Goal: Information Seeking & Learning: Check status

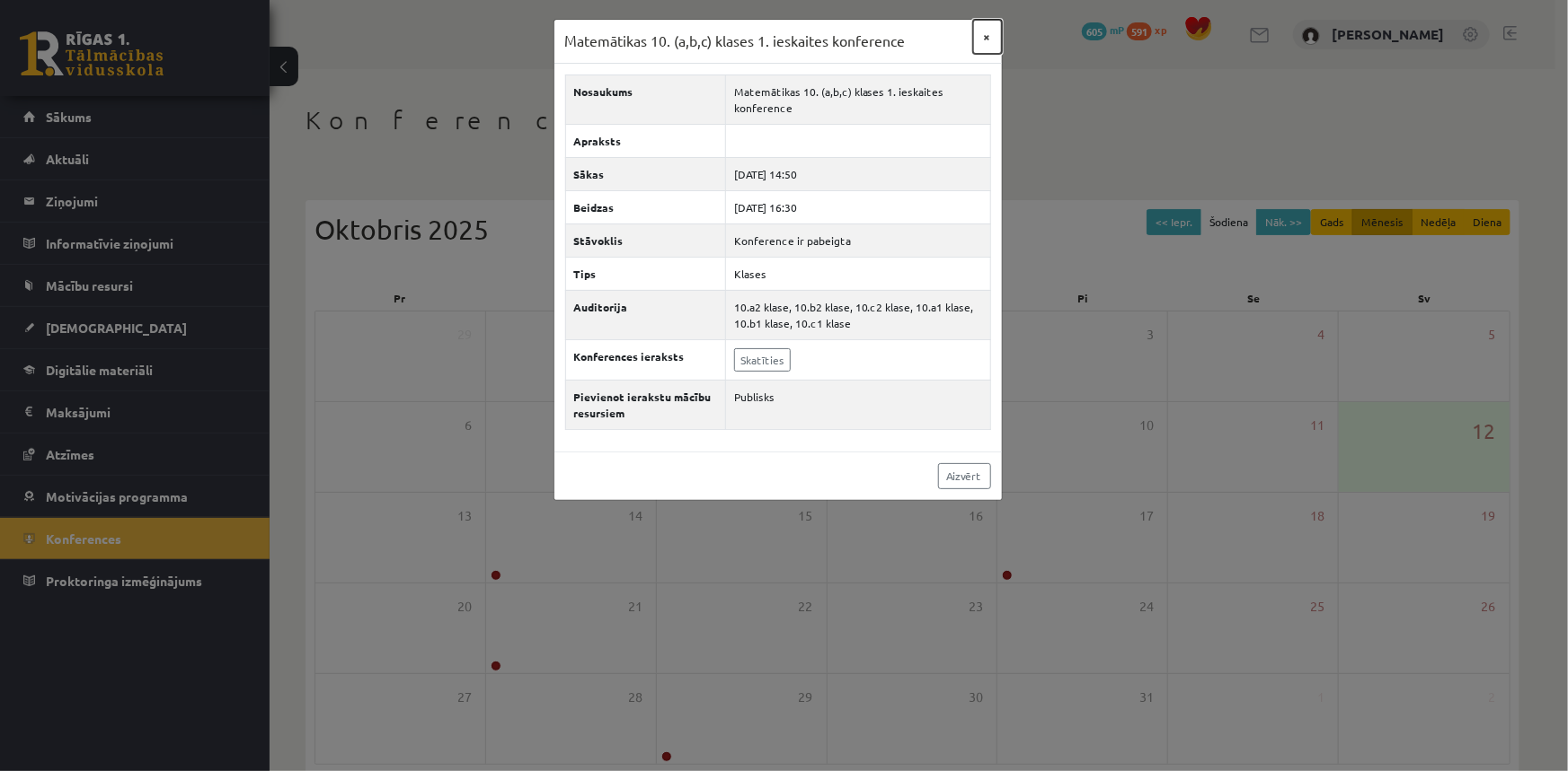
click at [990, 39] on button "×" at bounding box center [987, 36] width 29 height 34
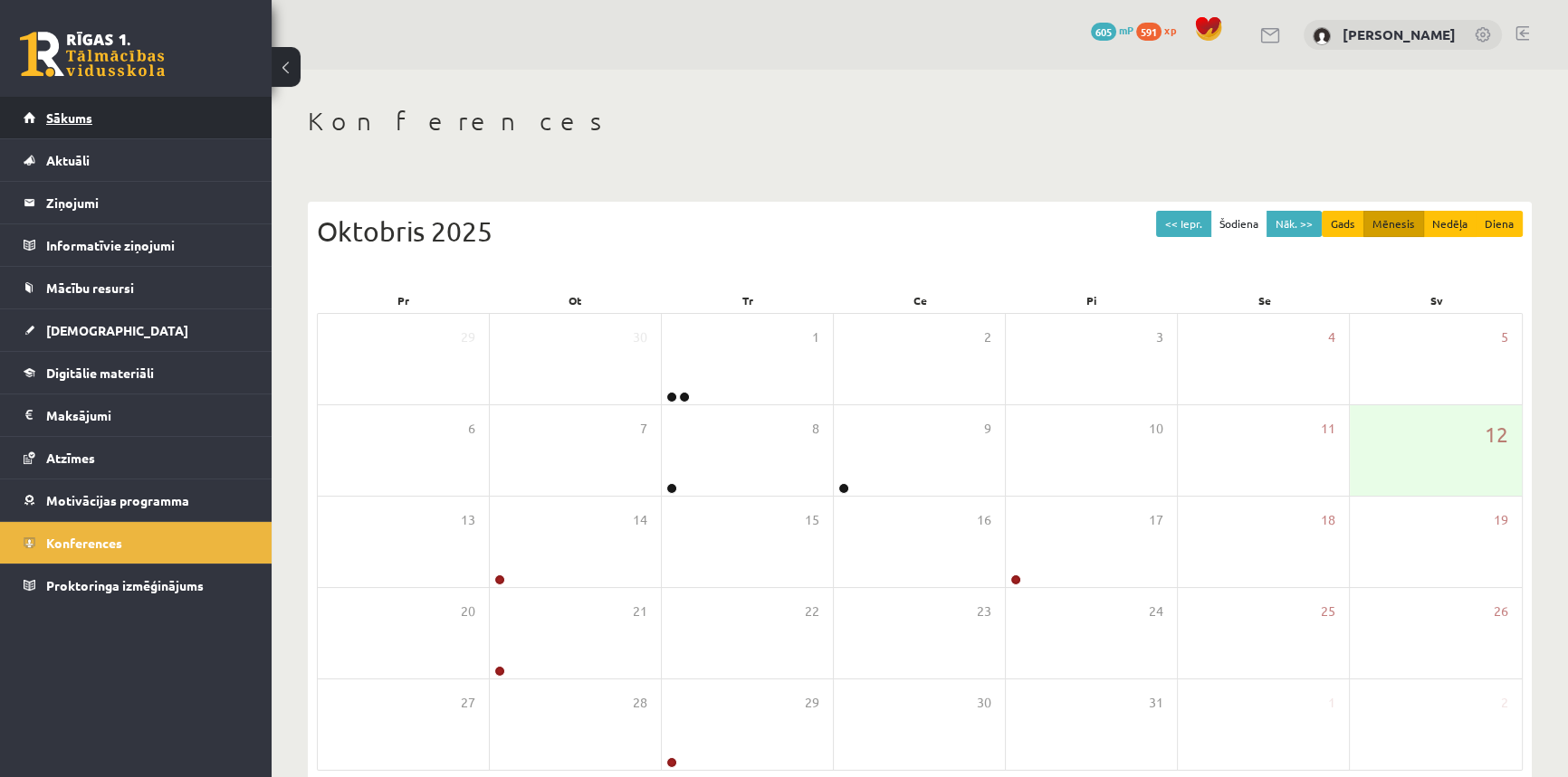
click at [53, 114] on span "Sākums" at bounding box center [68, 117] width 46 height 16
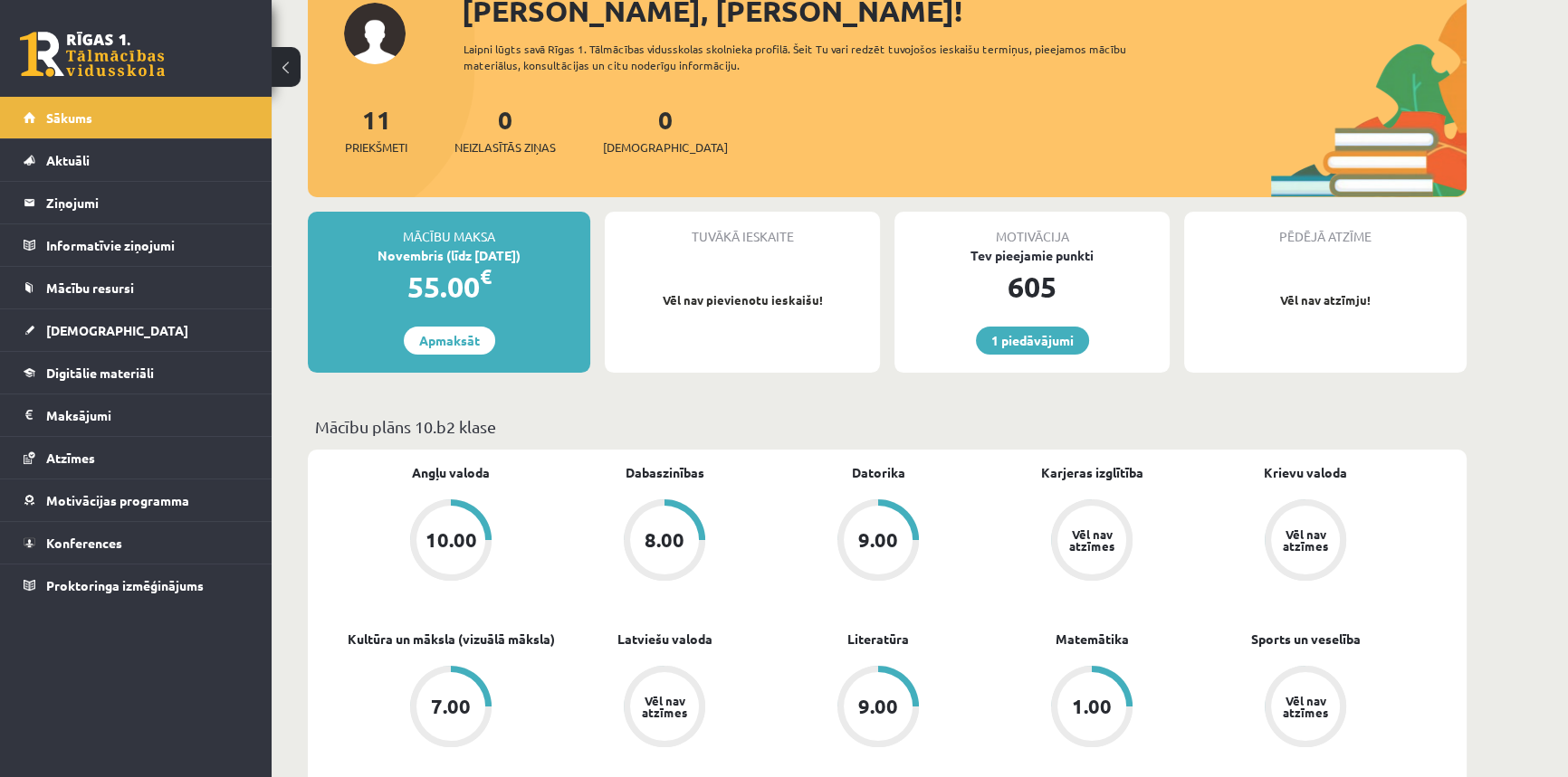
scroll to position [328, 0]
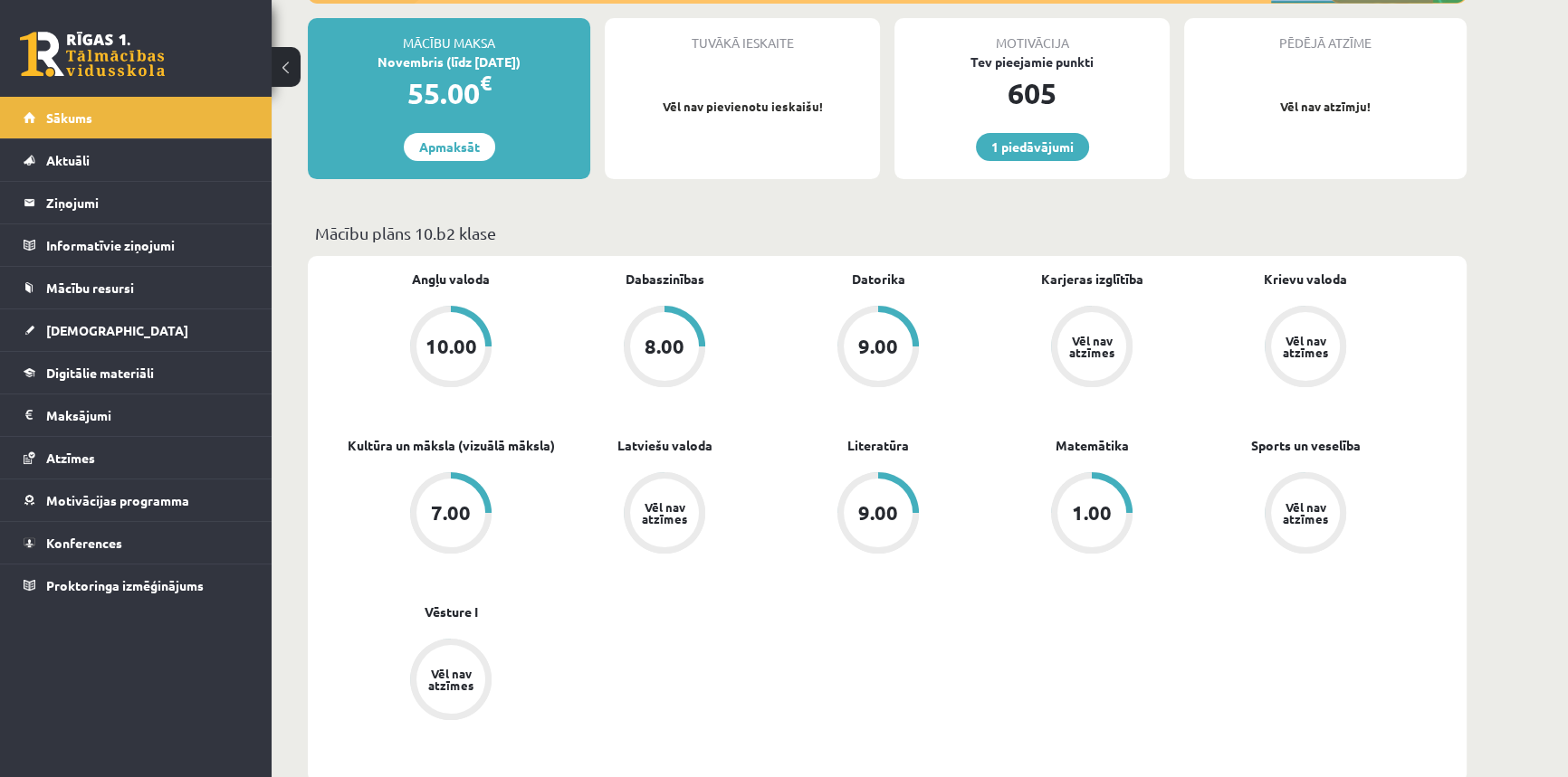
click at [1107, 516] on div "1.00" at bounding box center [1092, 512] width 40 height 20
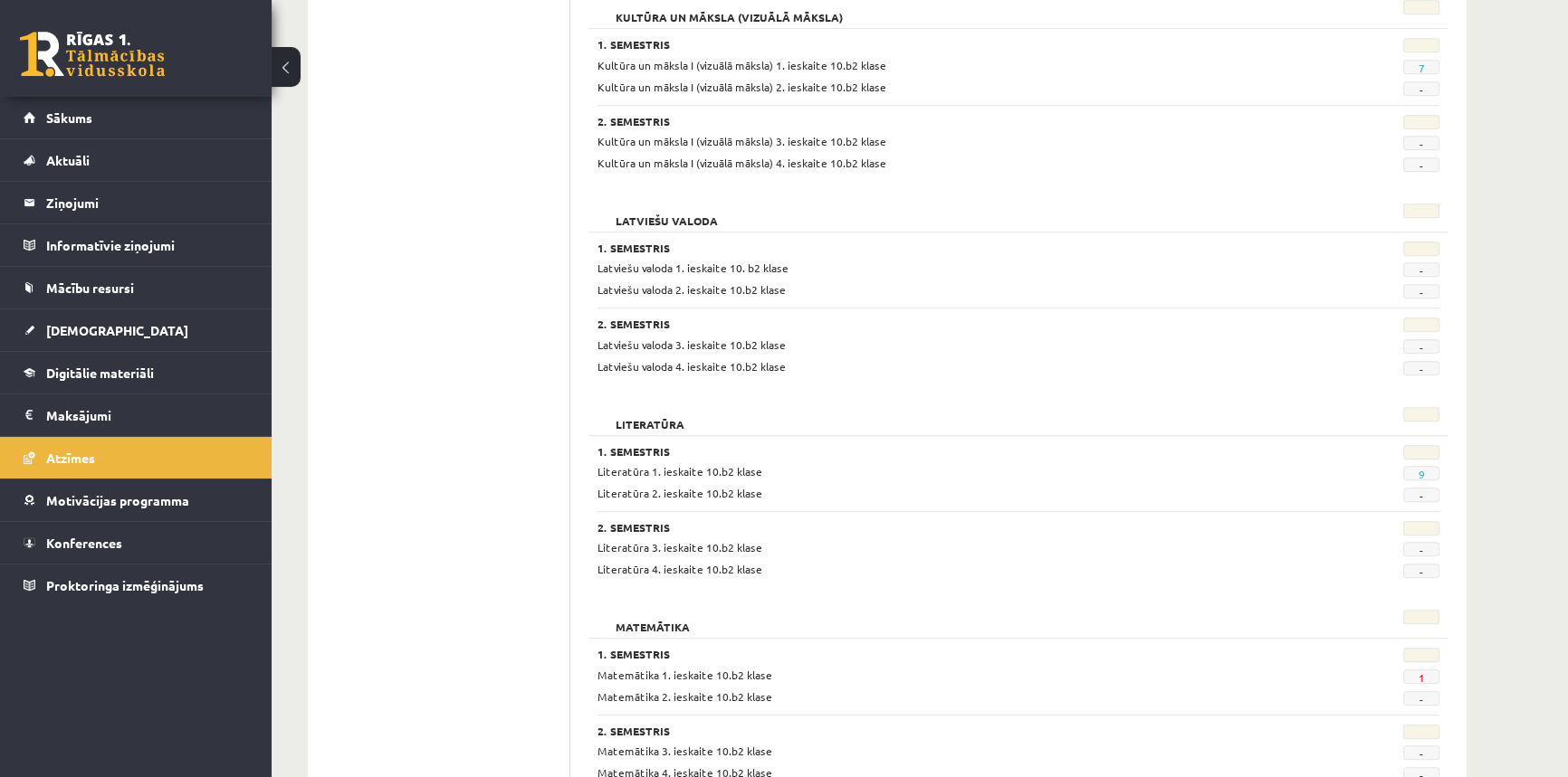
scroll to position [1316, 0]
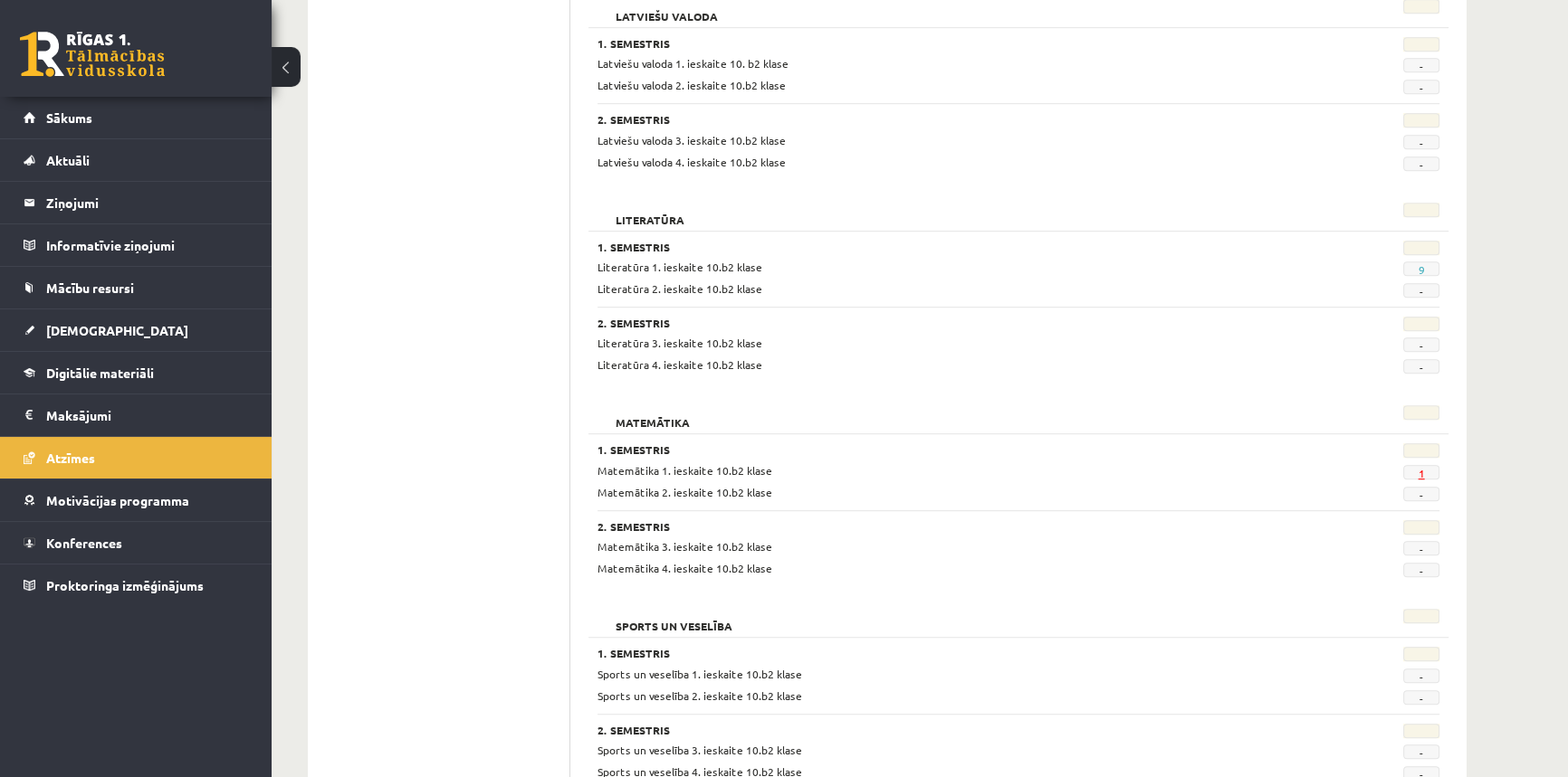
click at [1420, 470] on link "1" at bounding box center [1421, 474] width 7 height 15
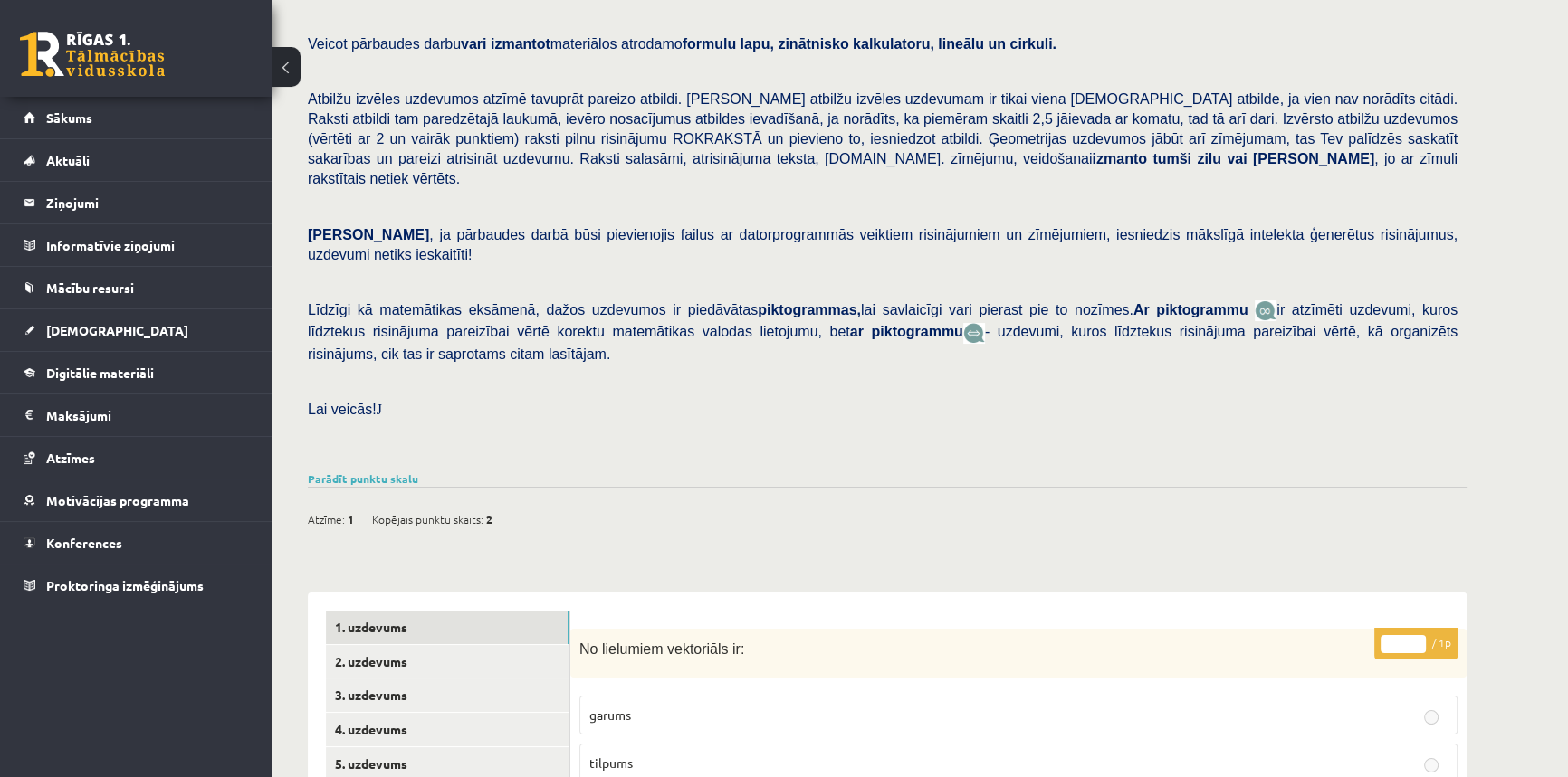
scroll to position [246, 0]
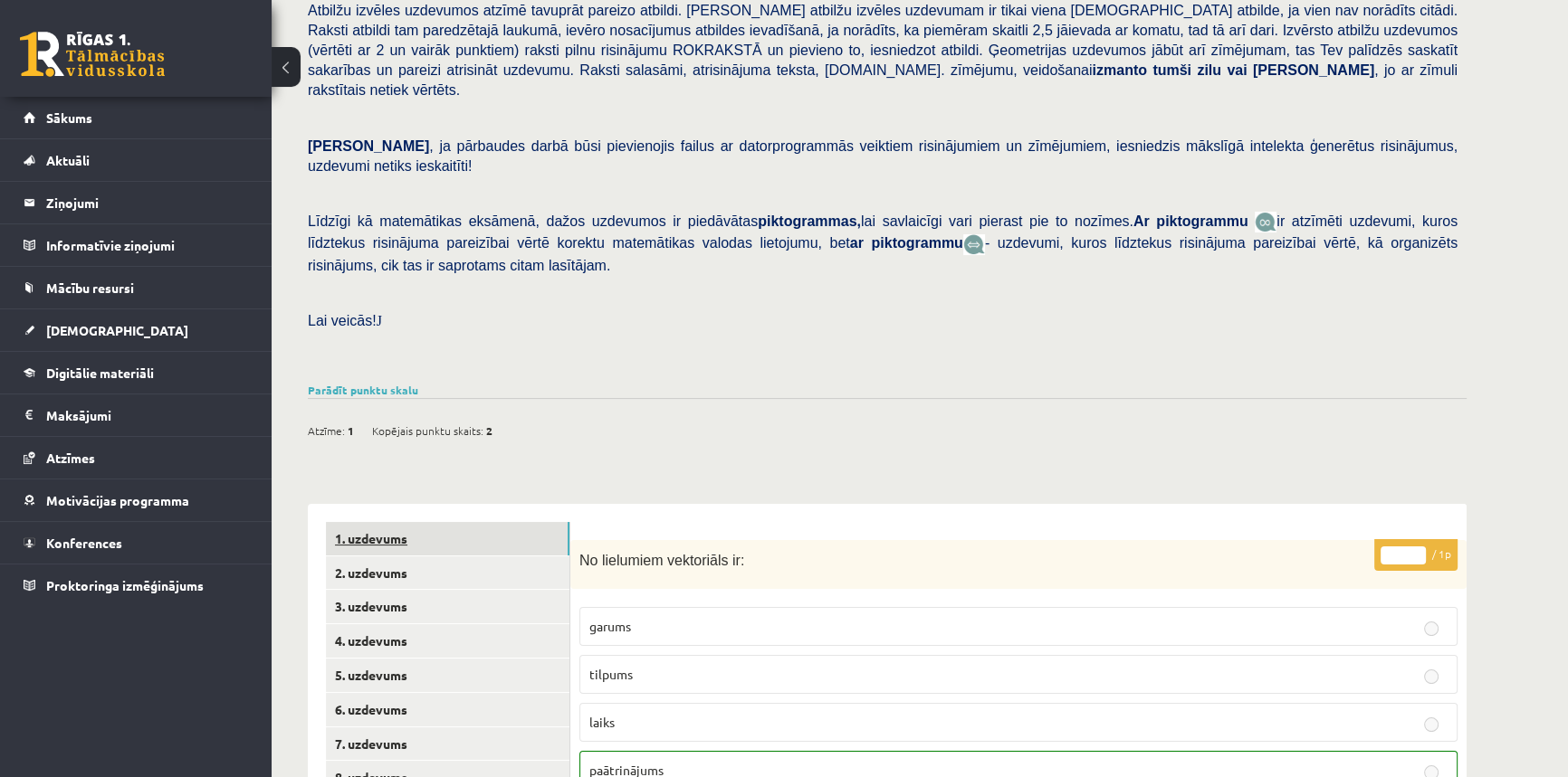
click at [381, 522] on link "1. uzdevums" at bounding box center [447, 539] width 244 height 34
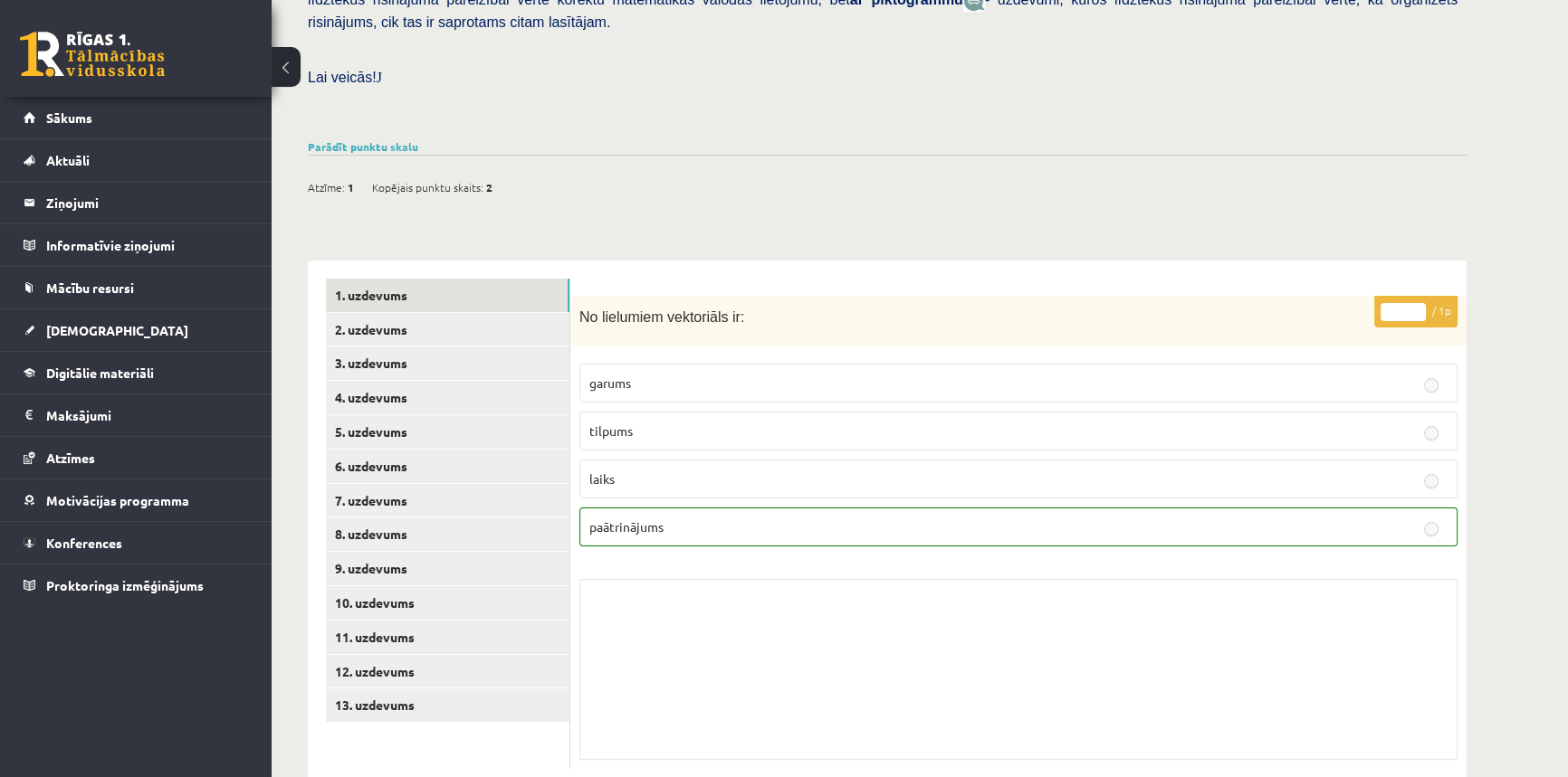
scroll to position [495, 0]
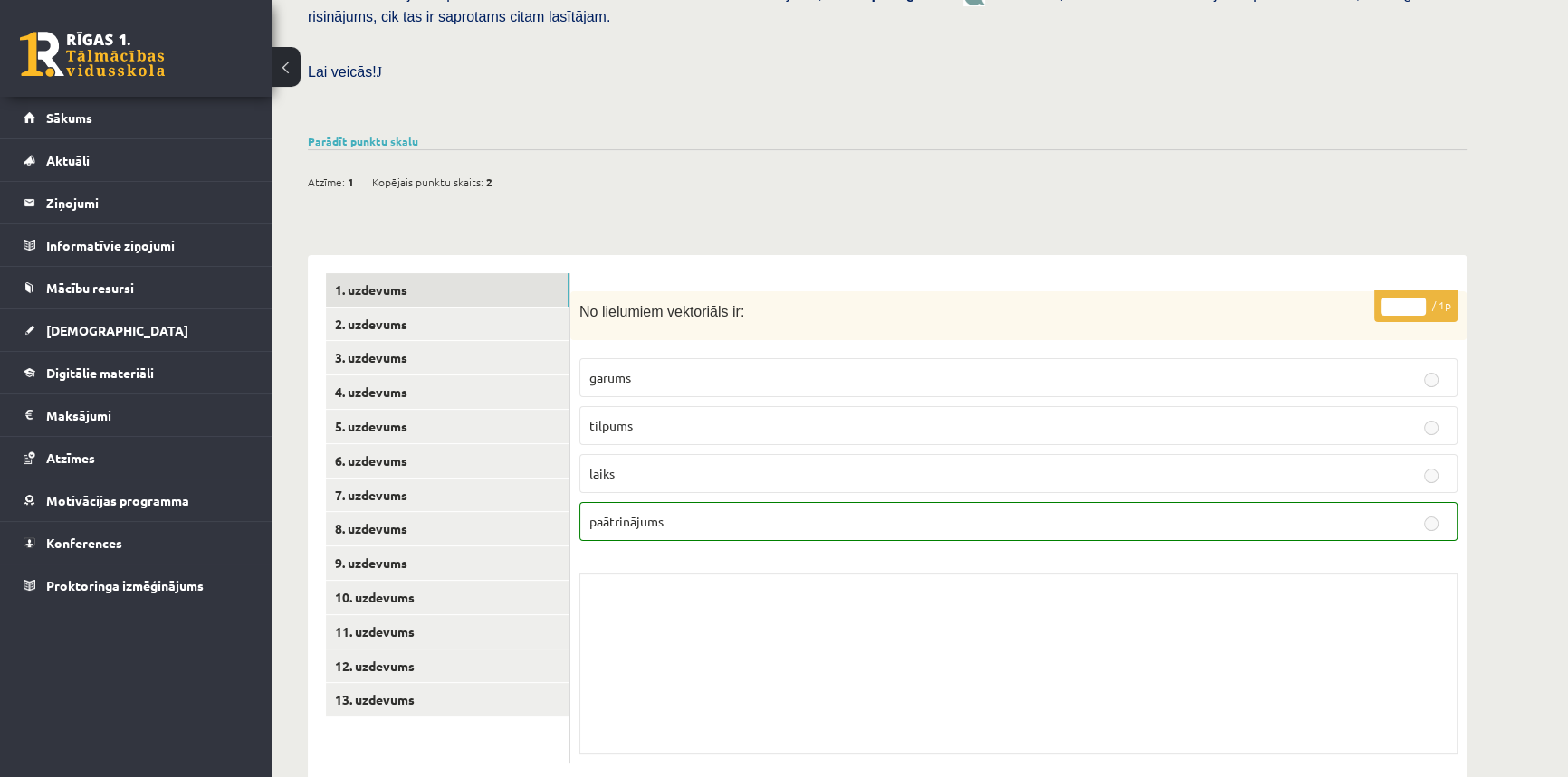
click at [616, 513] on span "paātrinājums" at bounding box center [627, 520] width 75 height 16
click at [382, 308] on link "2. uzdevums" at bounding box center [447, 325] width 244 height 34
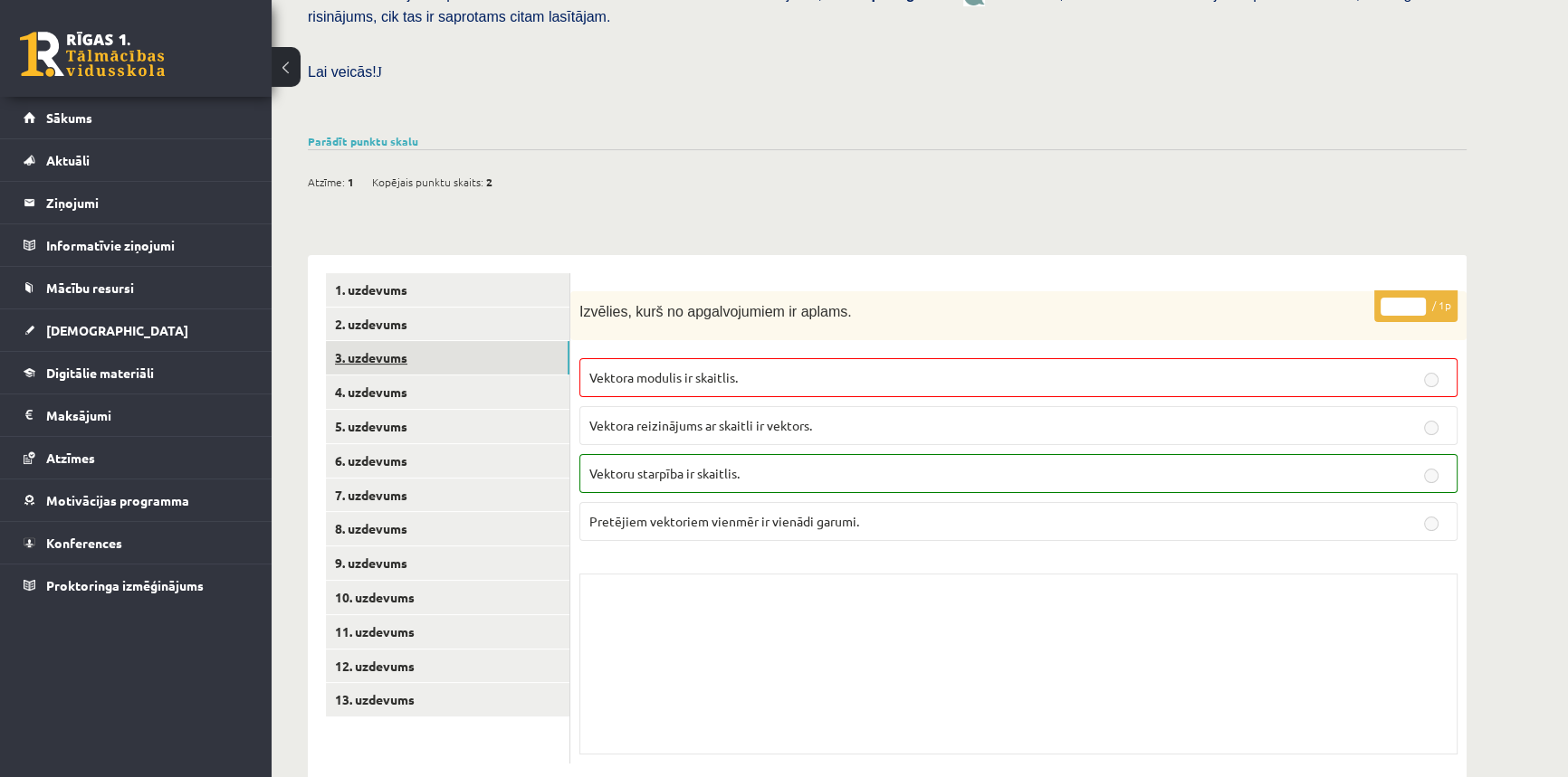
click at [342, 341] on link "3. uzdevums" at bounding box center [447, 358] width 244 height 34
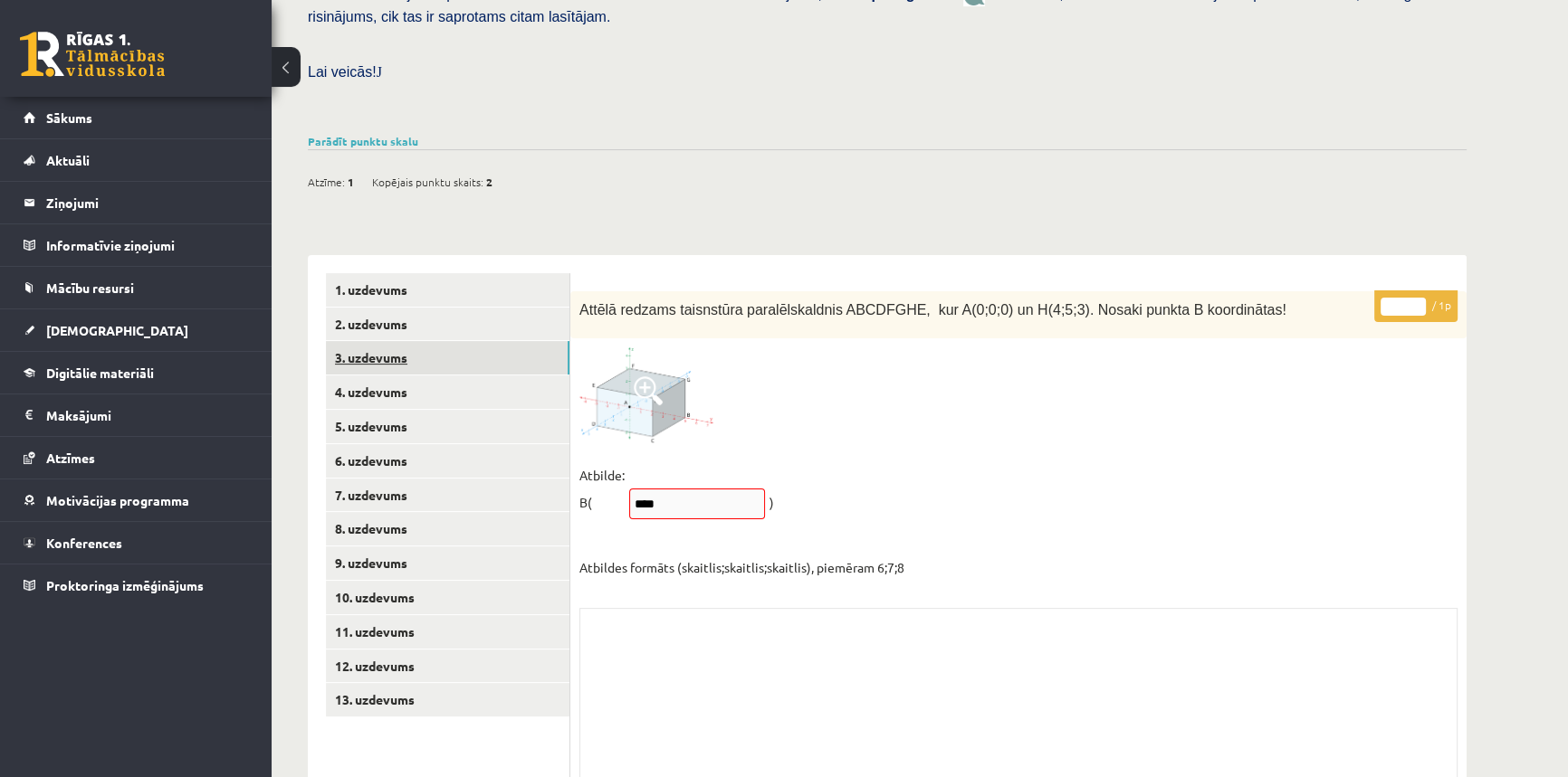
scroll to position [452, 0]
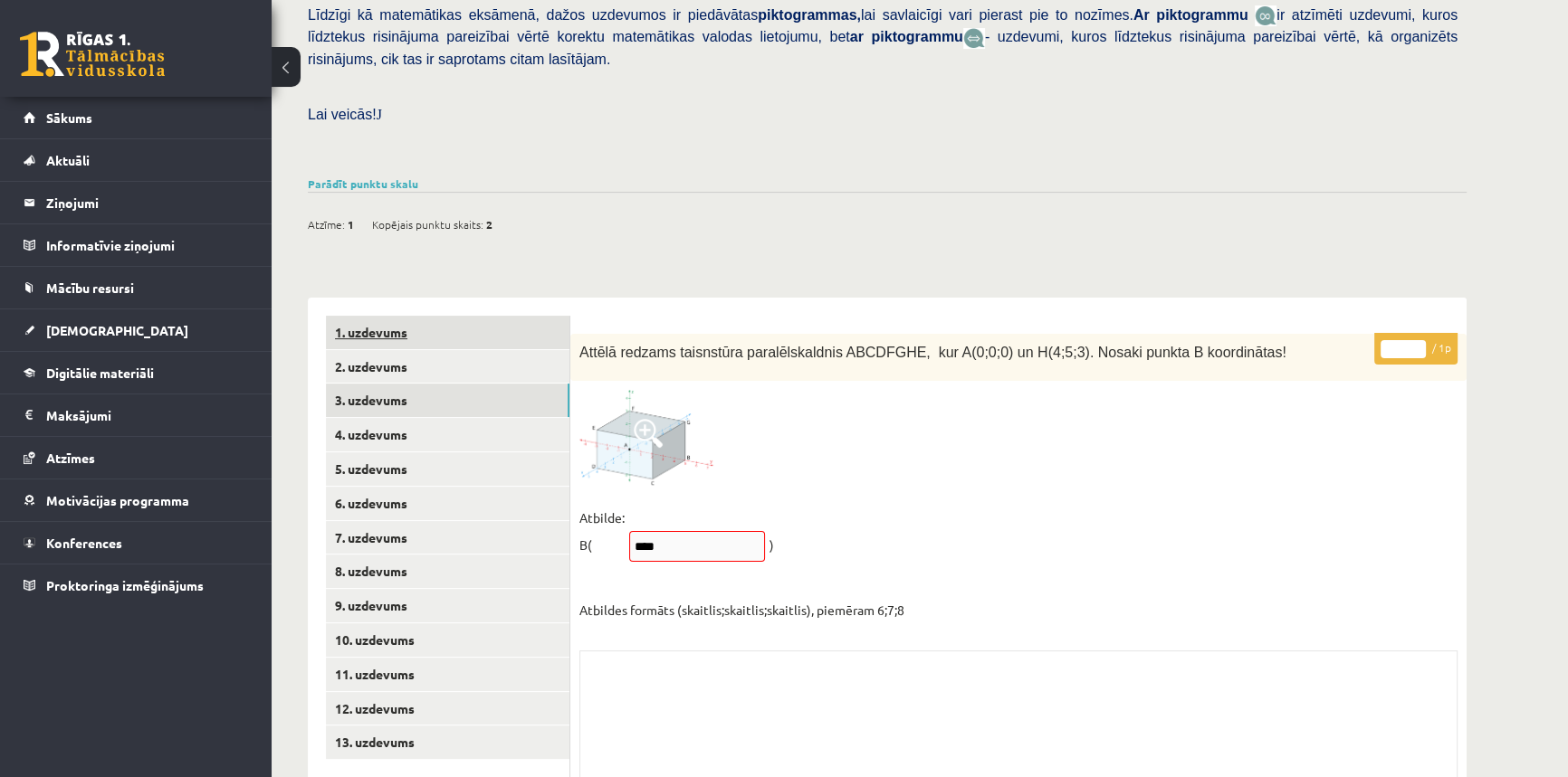
click at [360, 316] on link "1. uzdevums" at bounding box center [447, 333] width 244 height 34
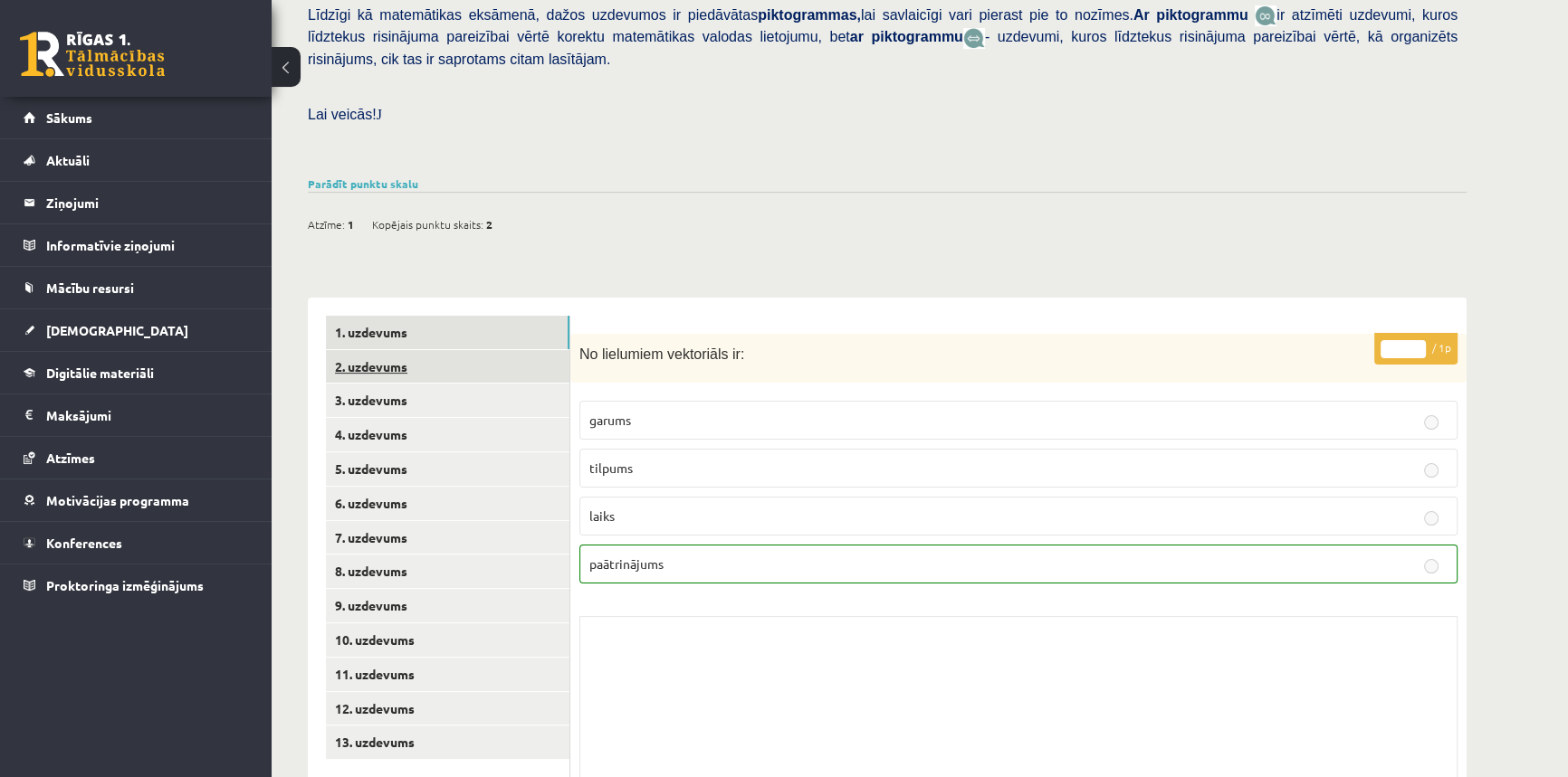
click at [430, 350] on link "2. uzdevums" at bounding box center [447, 367] width 244 height 34
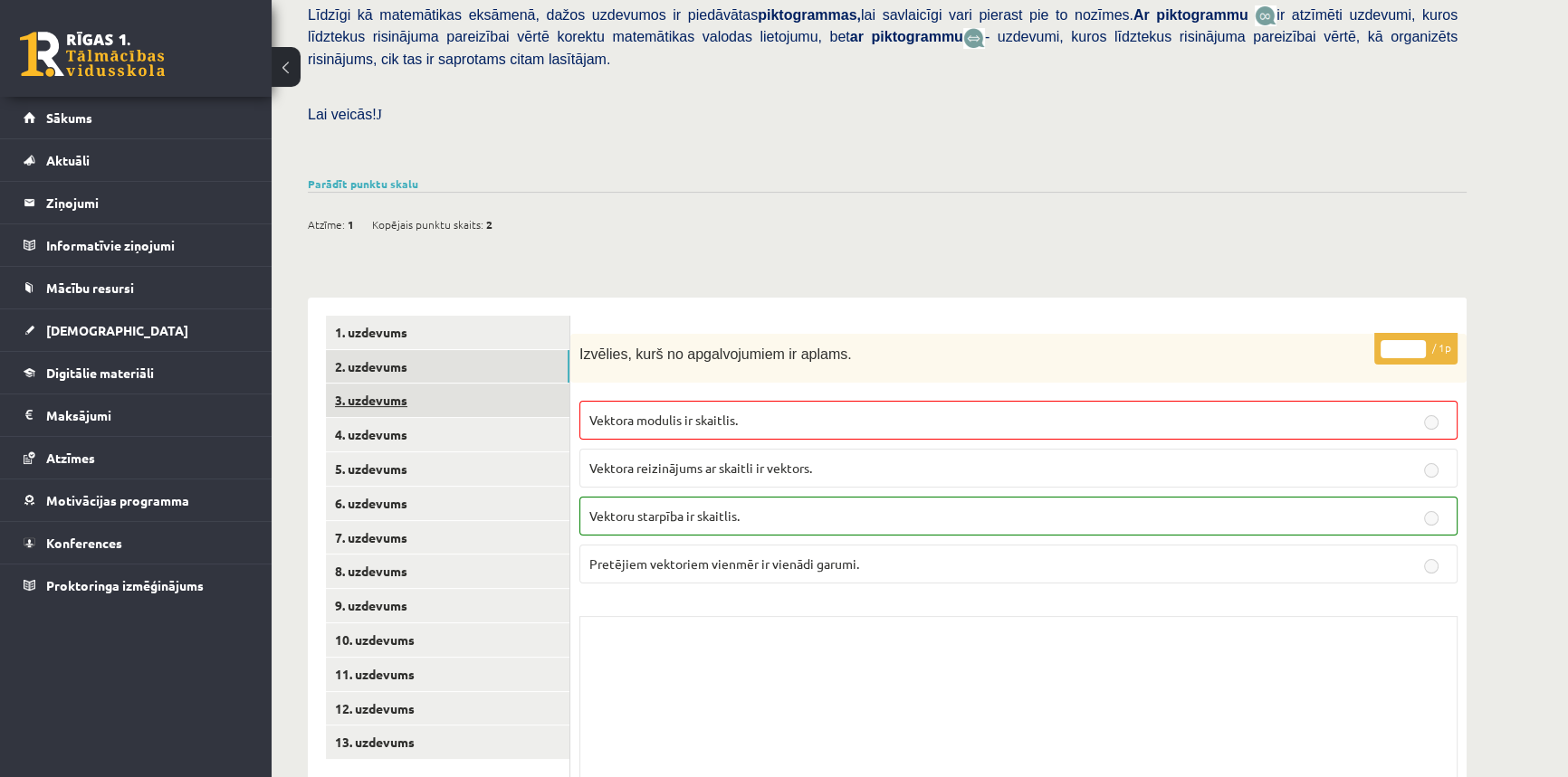
click at [343, 383] on link "3. uzdevums" at bounding box center [447, 400] width 244 height 34
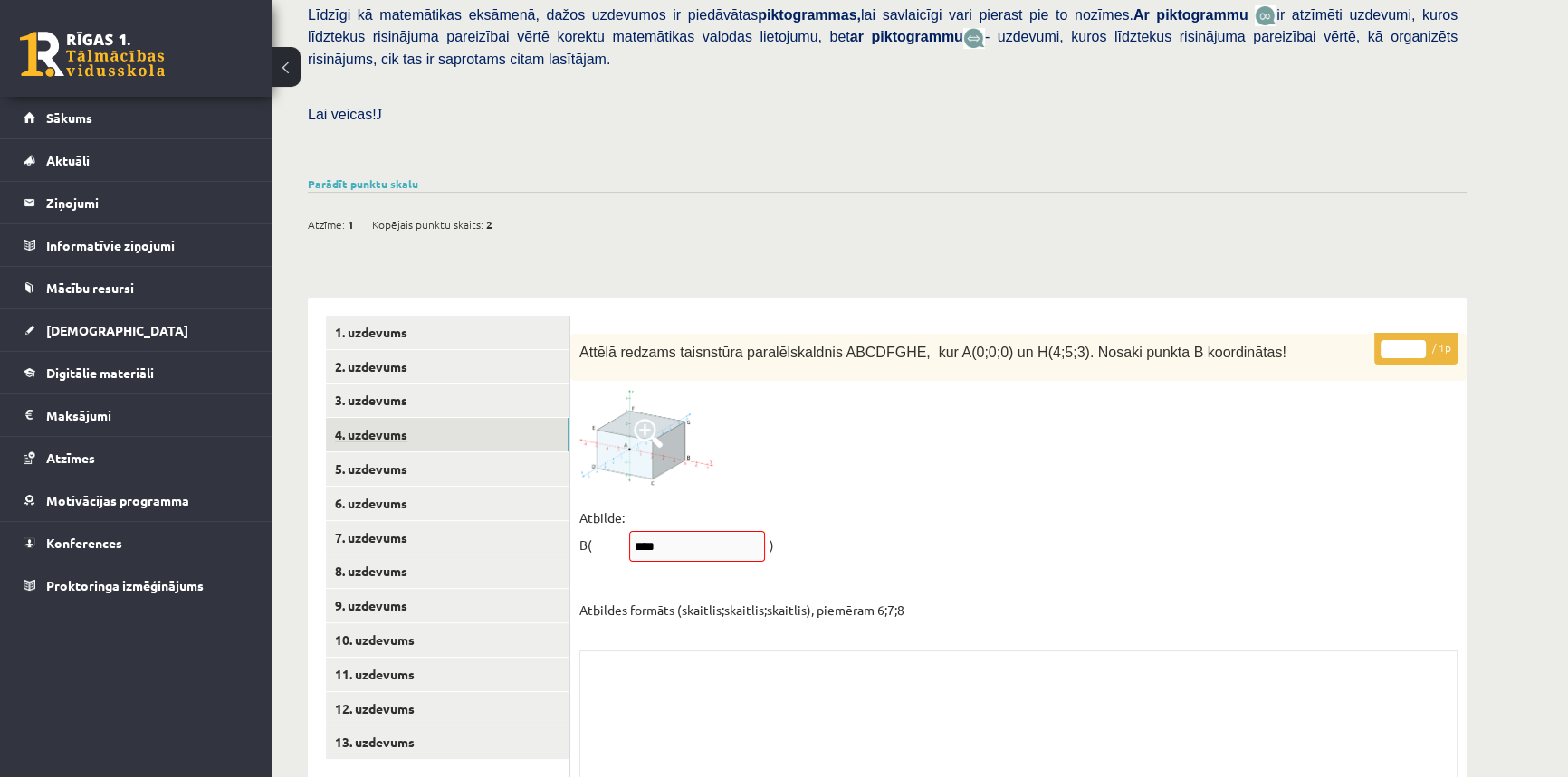
click at [375, 418] on link "4. uzdevums" at bounding box center [447, 435] width 244 height 34
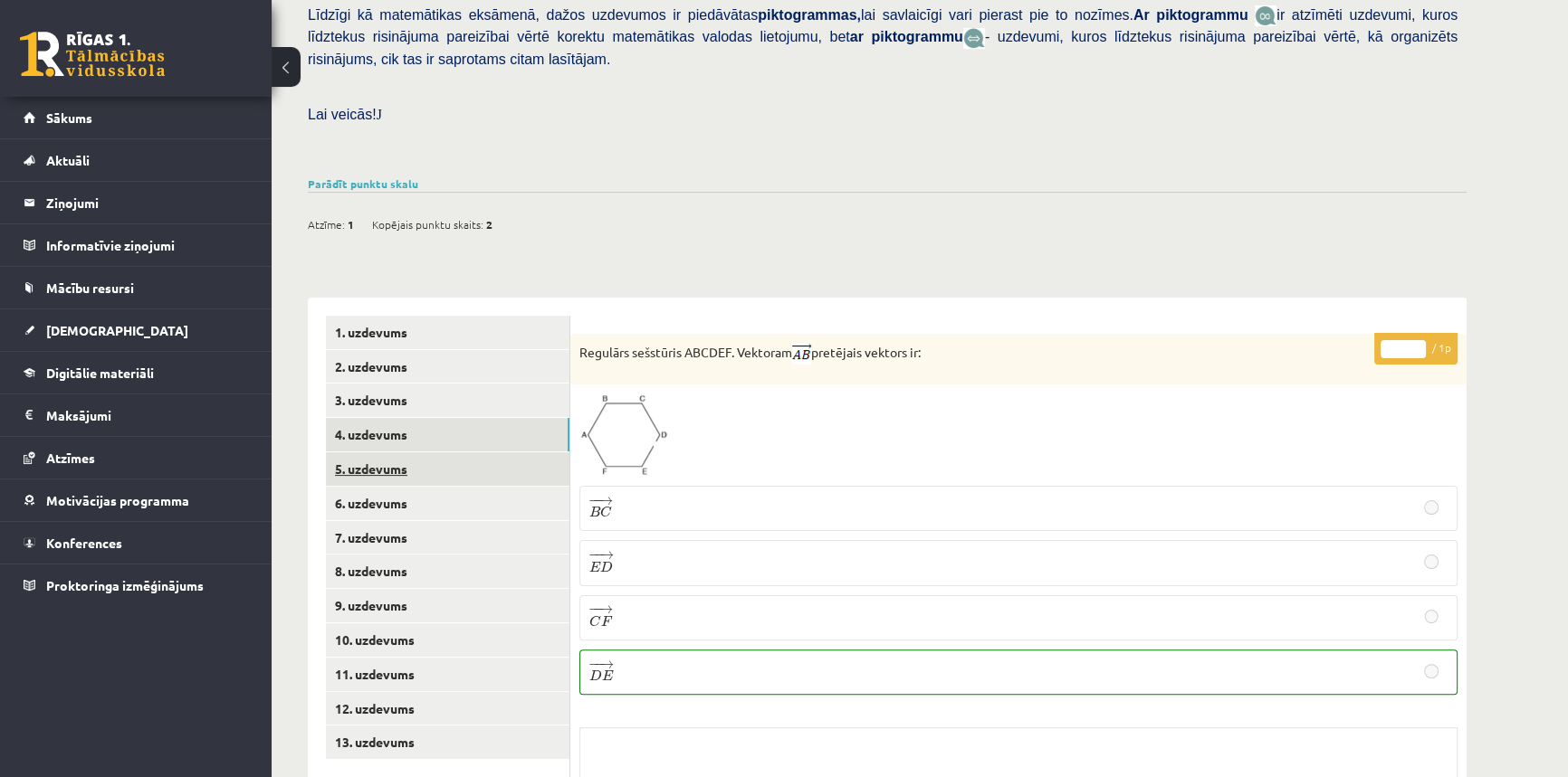
click at [373, 452] on link "5. uzdevums" at bounding box center [447, 469] width 244 height 34
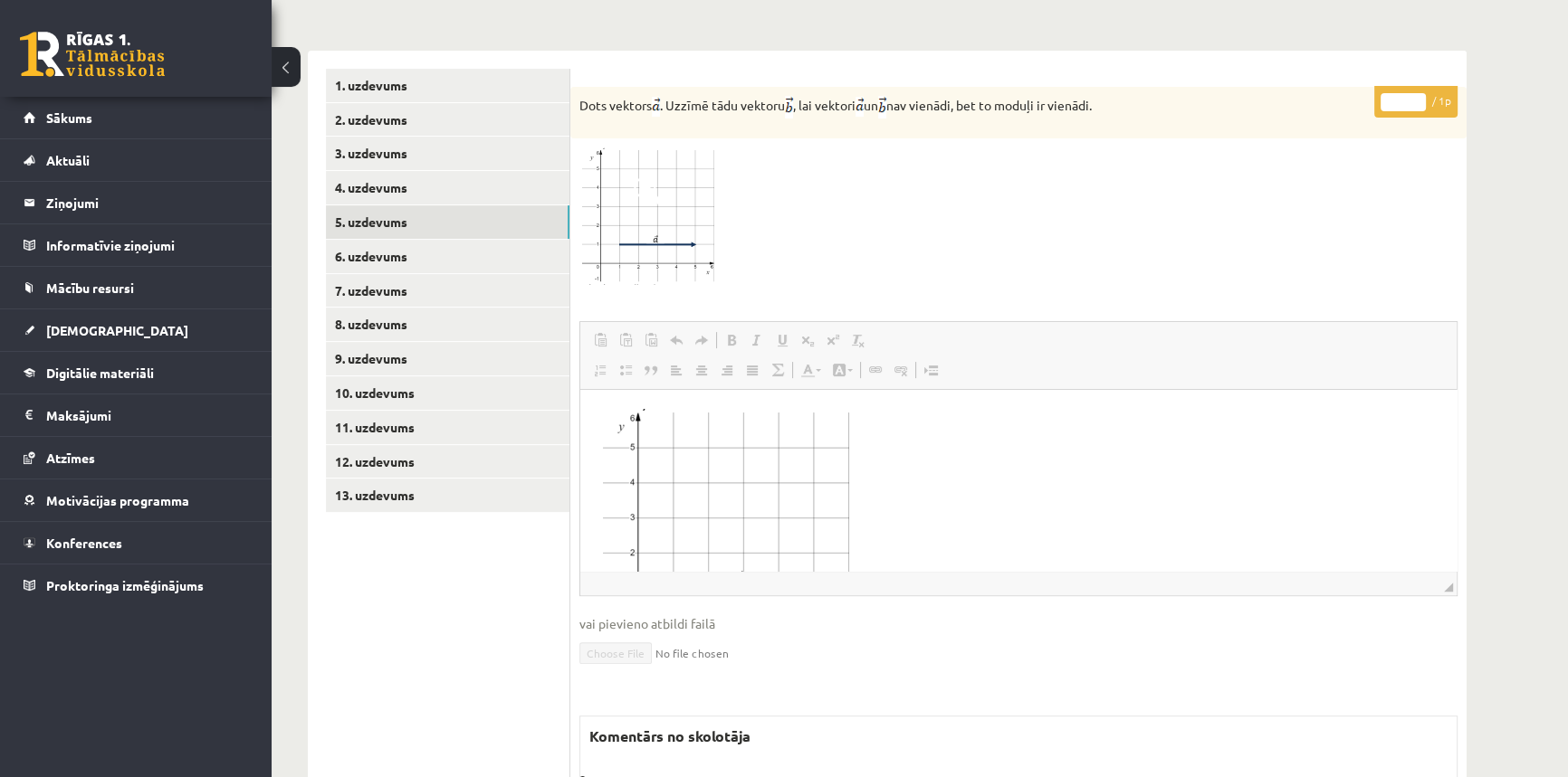
scroll to position [617, 0]
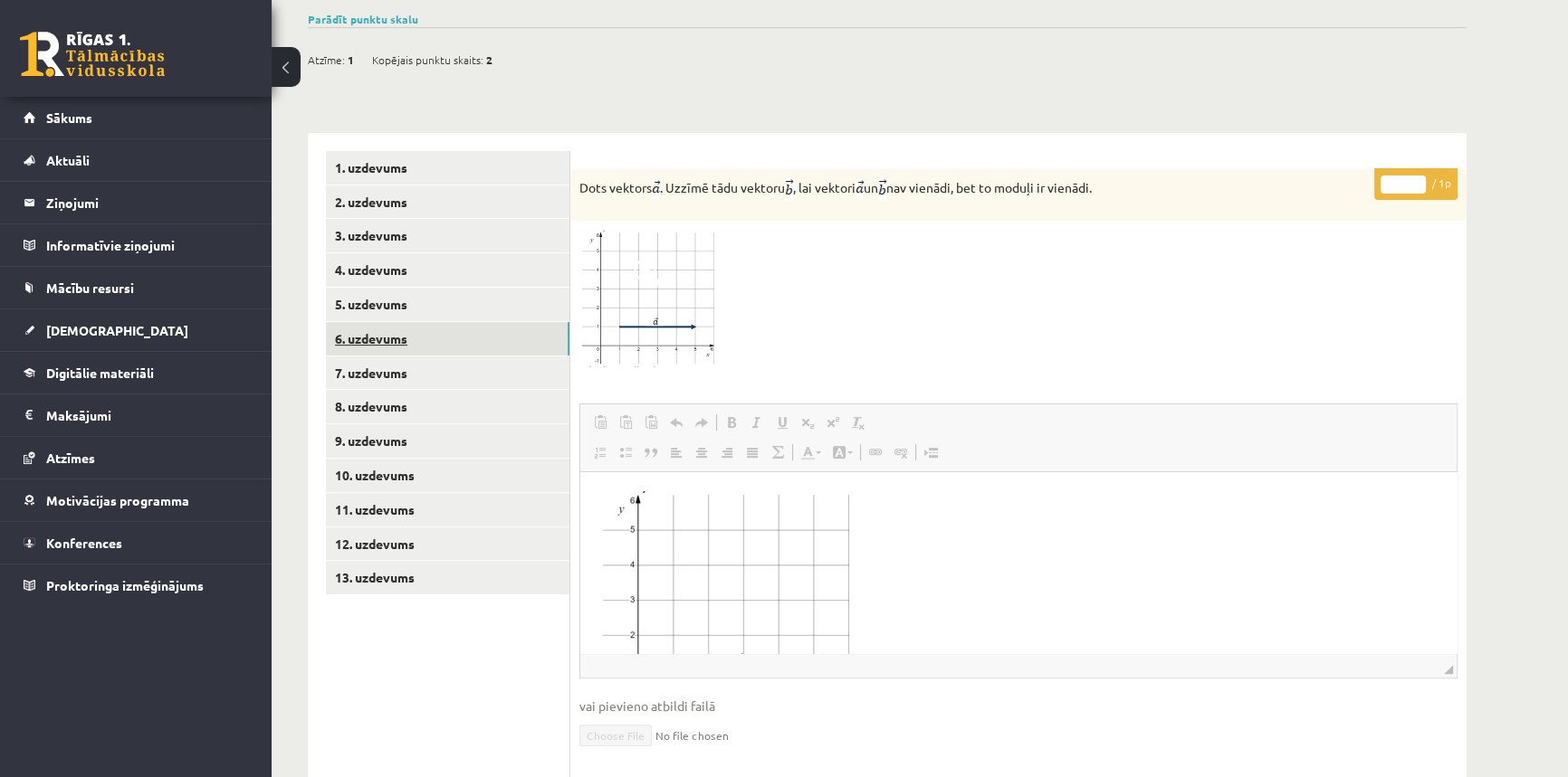
click at [379, 322] on link "6. uzdevums" at bounding box center [447, 339] width 244 height 34
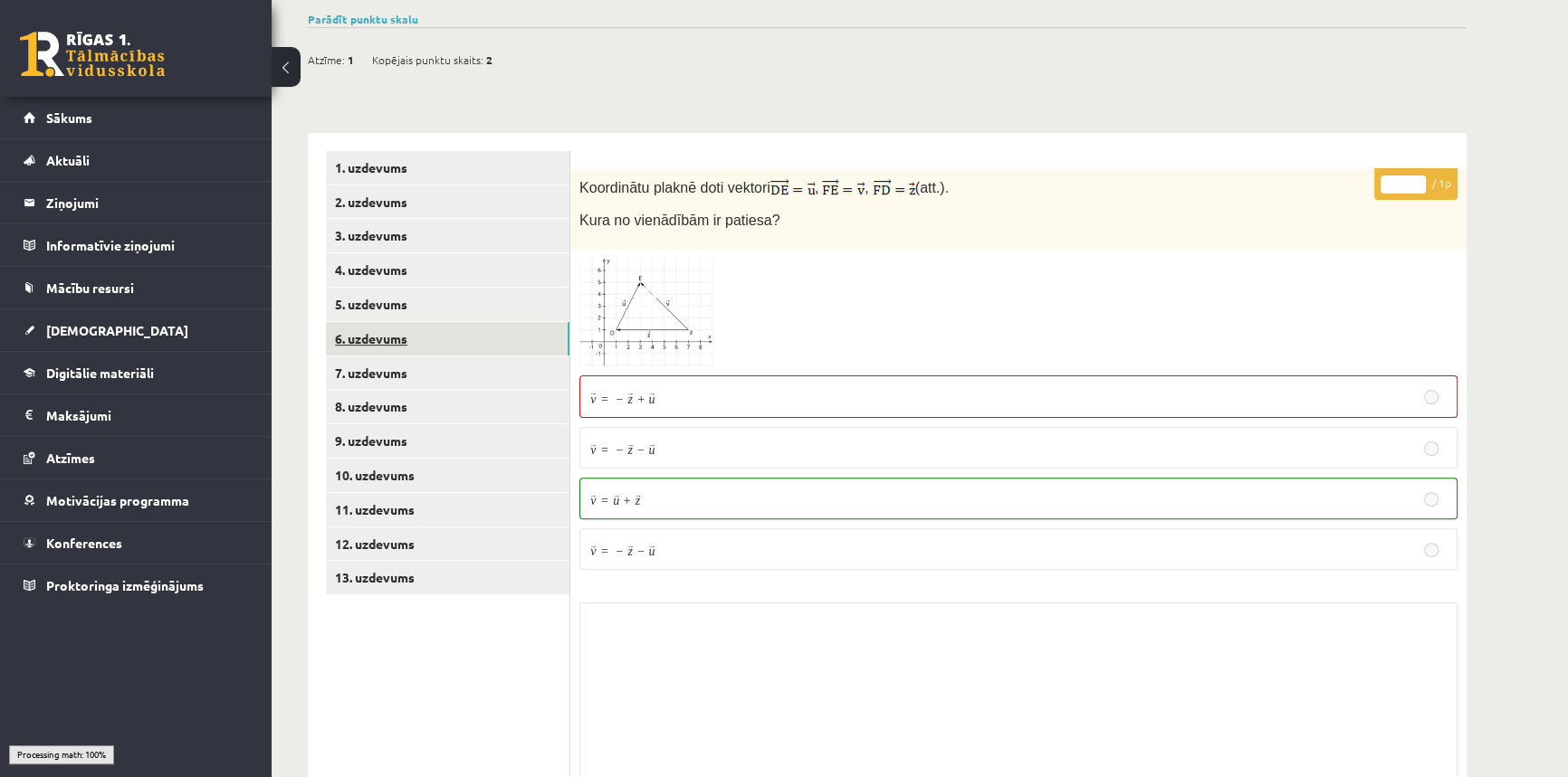
scroll to position [562, 0]
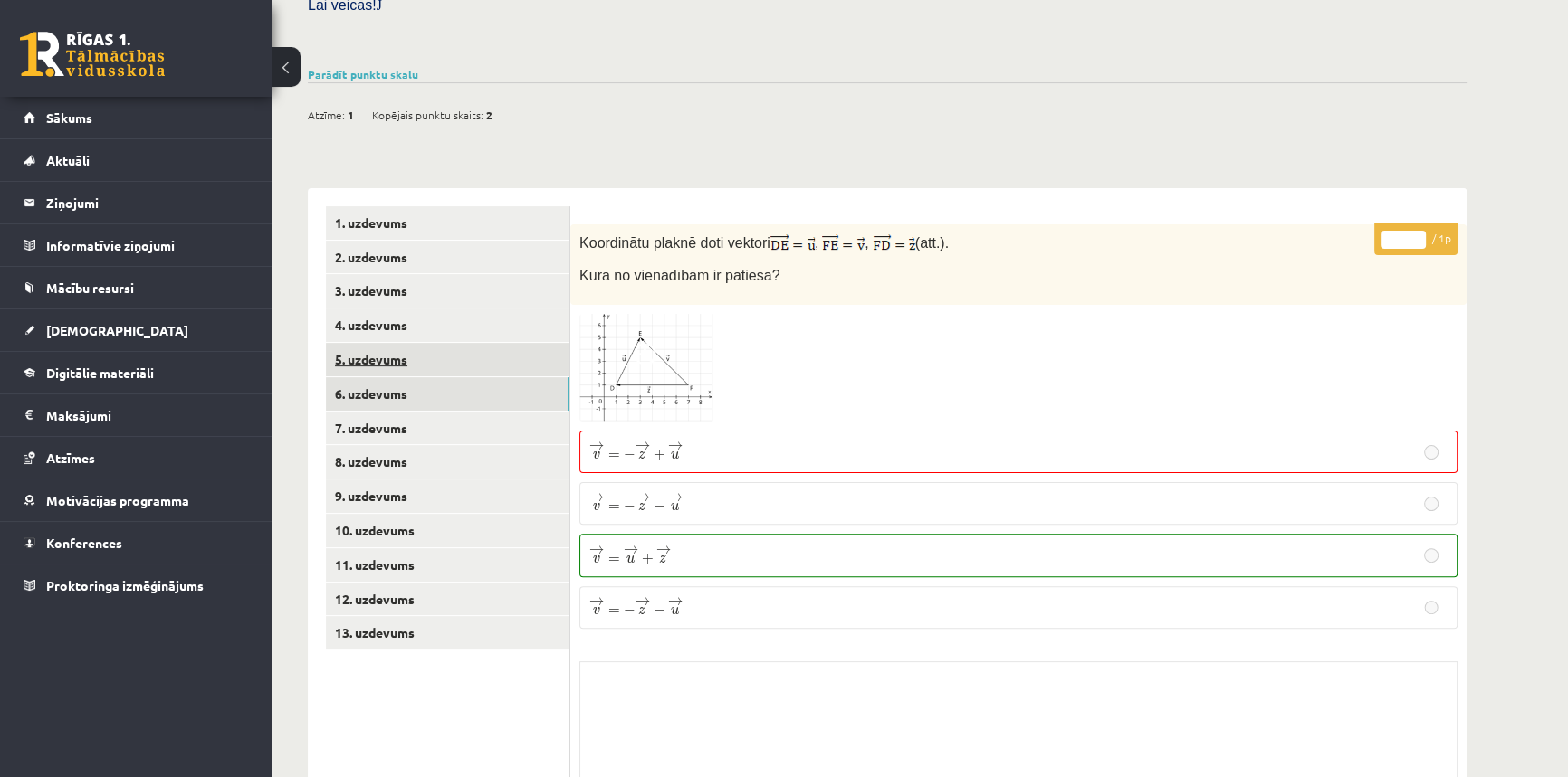
click at [377, 343] on link "5. uzdevums" at bounding box center [447, 360] width 244 height 34
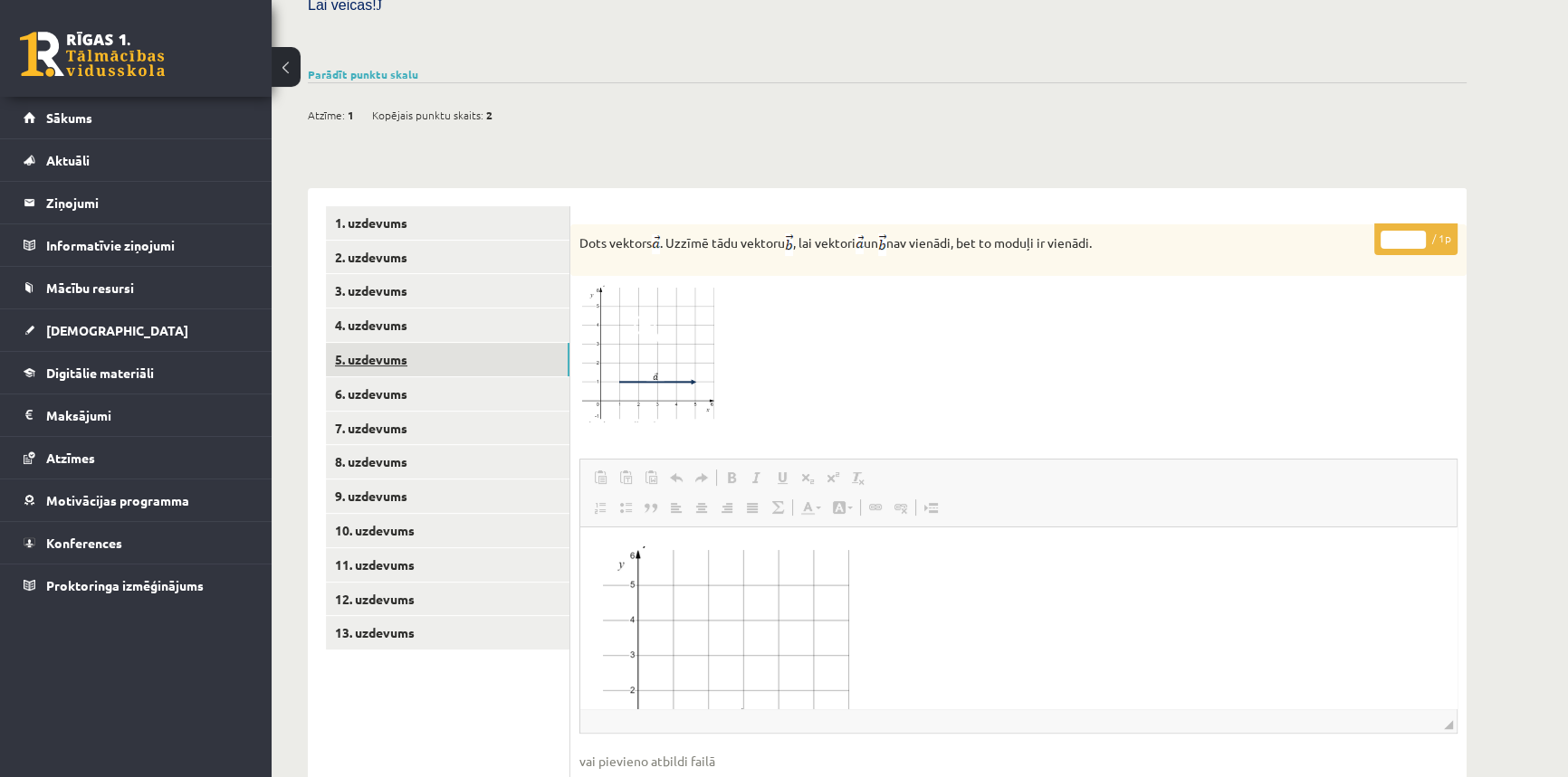
scroll to position [0, 0]
click at [383, 378] on link "6. uzdevums" at bounding box center [447, 395] width 244 height 34
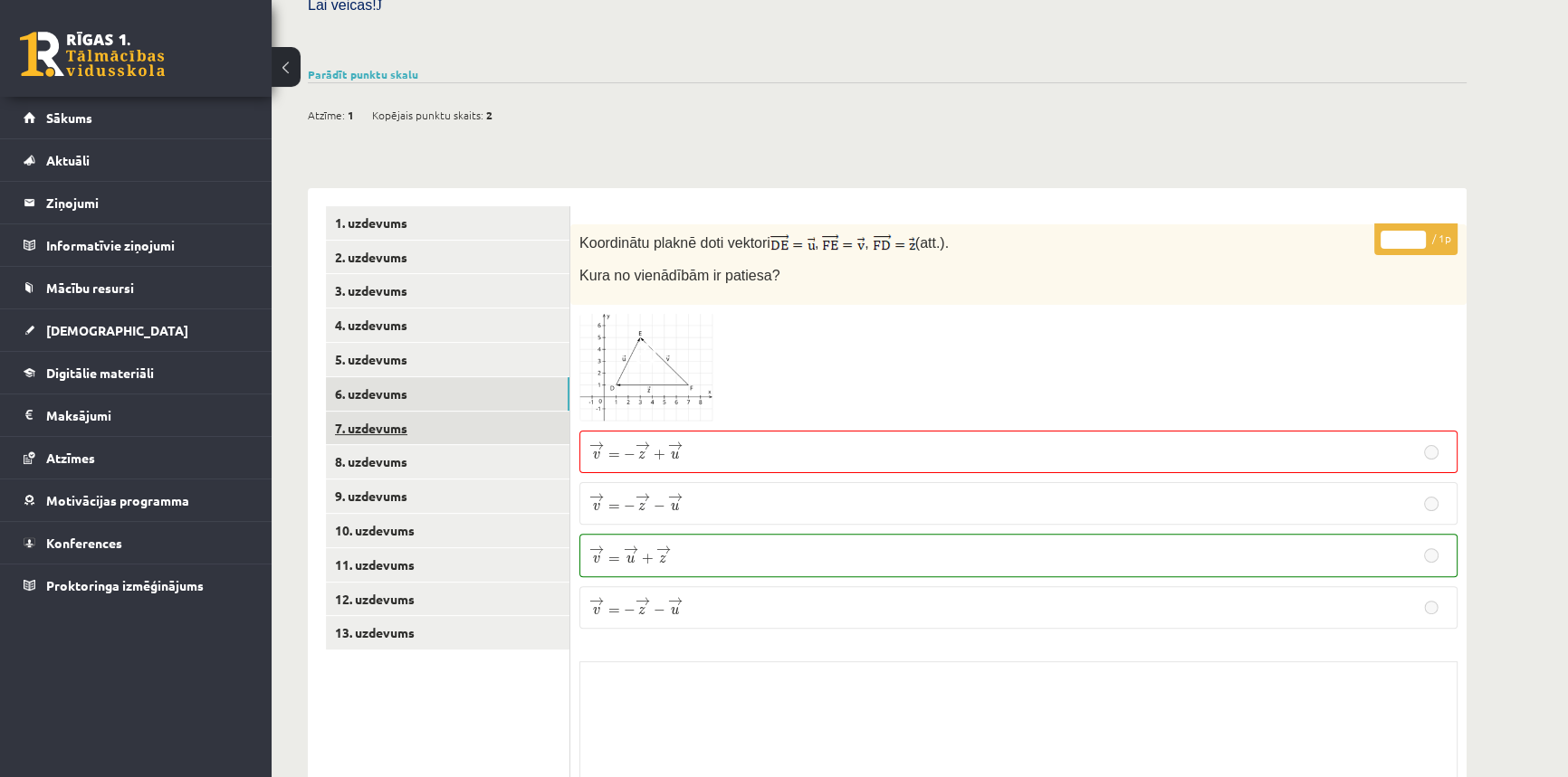
click at [380, 411] on link "7. uzdevums" at bounding box center [447, 428] width 244 height 34
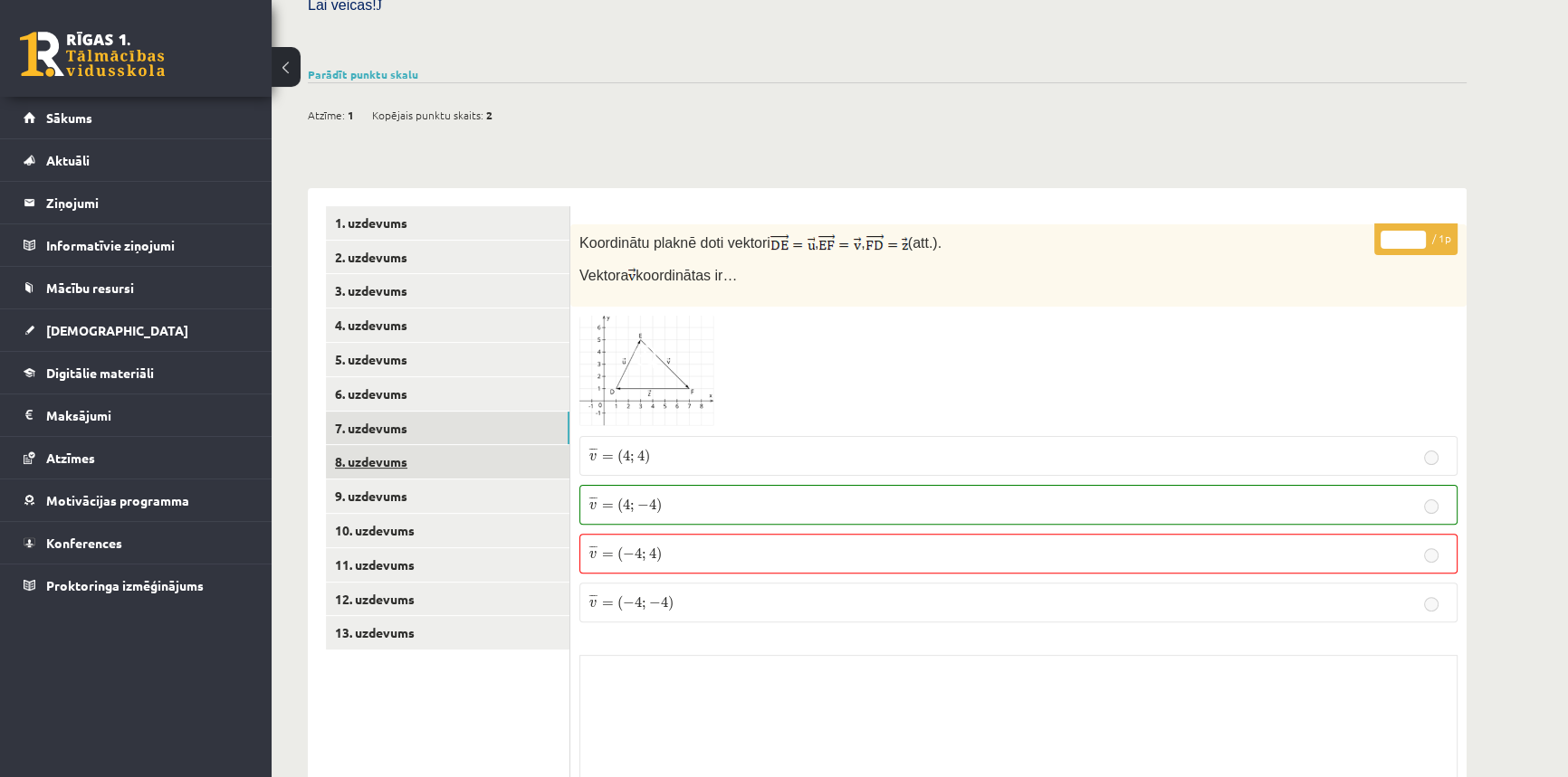
click at [371, 445] on link "8. uzdevums" at bounding box center [447, 462] width 244 height 34
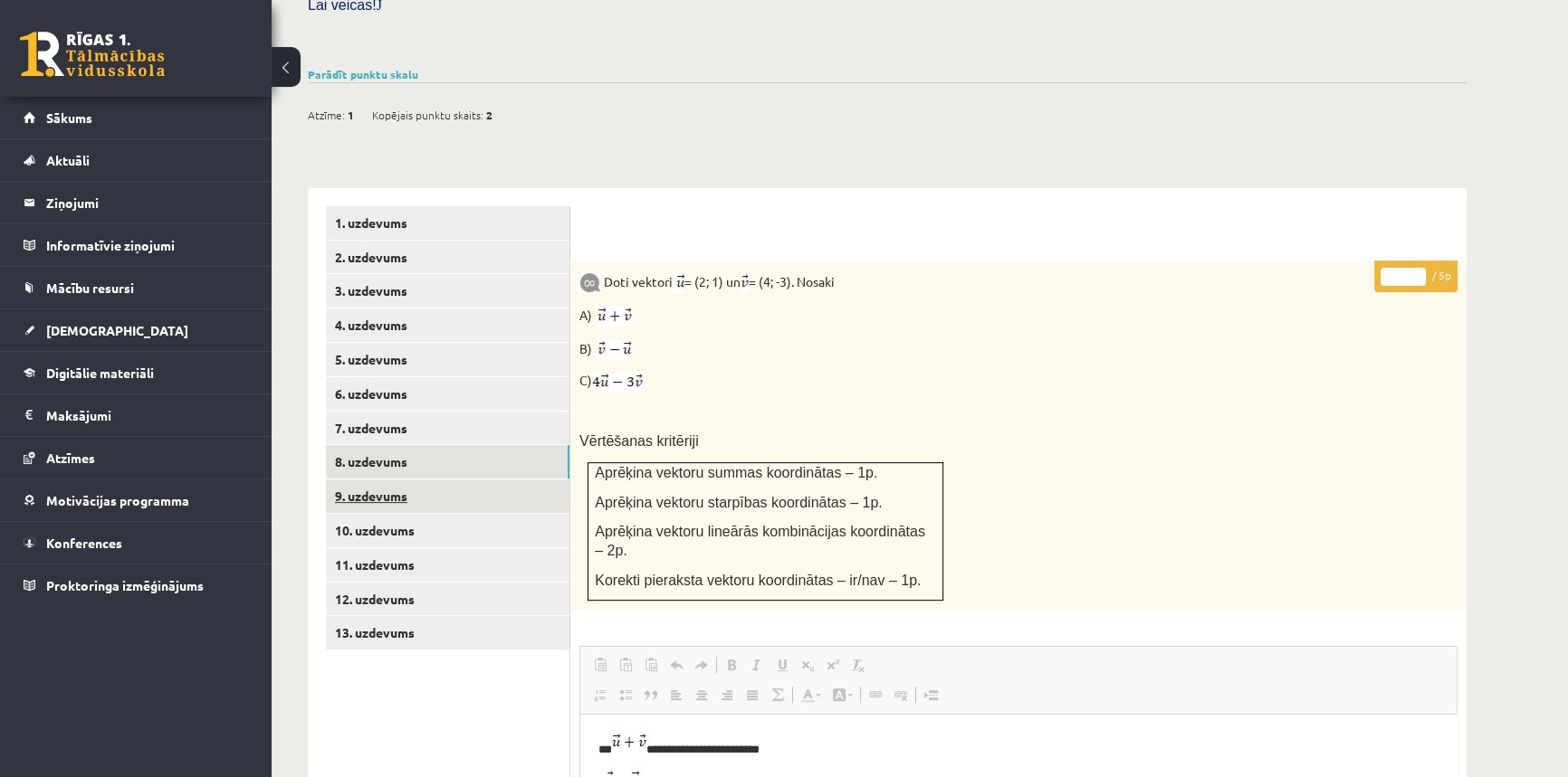
click at [339, 479] on link "9. uzdevums" at bounding box center [447, 496] width 244 height 34
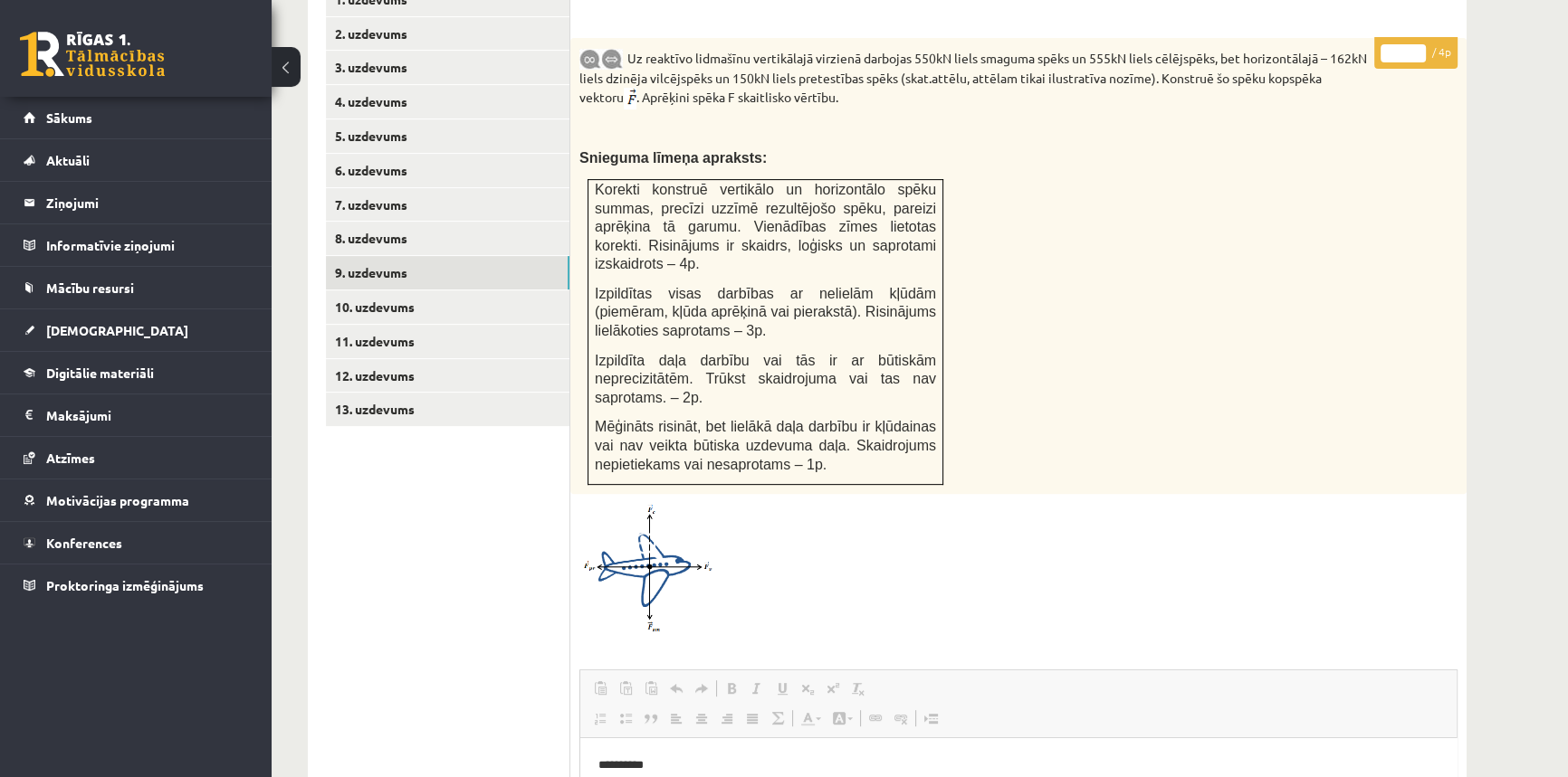
scroll to position [562, 0]
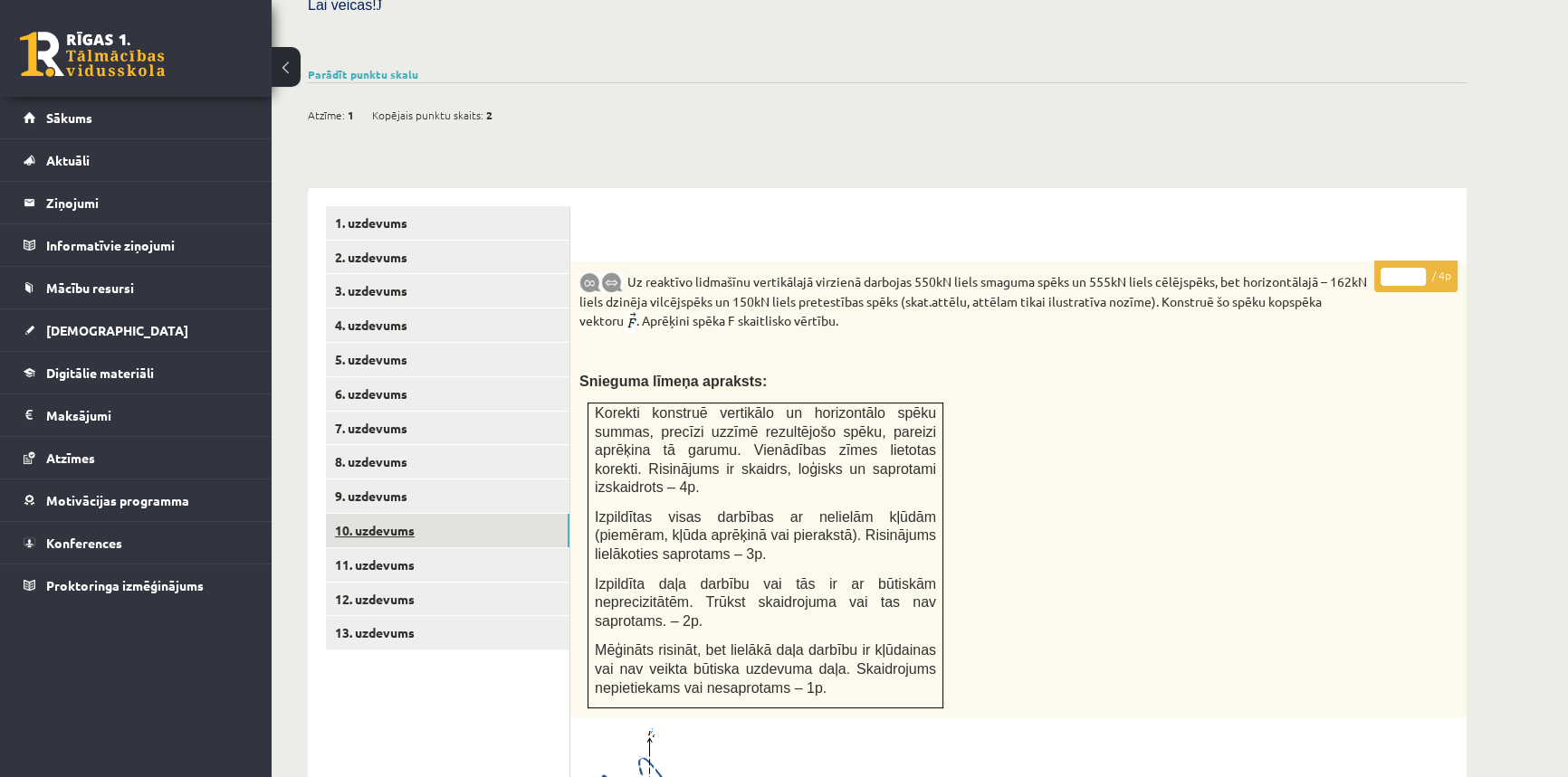
click at [374, 514] on link "10. uzdevums" at bounding box center [447, 531] width 244 height 34
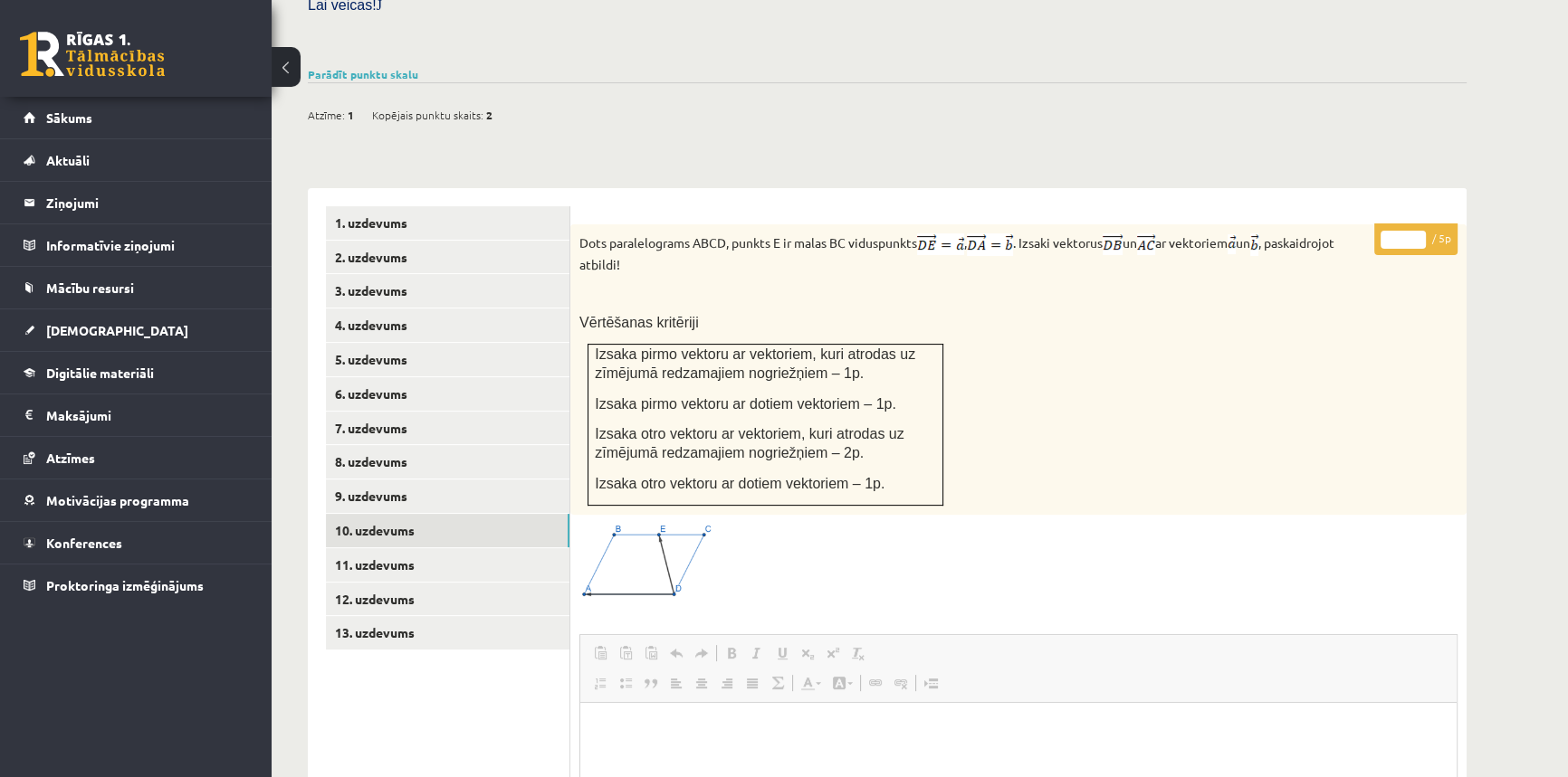
scroll to position [0, 0]
click at [364, 548] on link "11. uzdevums" at bounding box center [447, 565] width 244 height 34
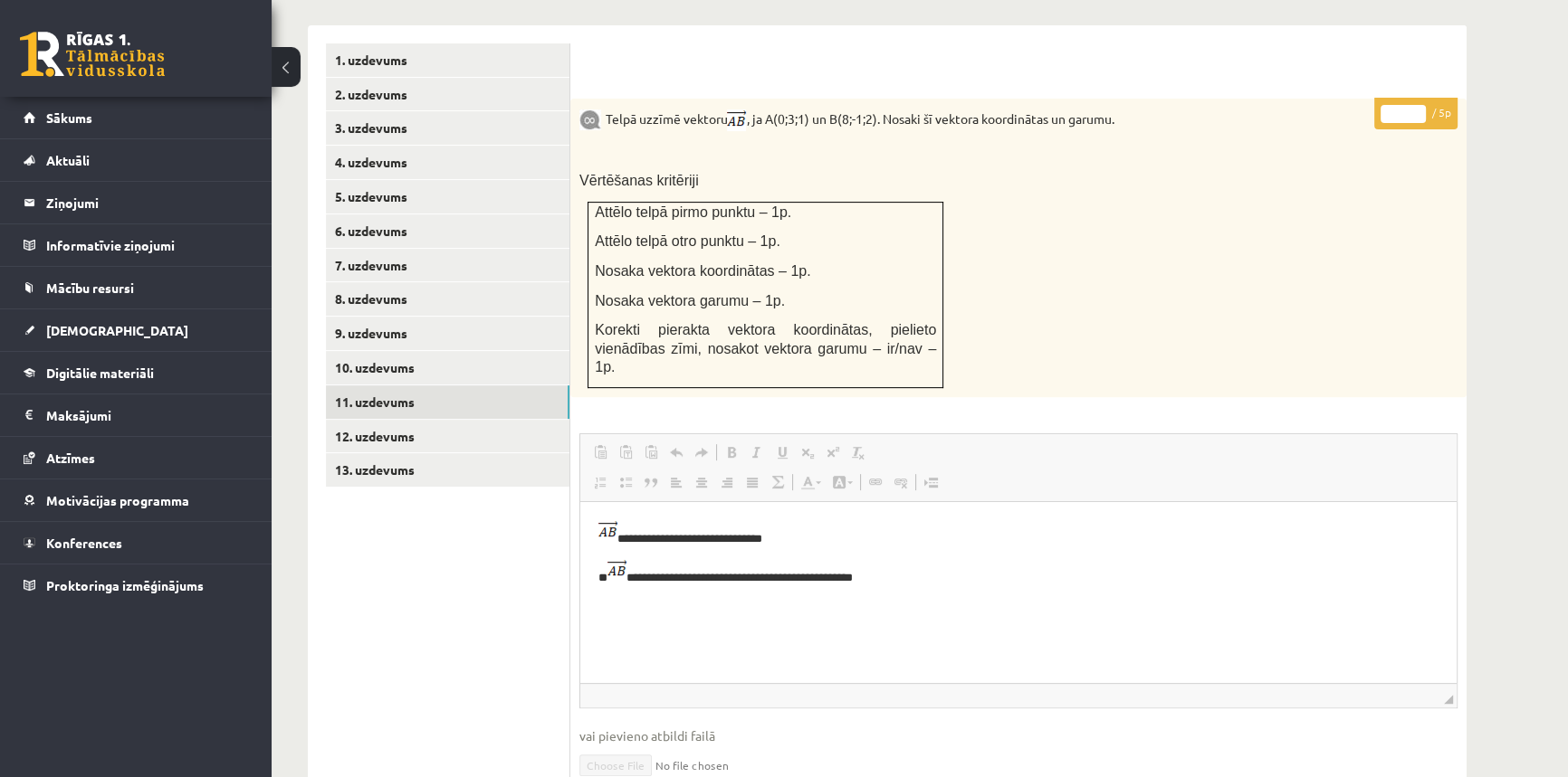
scroll to position [562, 0]
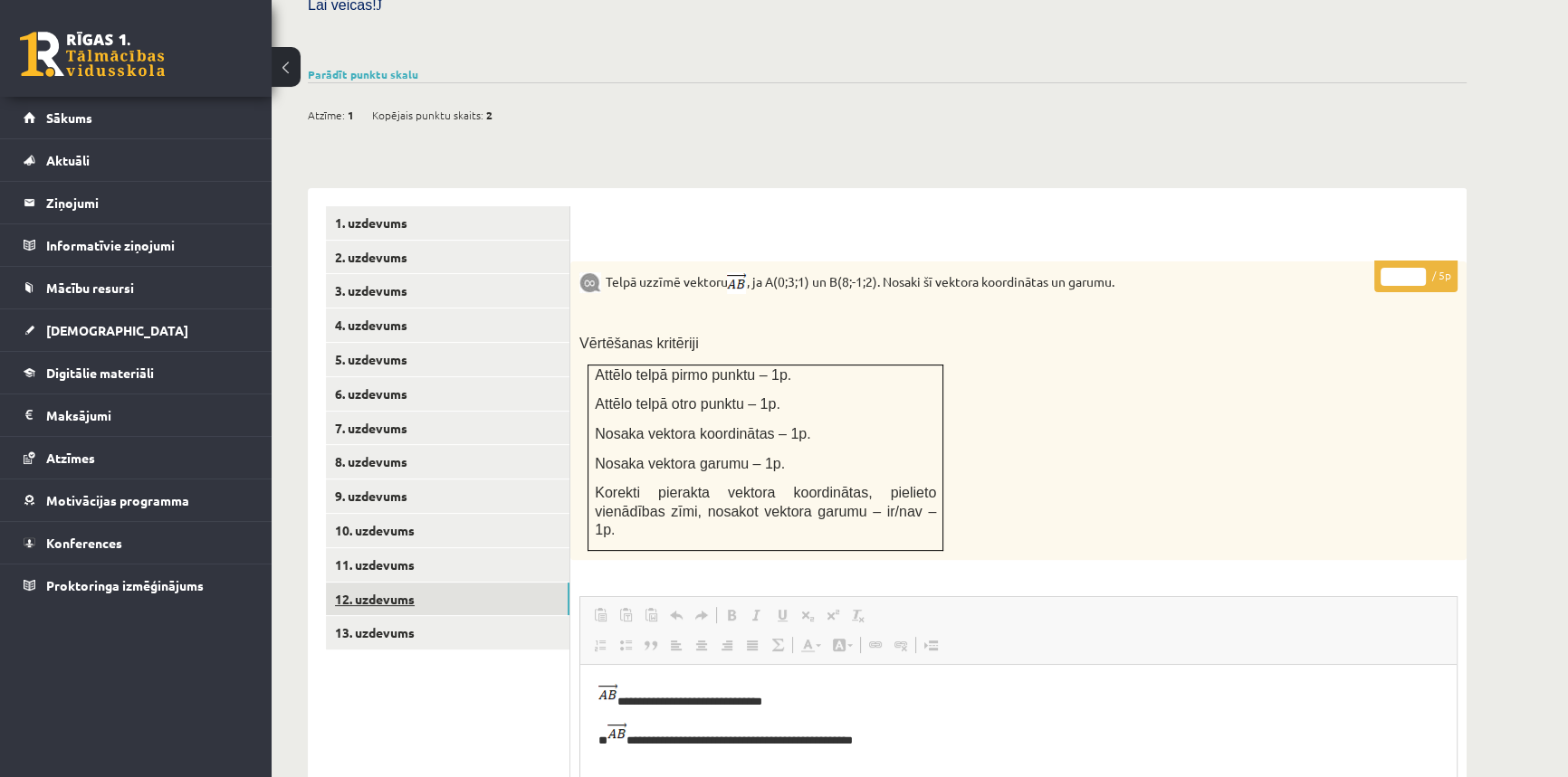
click at [370, 583] on link "12. uzdevums" at bounding box center [447, 600] width 244 height 34
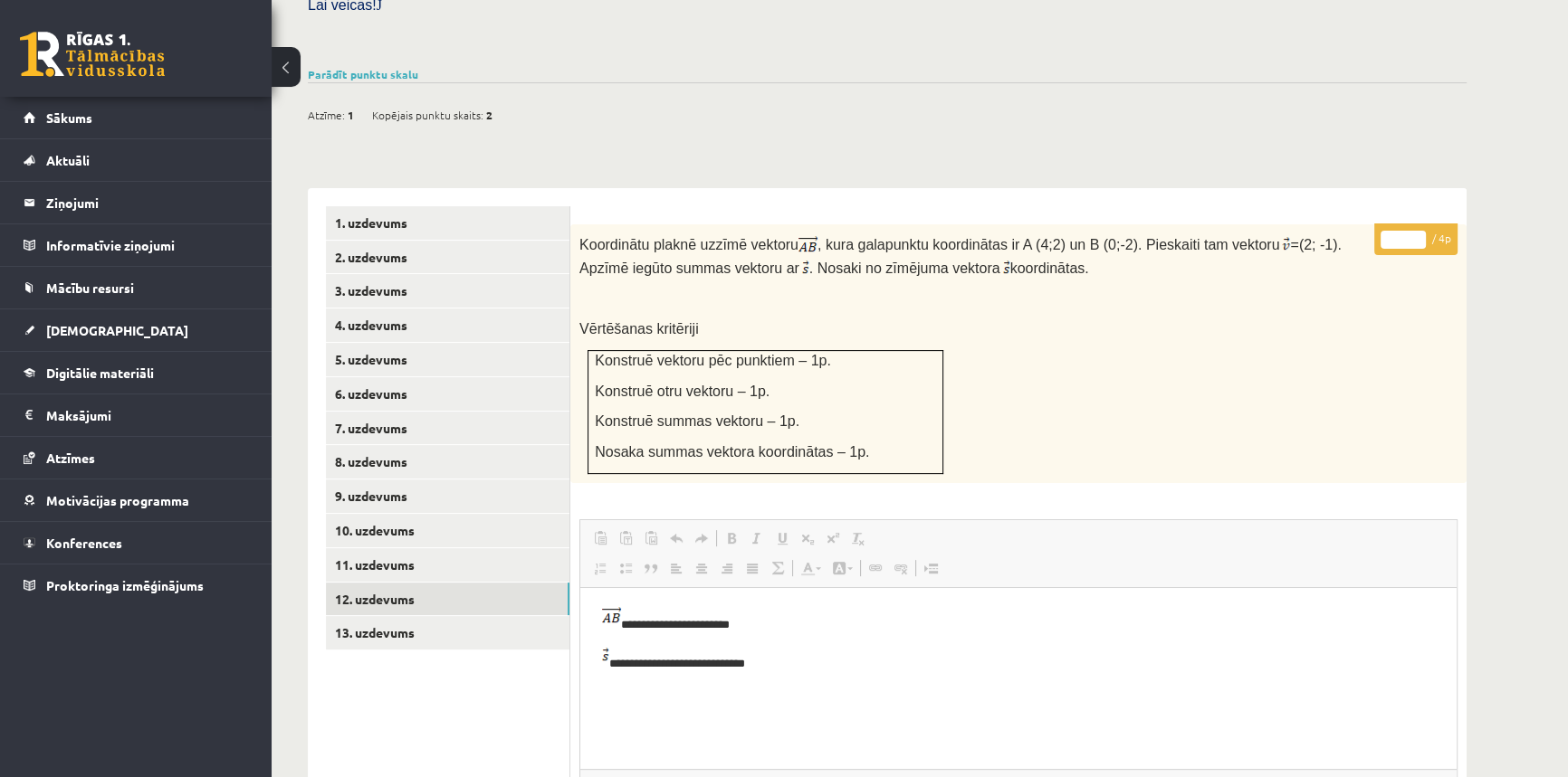
scroll to position [0, 0]
click at [390, 617] on link "13. uzdevums" at bounding box center [447, 633] width 244 height 34
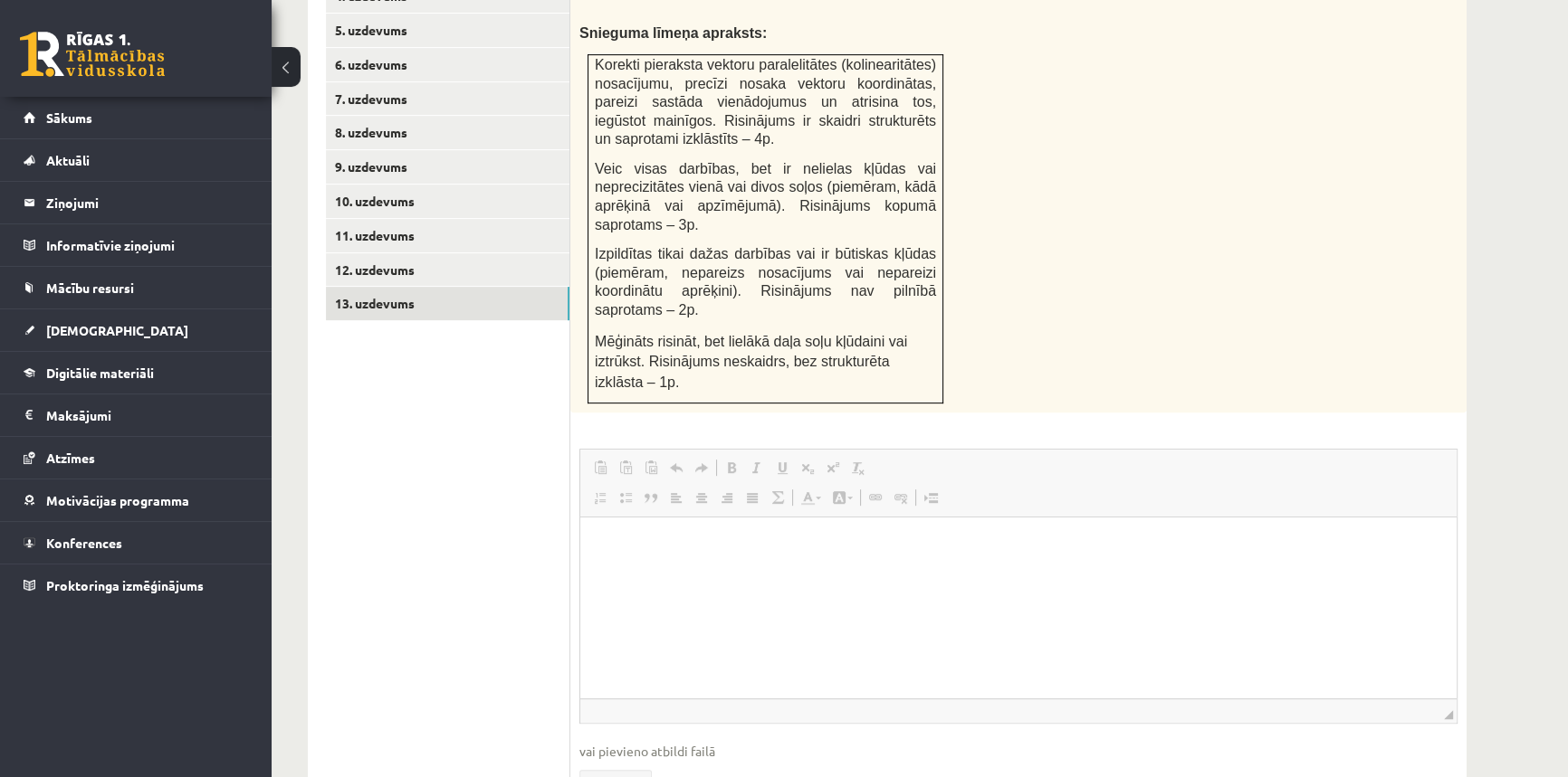
scroll to position [479, 0]
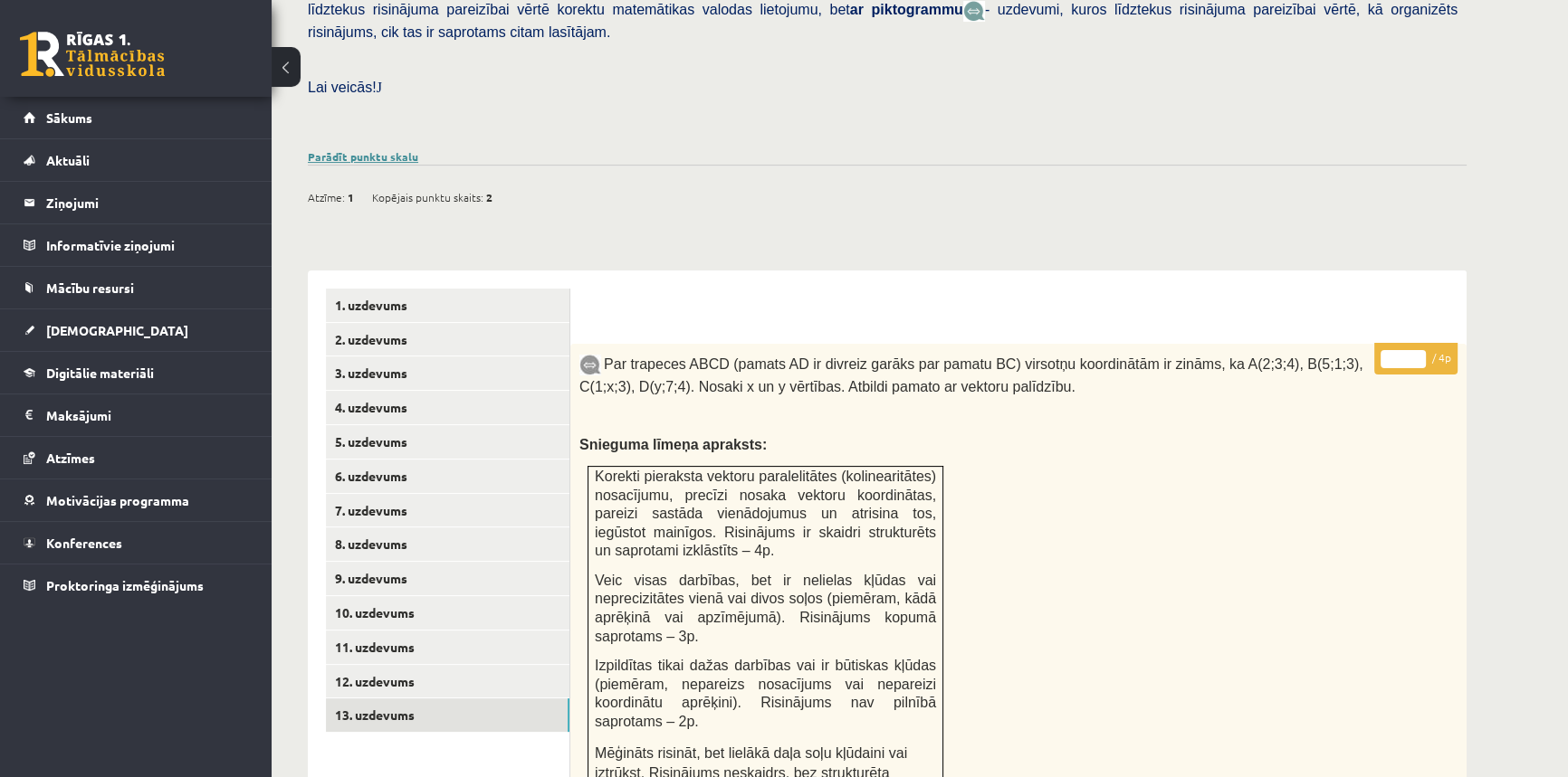
click at [331, 149] on link "Parādīt punktu skalu" at bounding box center [363, 157] width 110 height 15
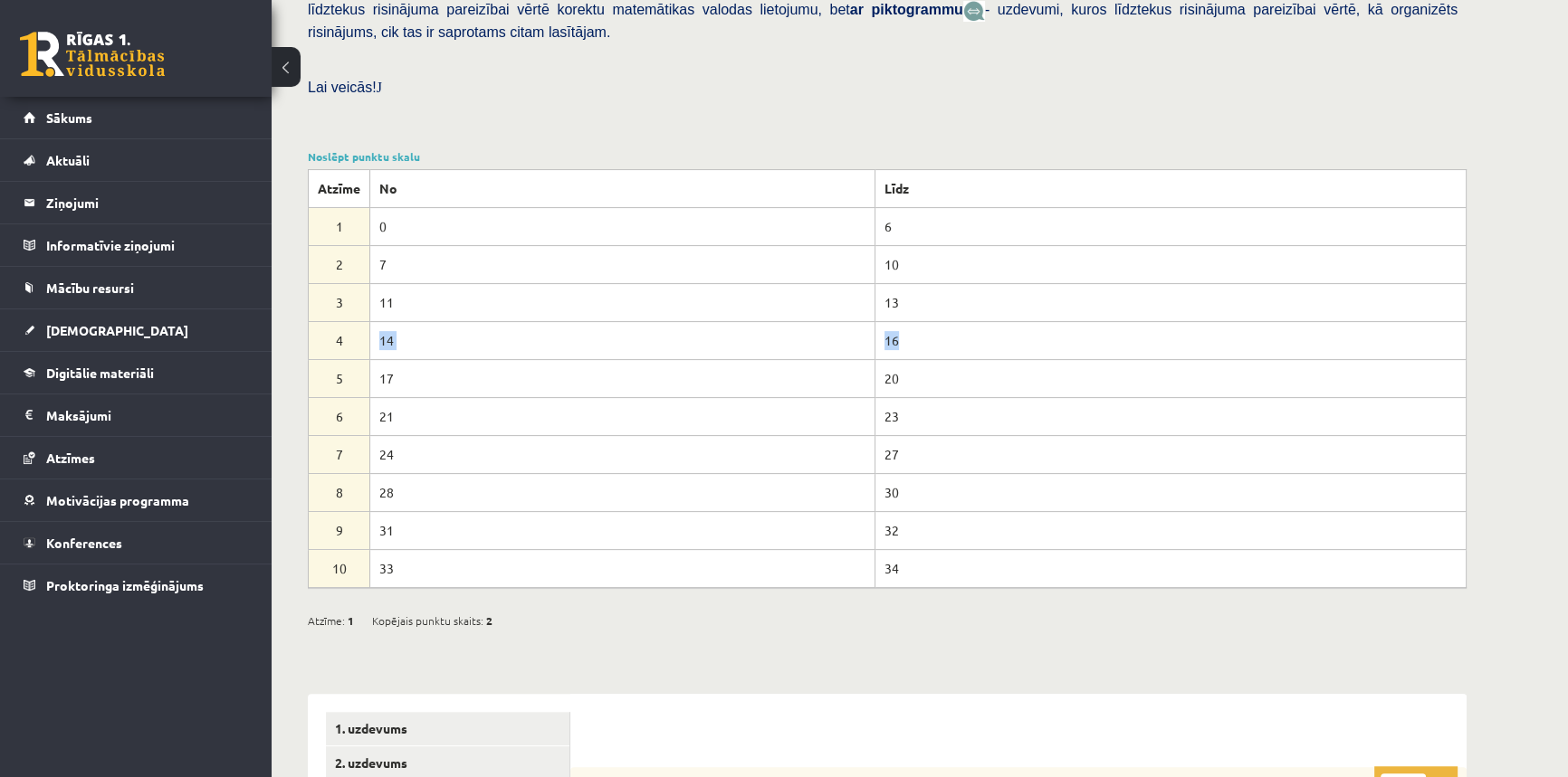
drag, startPoint x: 361, startPoint y: 301, endPoint x: 915, endPoint y: 310, distance: 554.1
click at [915, 321] on tr "4 14 16" at bounding box center [888, 340] width 1158 height 38
click at [915, 321] on td "16" at bounding box center [1169, 340] width 591 height 38
drag, startPoint x: 874, startPoint y: 379, endPoint x: 914, endPoint y: 367, distance: 41.8
click at [914, 397] on td "23" at bounding box center [1169, 416] width 591 height 38
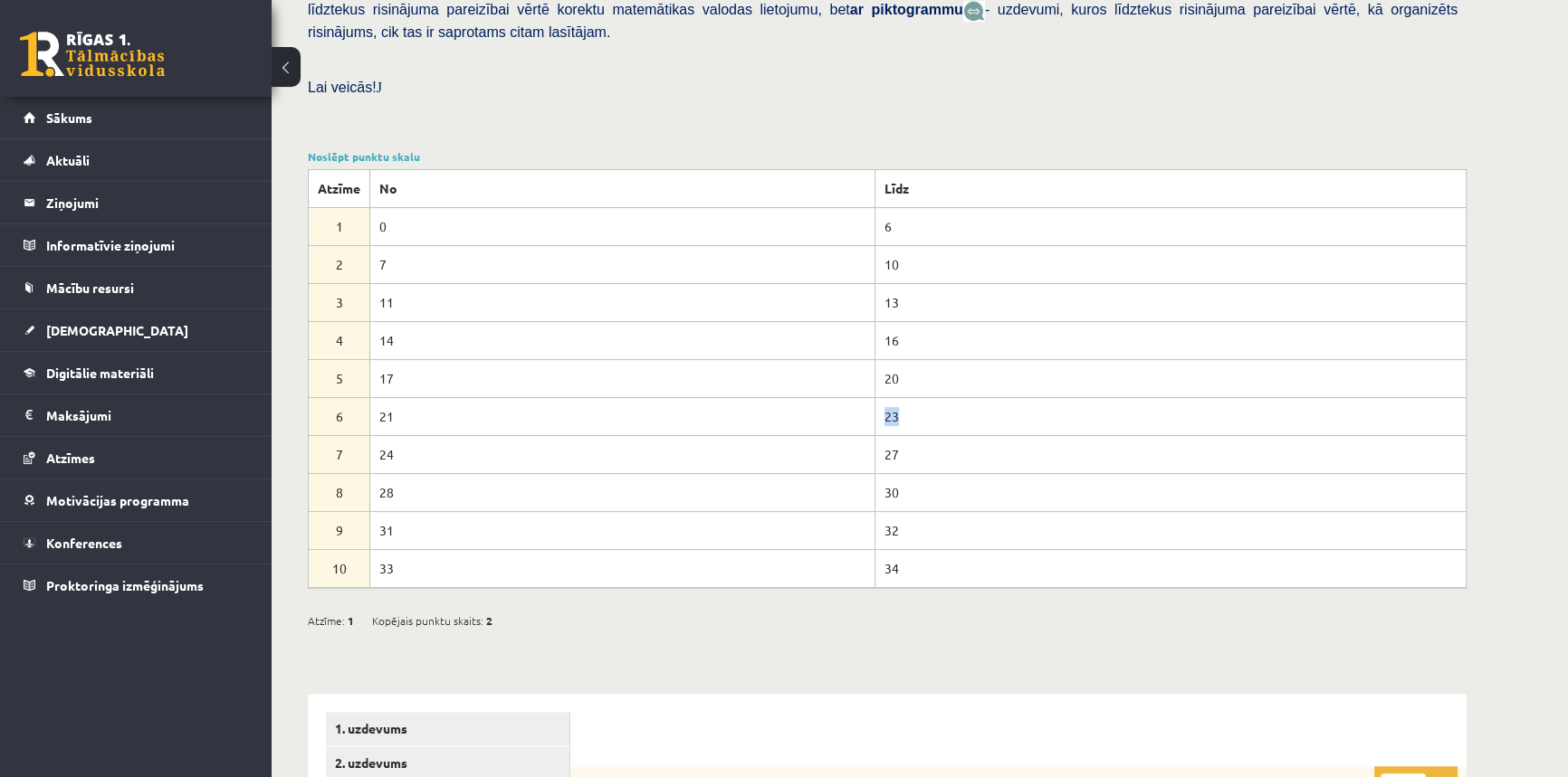
click at [914, 397] on td "23" at bounding box center [1169, 416] width 591 height 38
click at [775, 712] on div at bounding box center [1019, 730] width 861 height 37
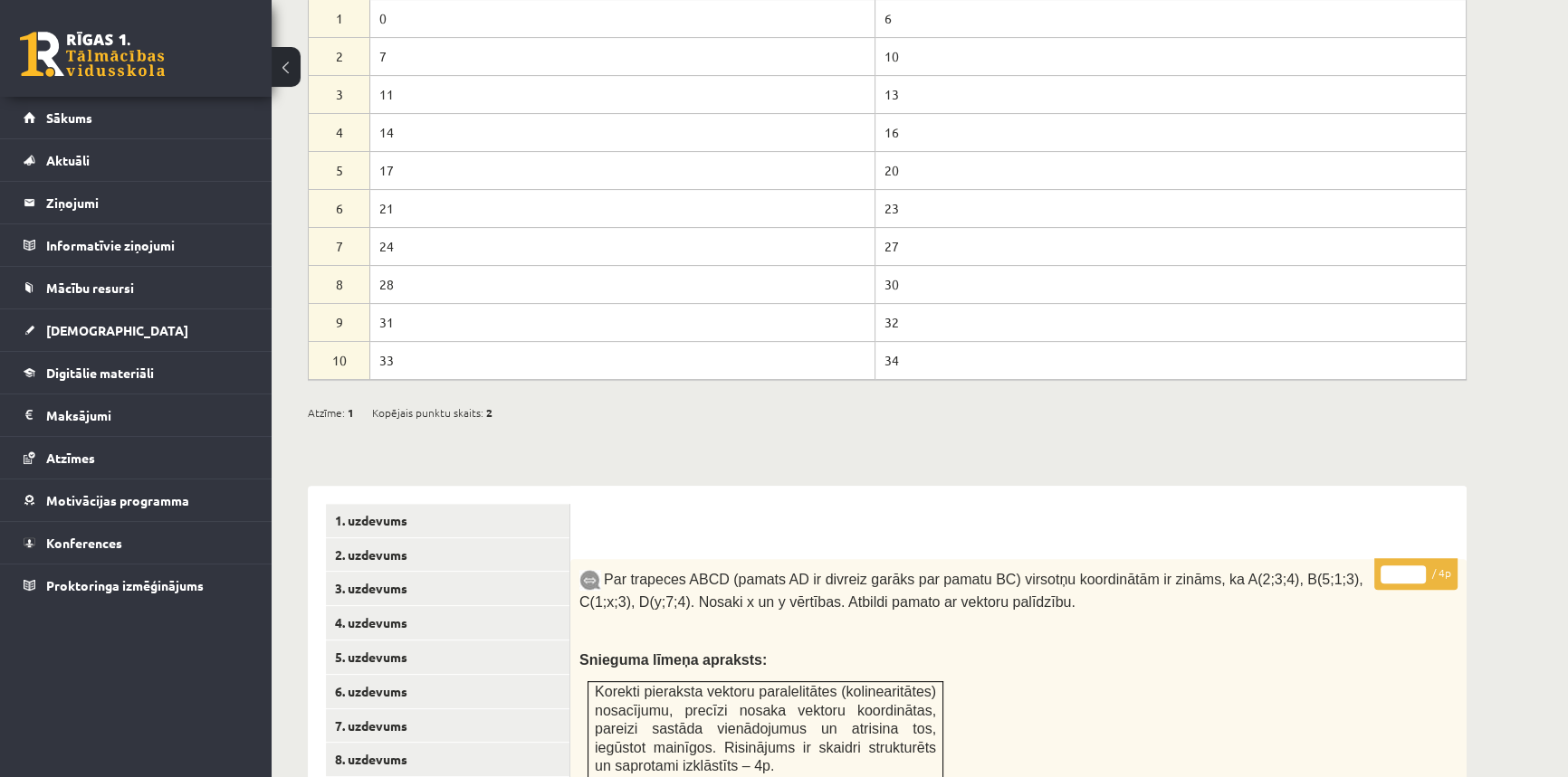
scroll to position [809, 0]
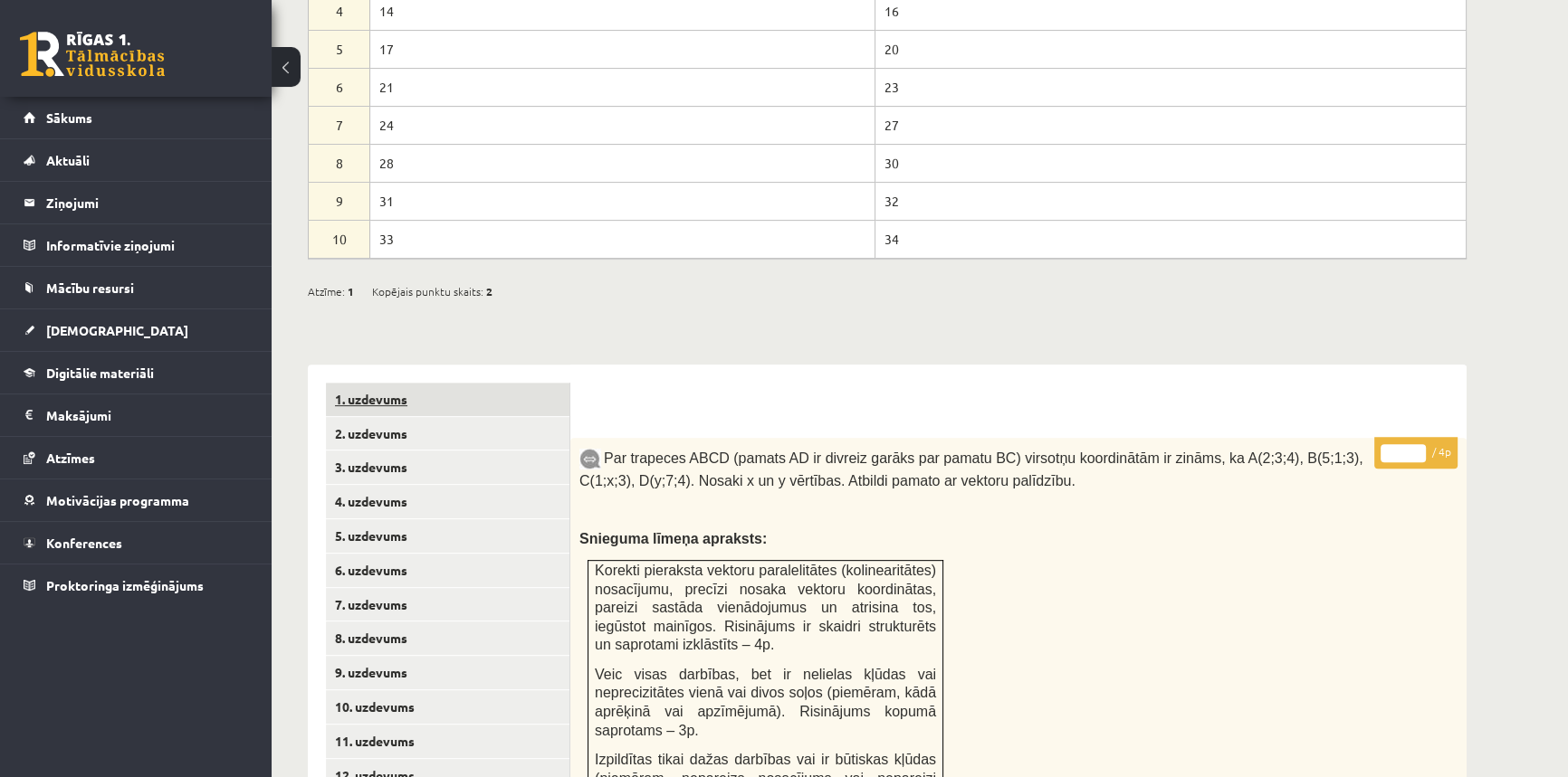
click at [340, 382] on link "1. uzdevums" at bounding box center [447, 399] width 244 height 34
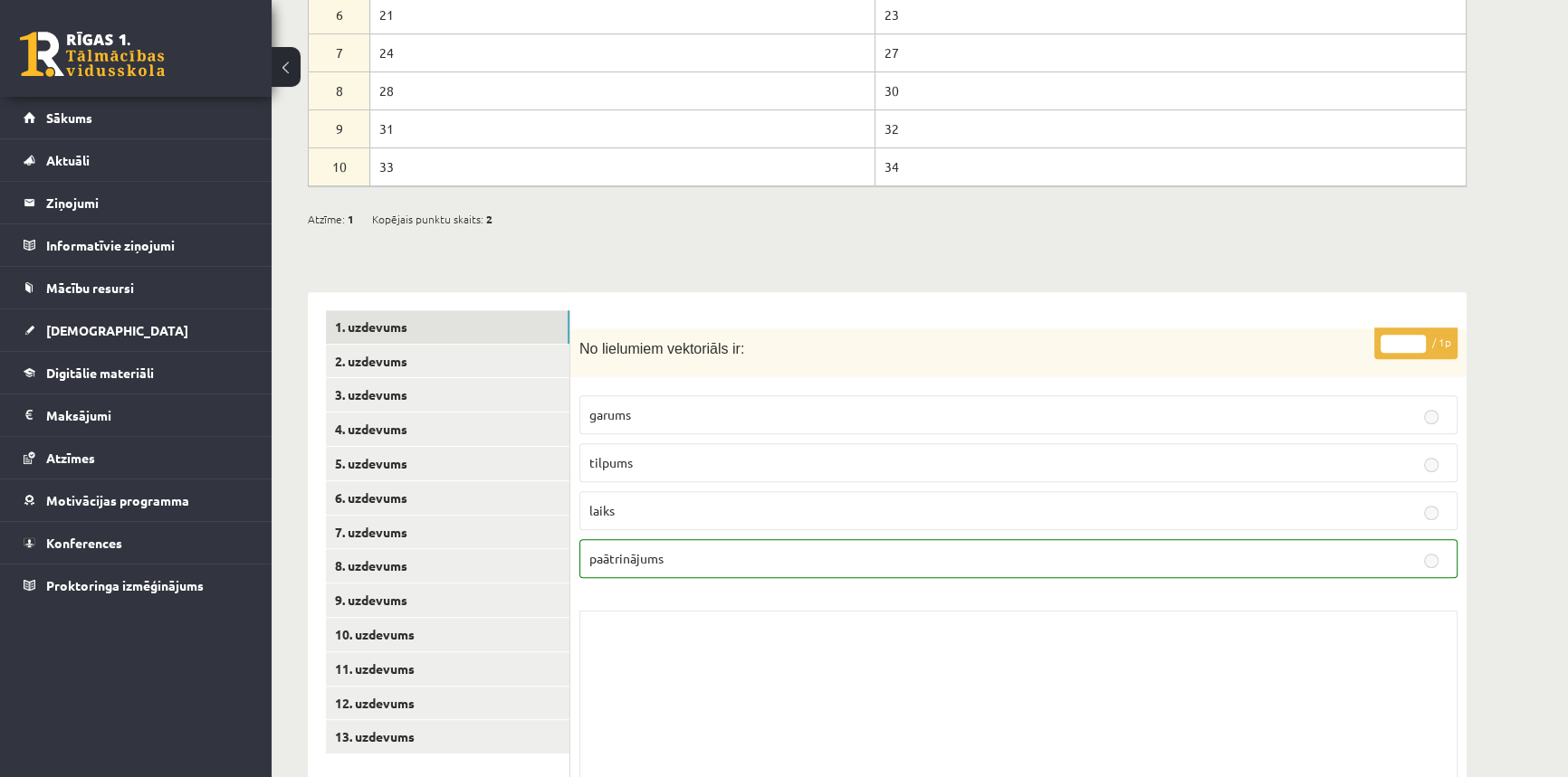
scroll to position [919, 0]
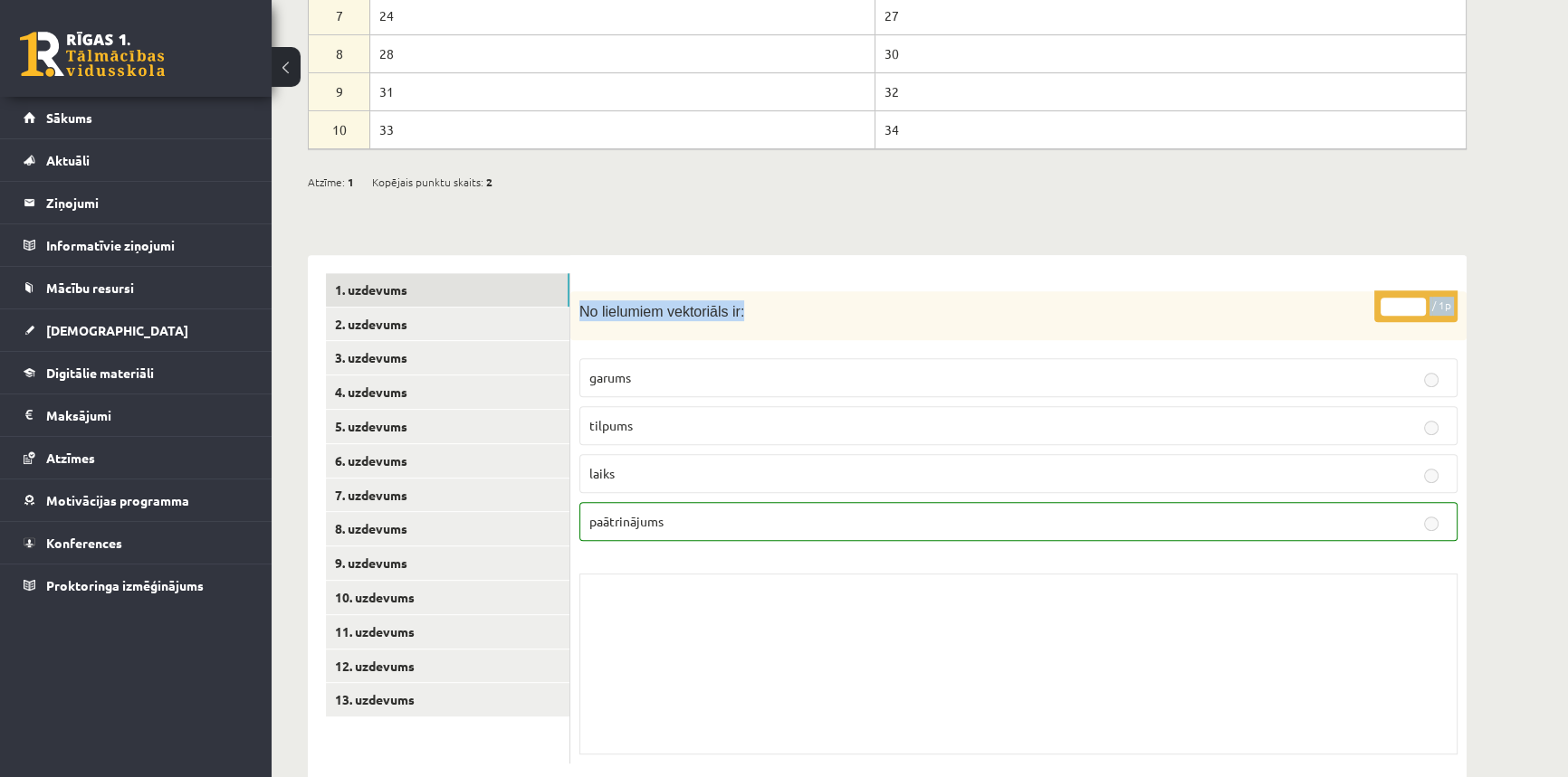
drag, startPoint x: 1359, startPoint y: 245, endPoint x: 1413, endPoint y: 249, distance: 54.1
click at [1413, 273] on form "* / 1p No lielumiem vektoriāls ir: garums tilpums laiks paātrinājums Skolotāja …" at bounding box center [1019, 519] width 861 height 492
click at [1439, 290] on p "* / 1p" at bounding box center [1416, 306] width 83 height 32
click at [1462, 291] on div "* / 1p No lielumiem vektoriāls ir: garums tilpums laiks paātrinājums Skolotāja …" at bounding box center [1018, 527] width 896 height 473
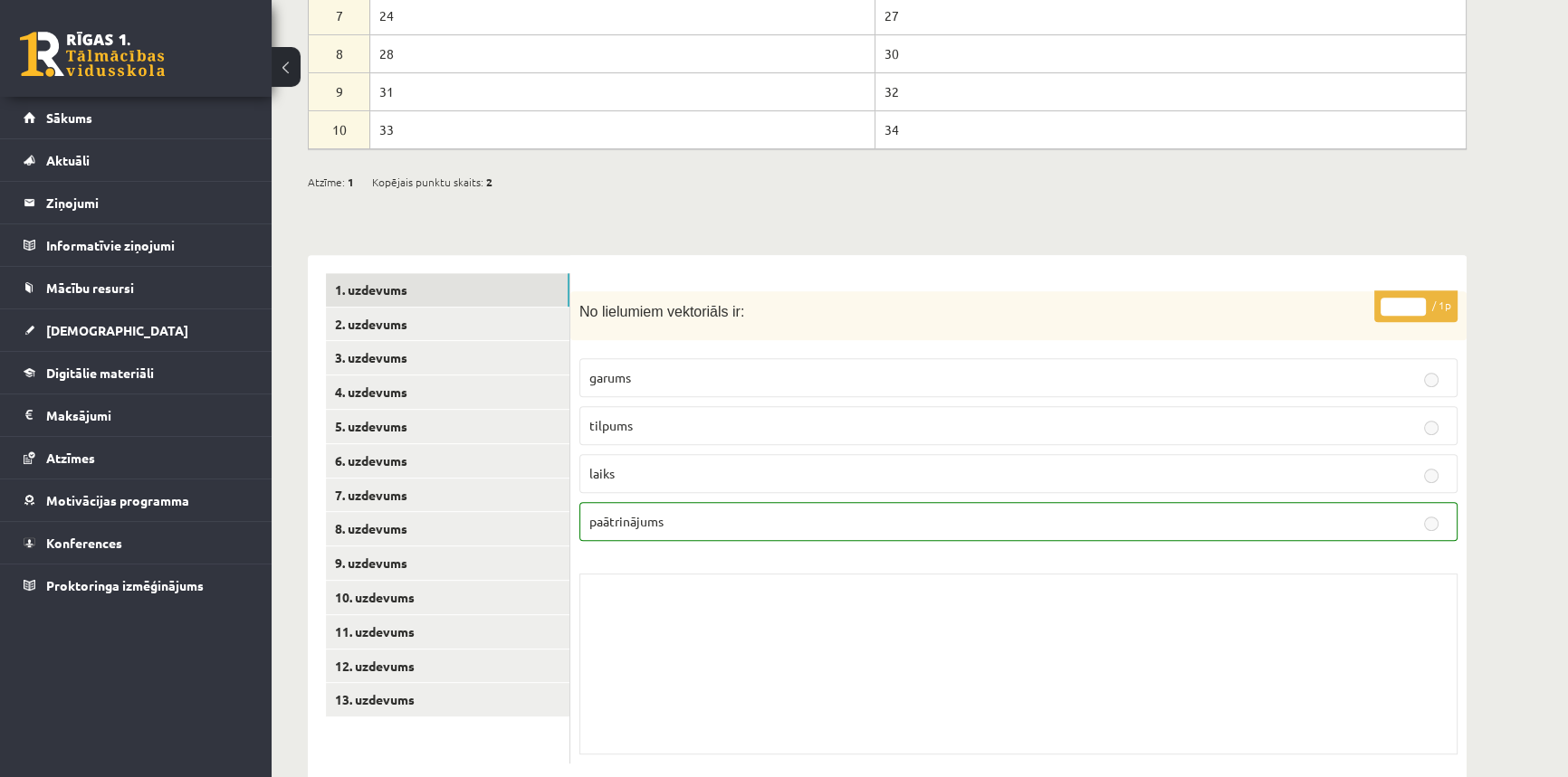
drag, startPoint x: 1394, startPoint y: 261, endPoint x: 1160, endPoint y: 627, distance: 434.4
click at [1160, 627] on div "Skolotāja pielikums" at bounding box center [1018, 664] width 878 height 181
click at [354, 308] on link "2. uzdevums" at bounding box center [447, 325] width 244 height 34
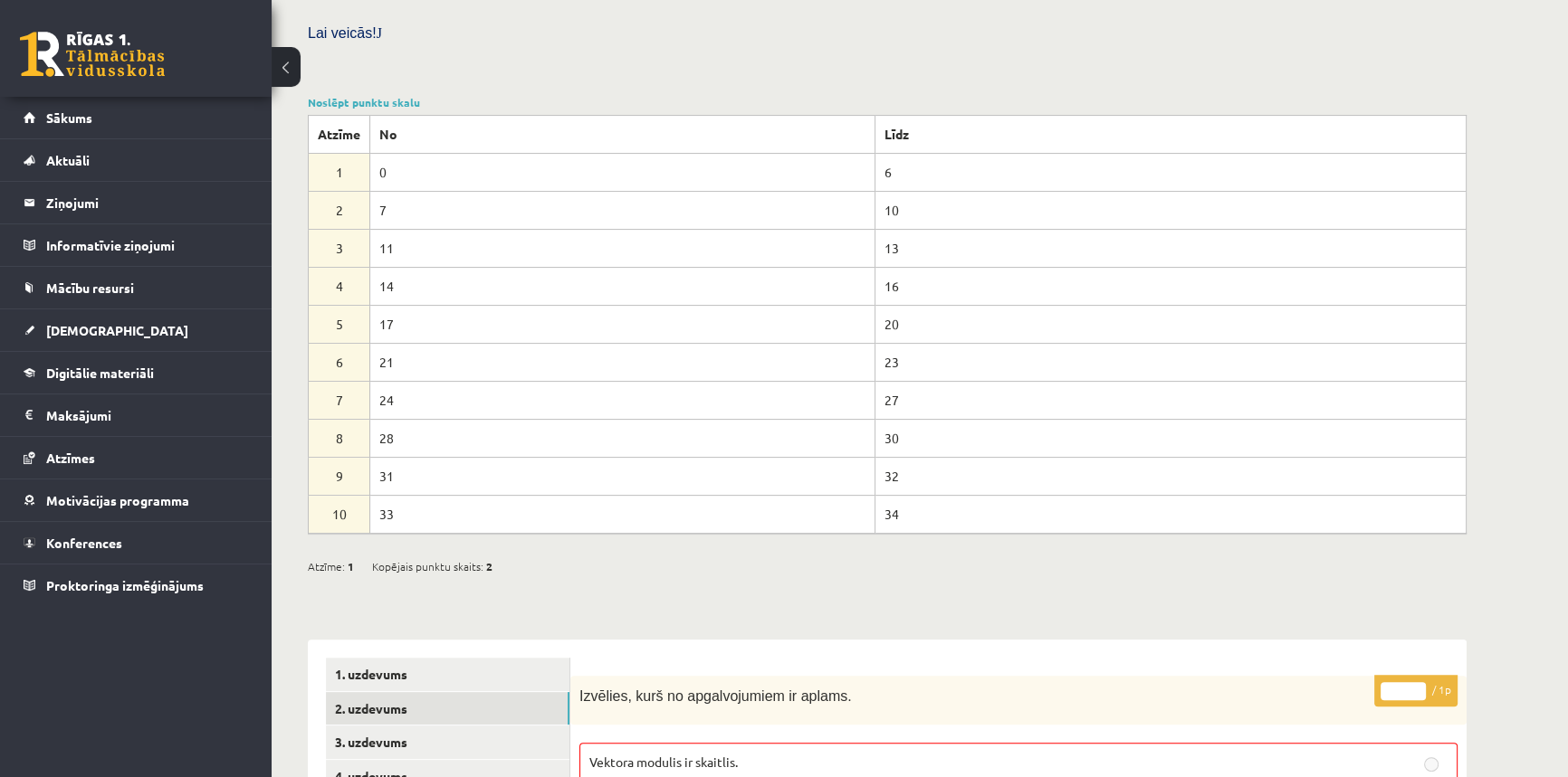
scroll to position [425, 0]
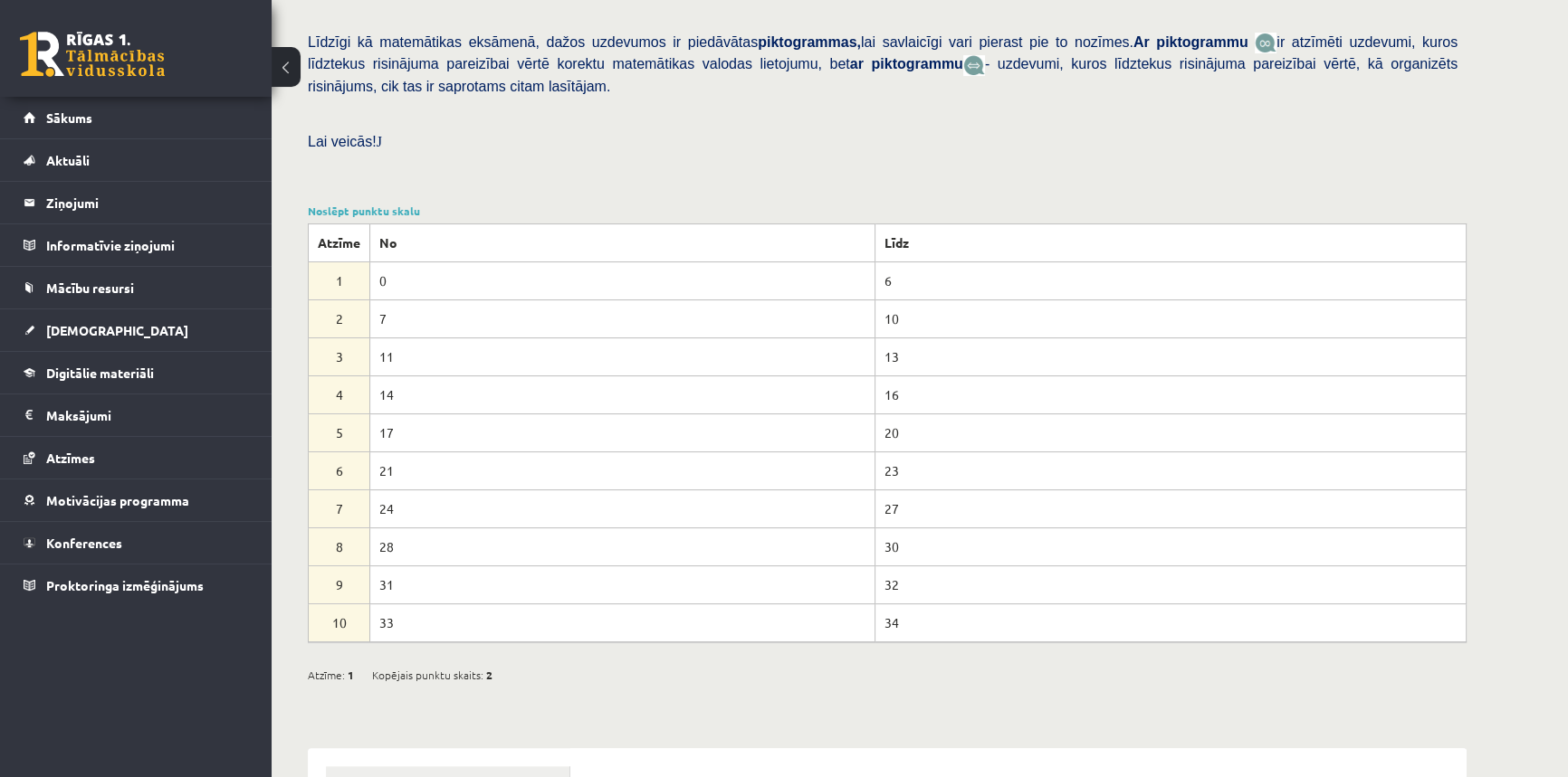
click at [875, 490] on td "27" at bounding box center [1169, 508] width 591 height 38
drag, startPoint x: 343, startPoint y: 455, endPoint x: 360, endPoint y: 462, distance: 18.4
click at [360, 490] on td "7" at bounding box center [340, 508] width 62 height 38
drag, startPoint x: 393, startPoint y: 184, endPoint x: 345, endPoint y: 188, distance: 48.2
click at [392, 224] on th "No" at bounding box center [623, 243] width 505 height 38
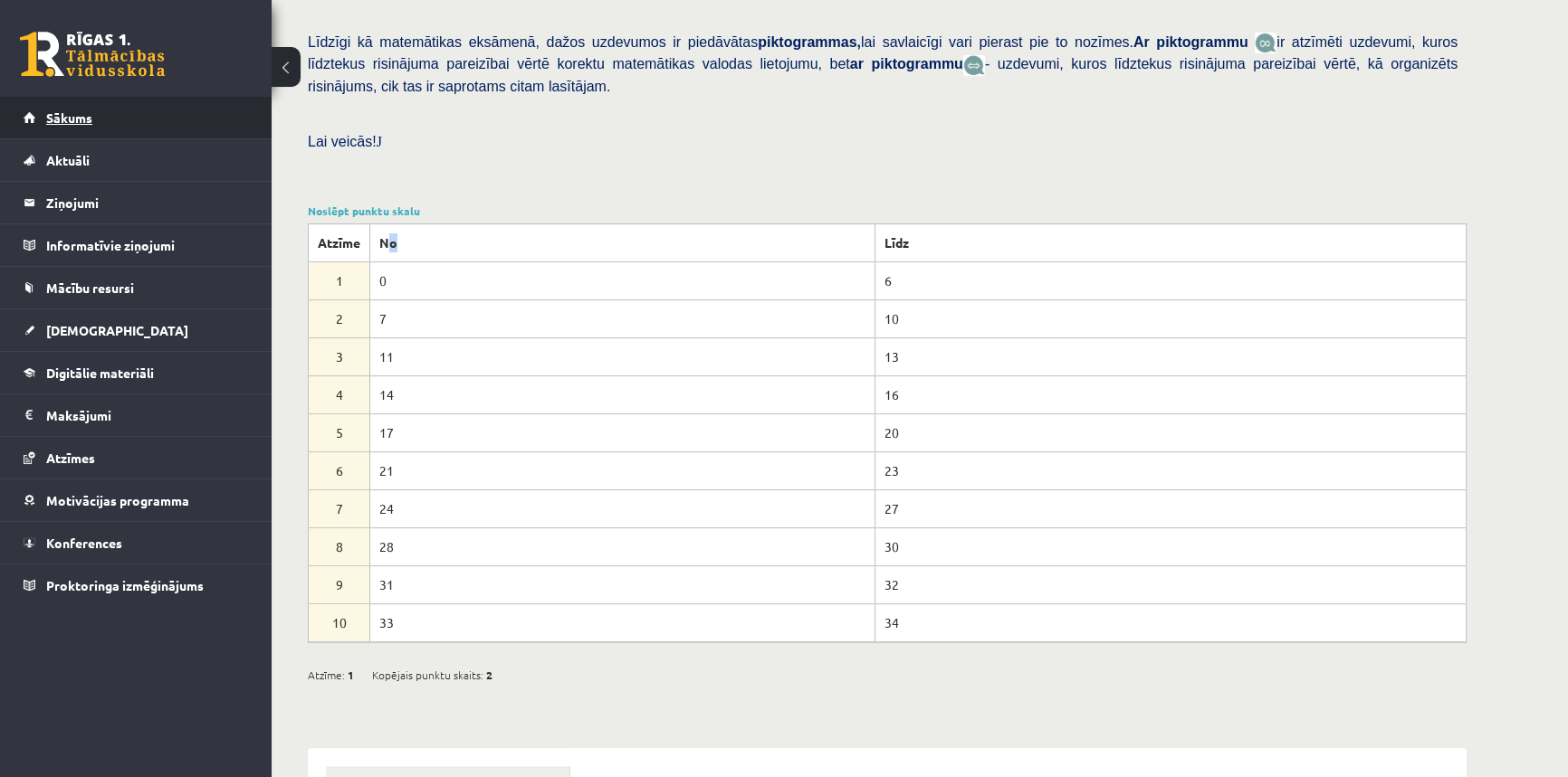
click at [40, 118] on link "Sākums" at bounding box center [136, 118] width 226 height 42
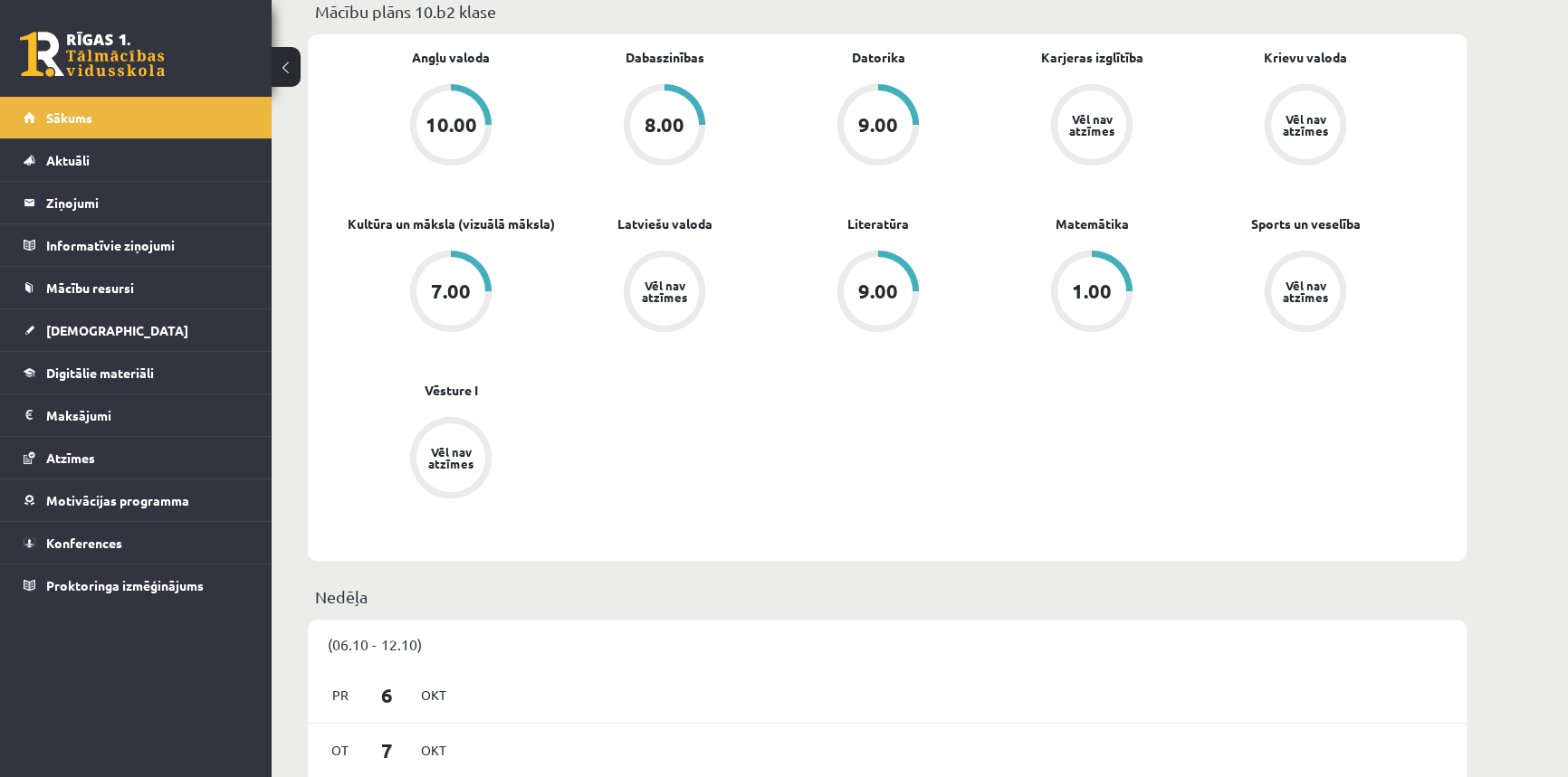
scroll to position [338, 0]
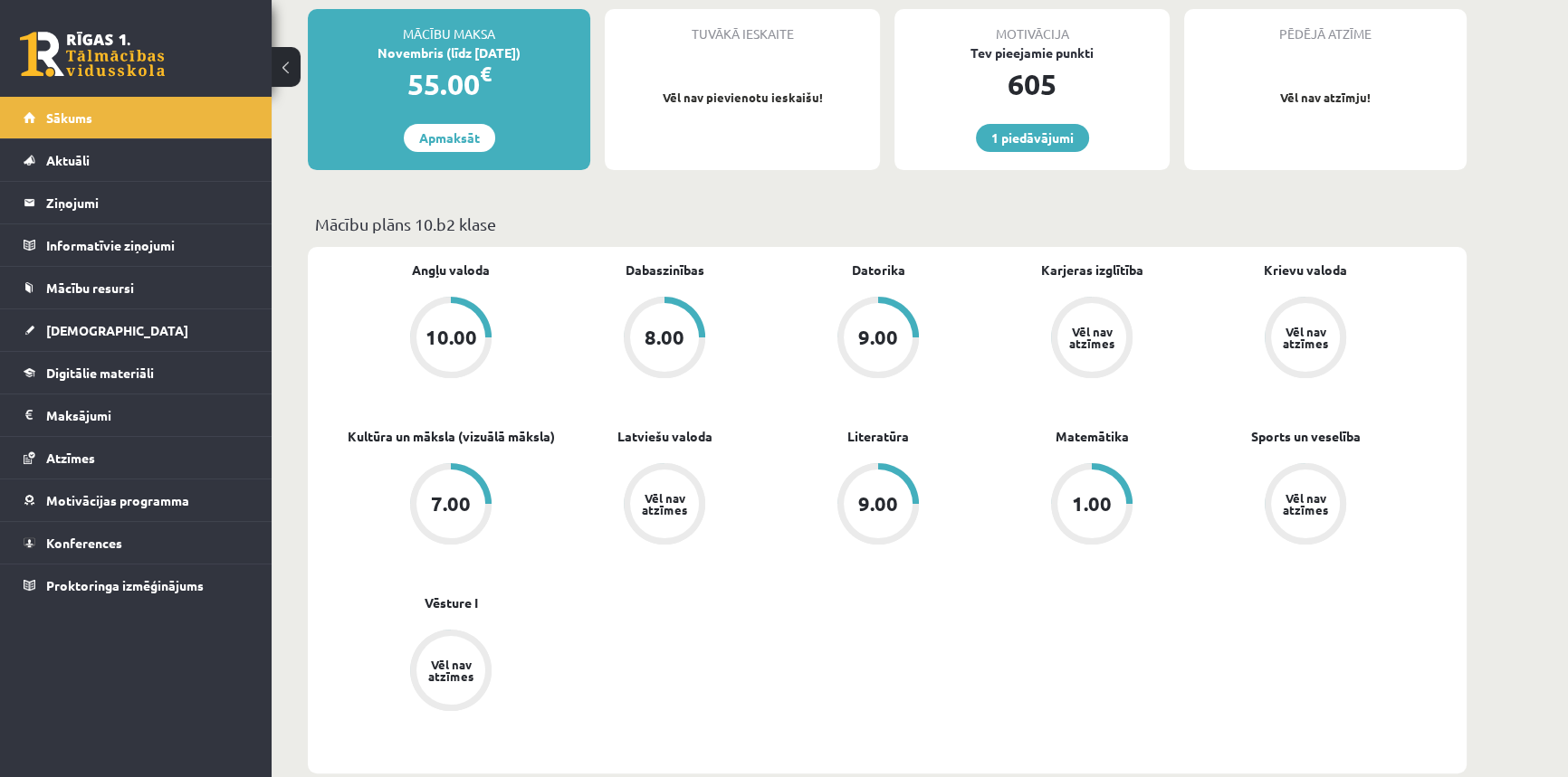
click at [1085, 492] on div "1.00" at bounding box center [1092, 504] width 69 height 69
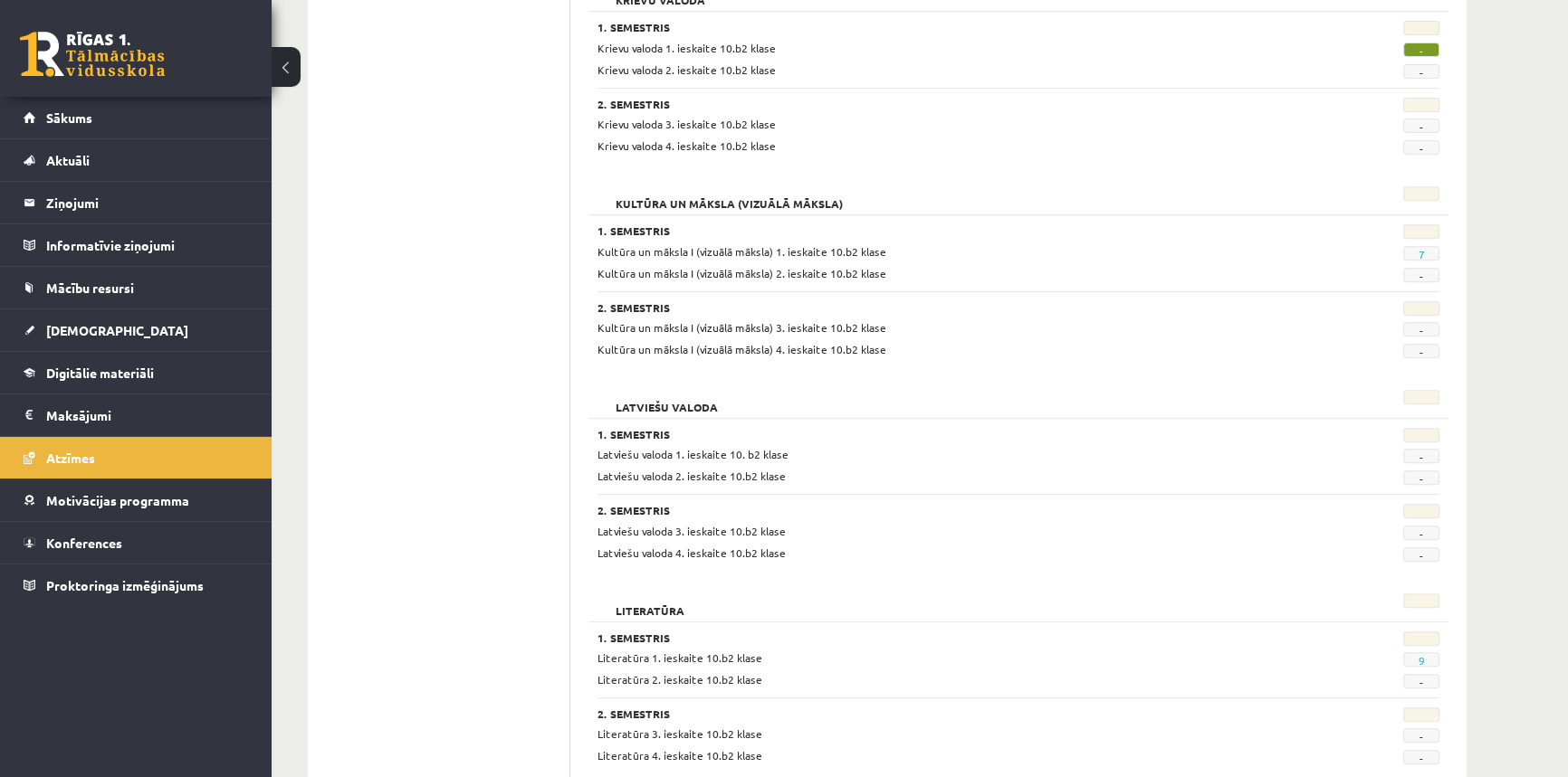
scroll to position [1104, 0]
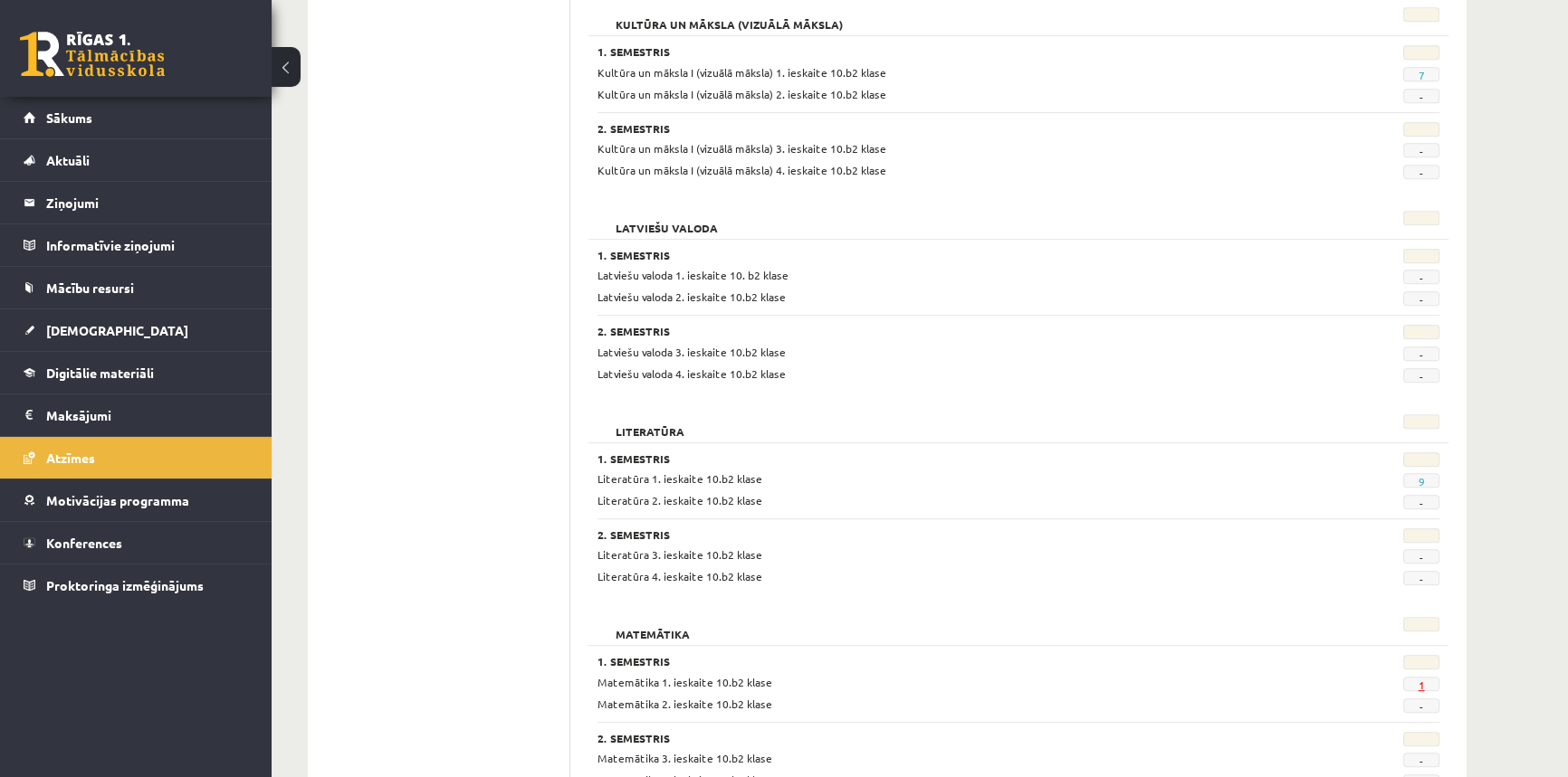
click at [1421, 682] on link "1" at bounding box center [1421, 686] width 7 height 15
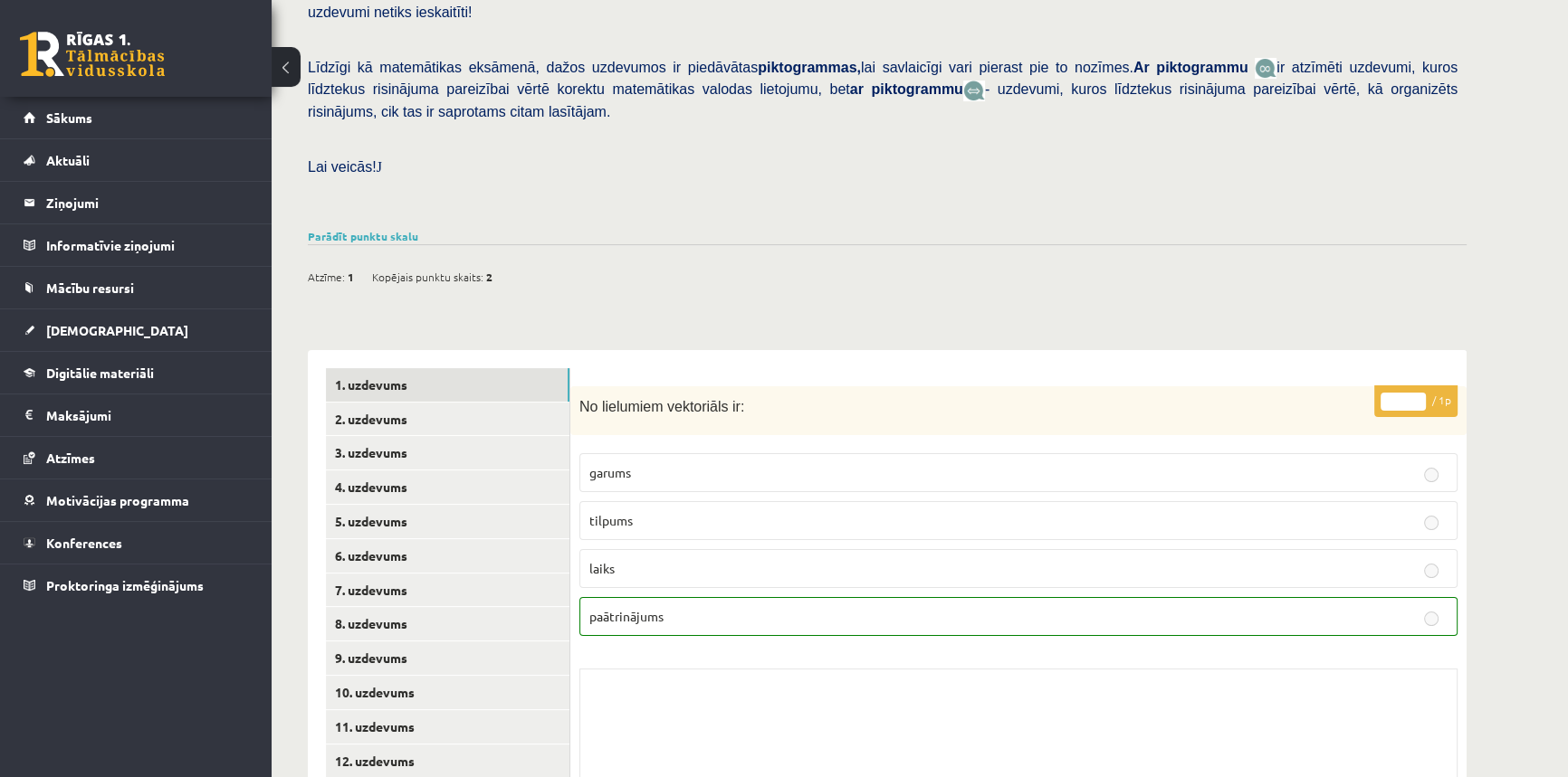
scroll to position [495, 0]
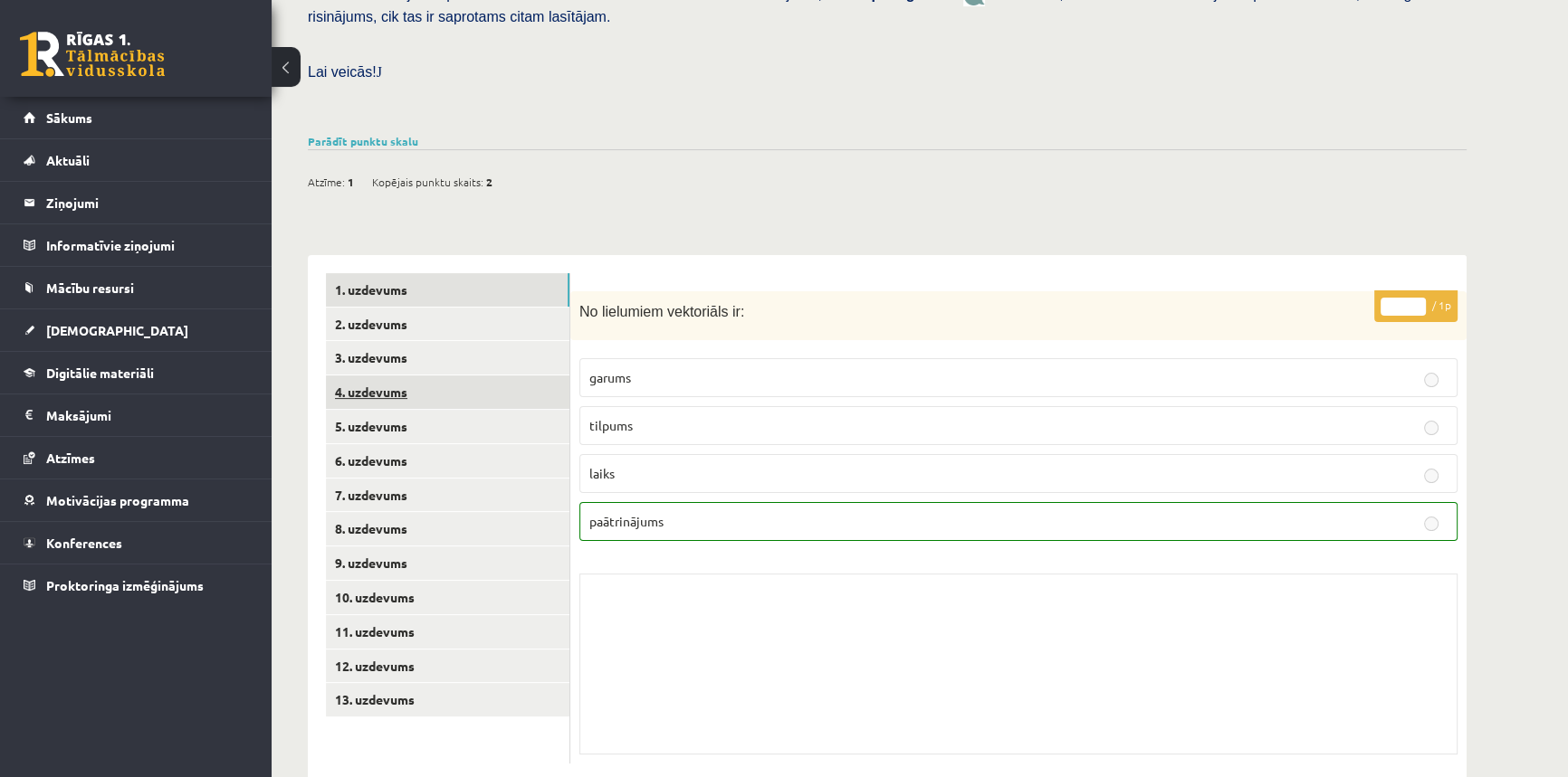
click at [352, 376] on link "4. uzdevums" at bounding box center [447, 393] width 244 height 34
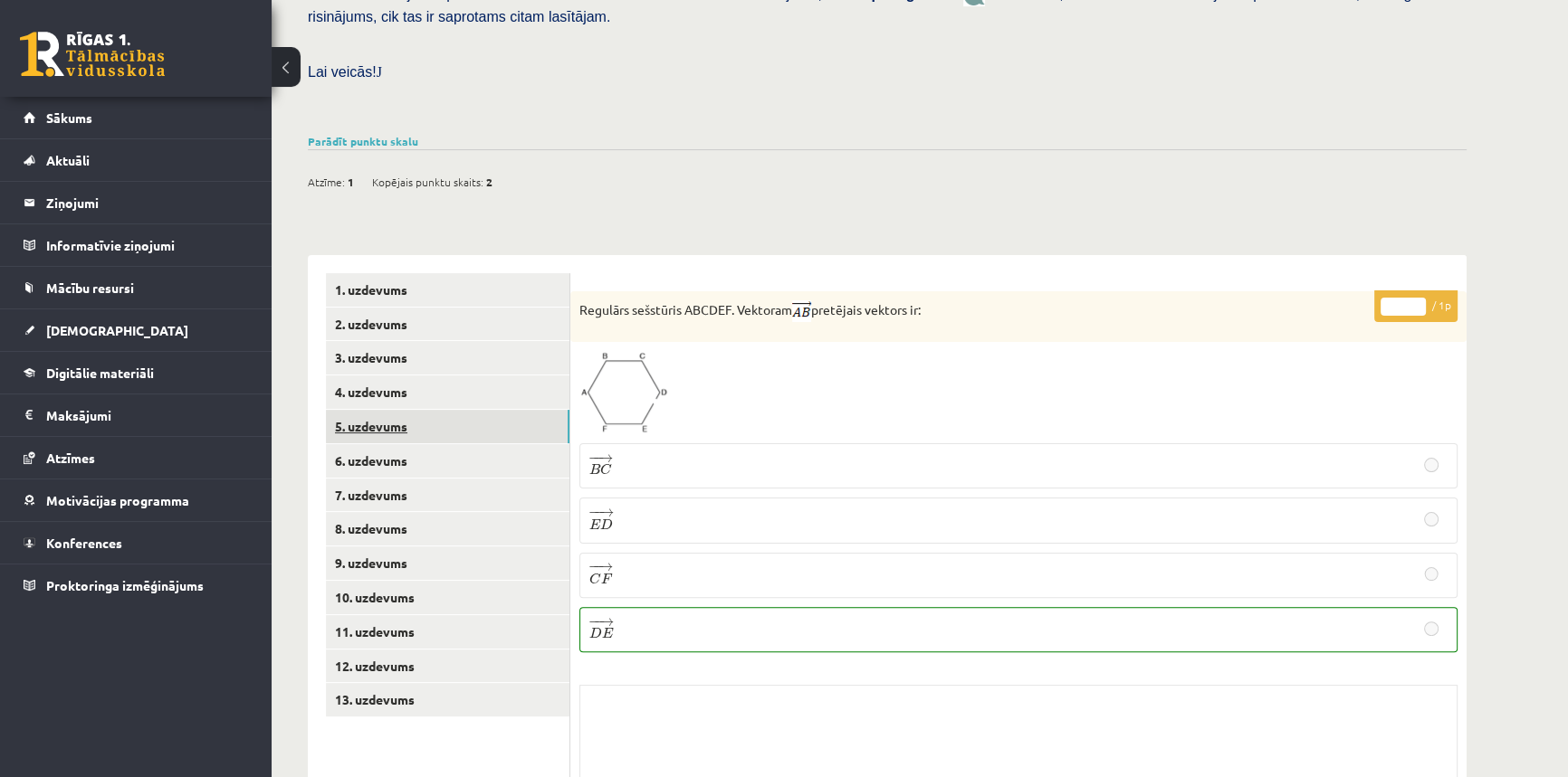
click at [352, 409] on link "5. uzdevums" at bounding box center [447, 426] width 244 height 34
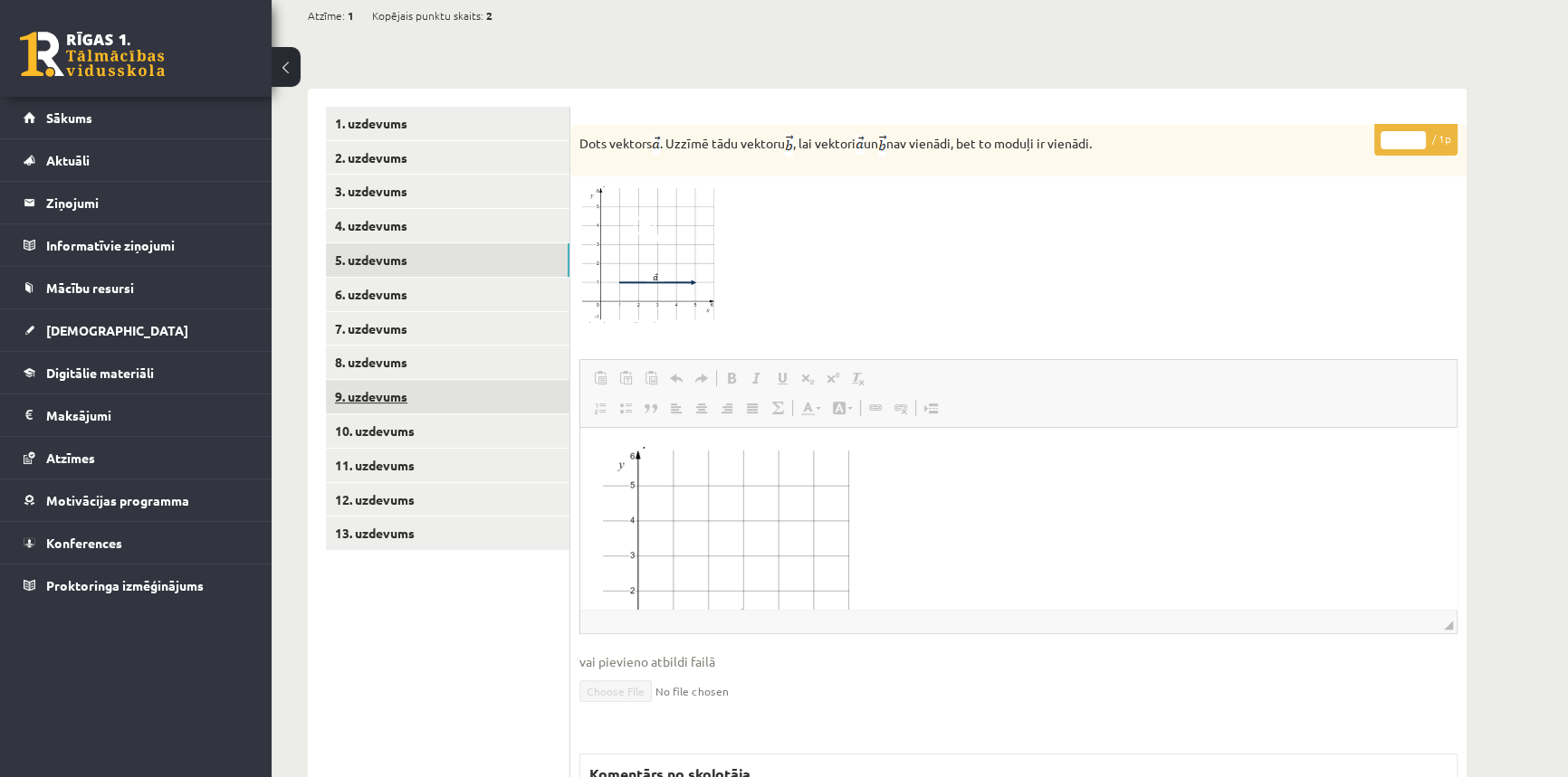
scroll to position [0, 0]
click at [380, 278] on link "6. uzdevums" at bounding box center [447, 295] width 244 height 34
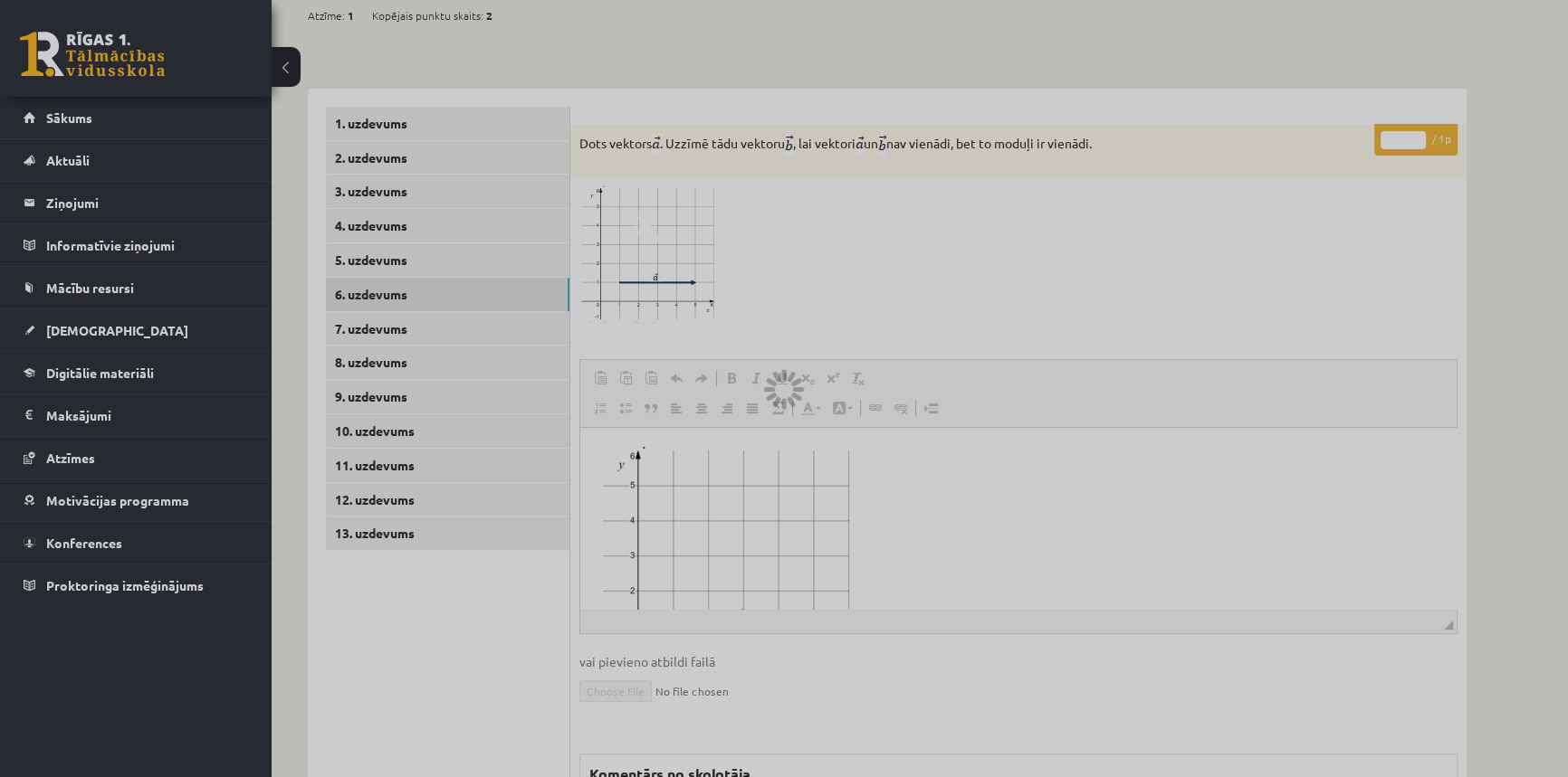
scroll to position [562, 0]
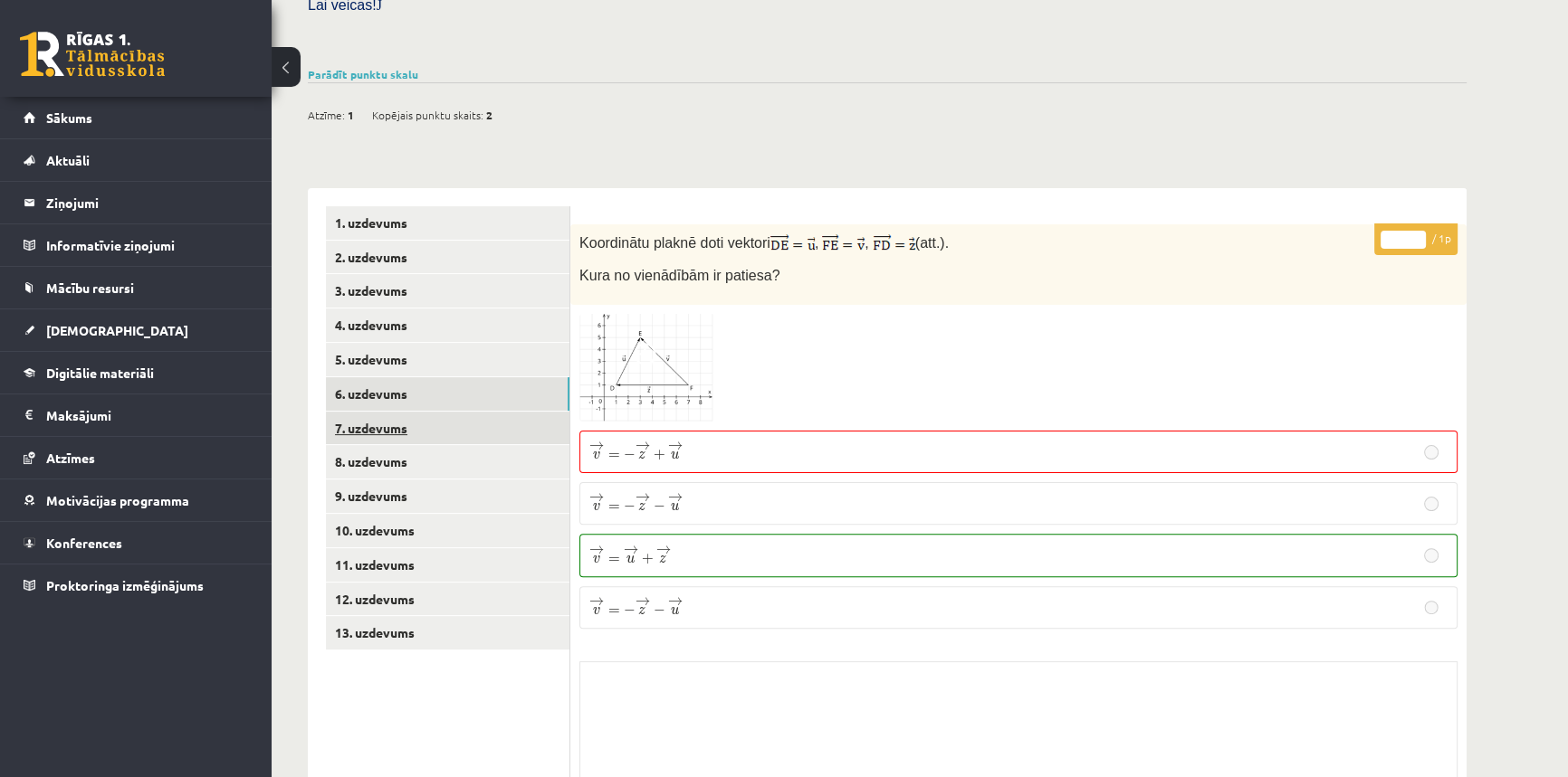
click at [363, 411] on link "7. uzdevums" at bounding box center [447, 428] width 244 height 34
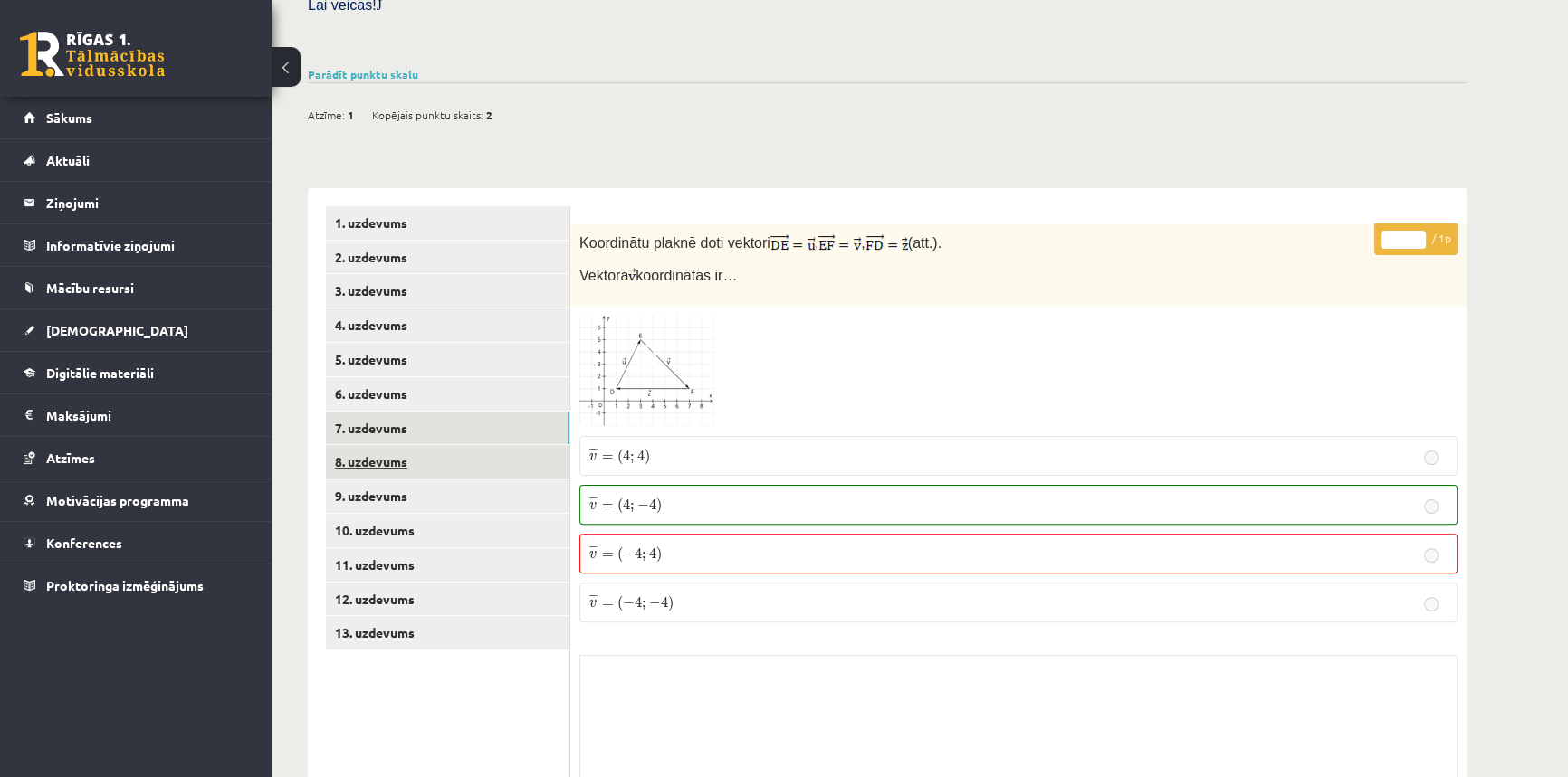
click at [359, 445] on link "8. uzdevums" at bounding box center [447, 462] width 244 height 34
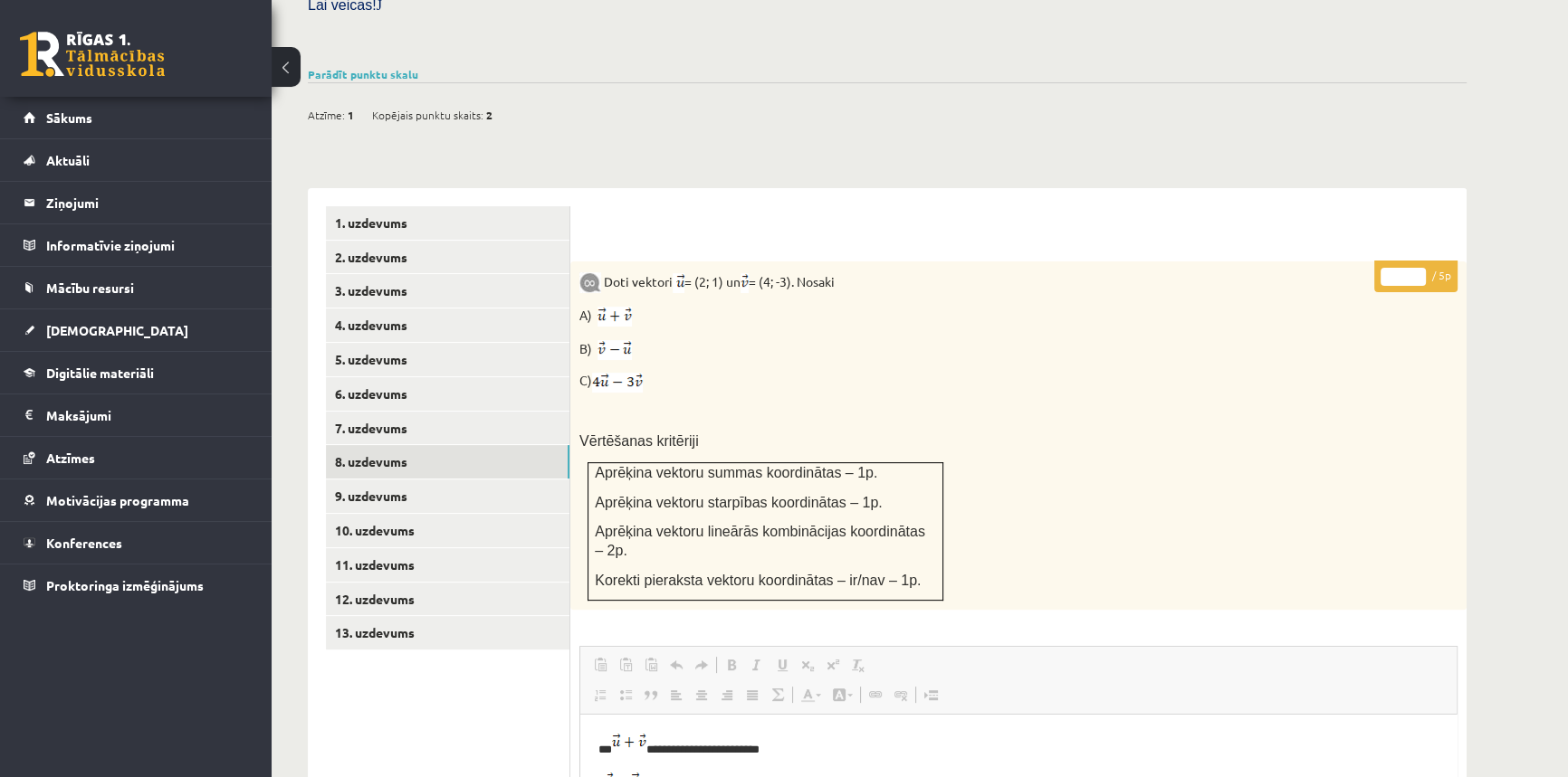
scroll to position [0, 0]
drag, startPoint x: 608, startPoint y: 235, endPoint x: 646, endPoint y: 254, distance: 42.5
click at [646, 261] on div "Doti vektori = (2; 1) un = (4; -3). Nosaki A) B) C) Vērtēšanas kritēriji Aprēķi…" at bounding box center [1018, 435] width 896 height 348
click at [847, 371] on p "C)" at bounding box center [973, 382] width 788 height 21
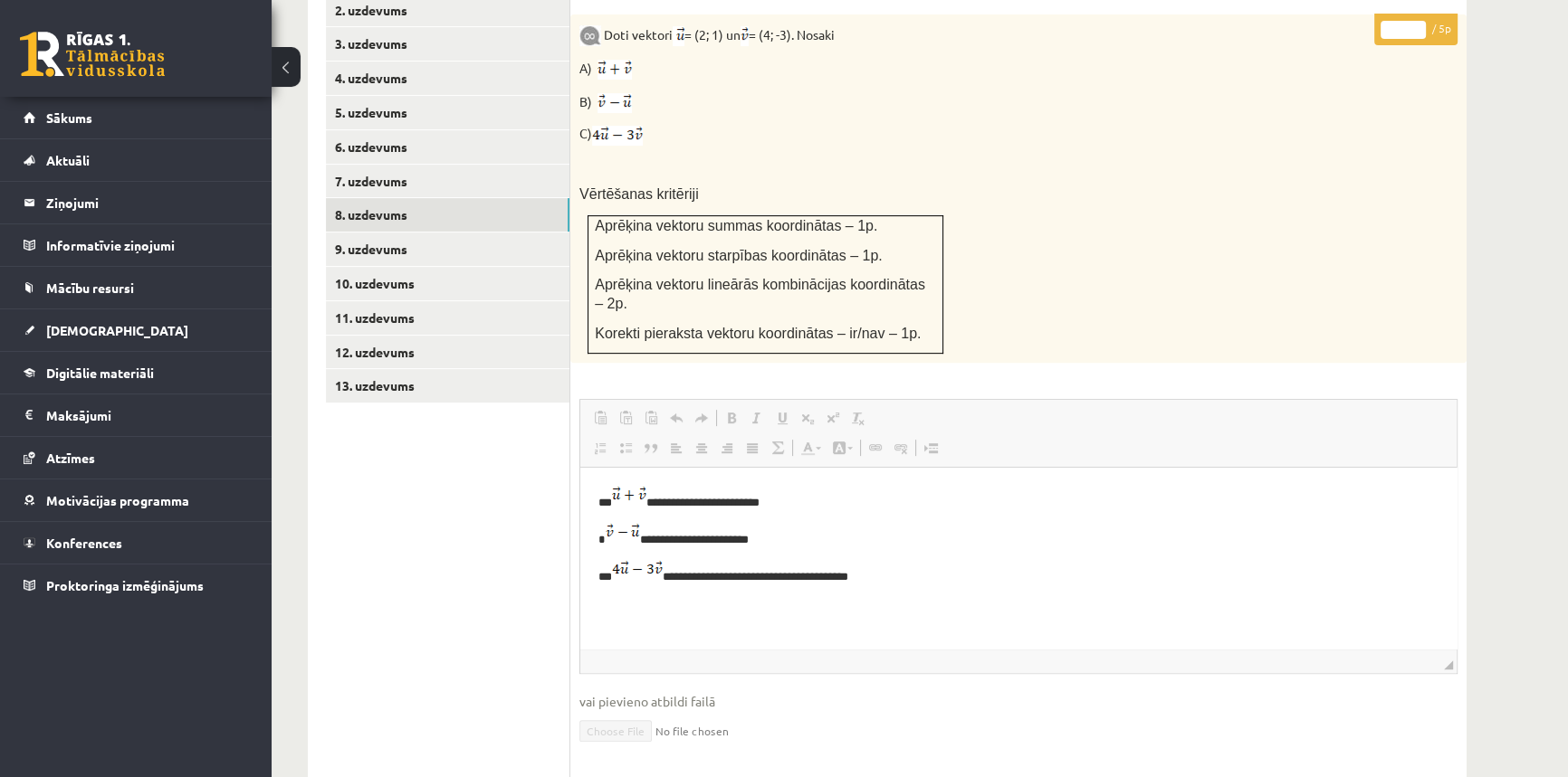
scroll to position [18, 0]
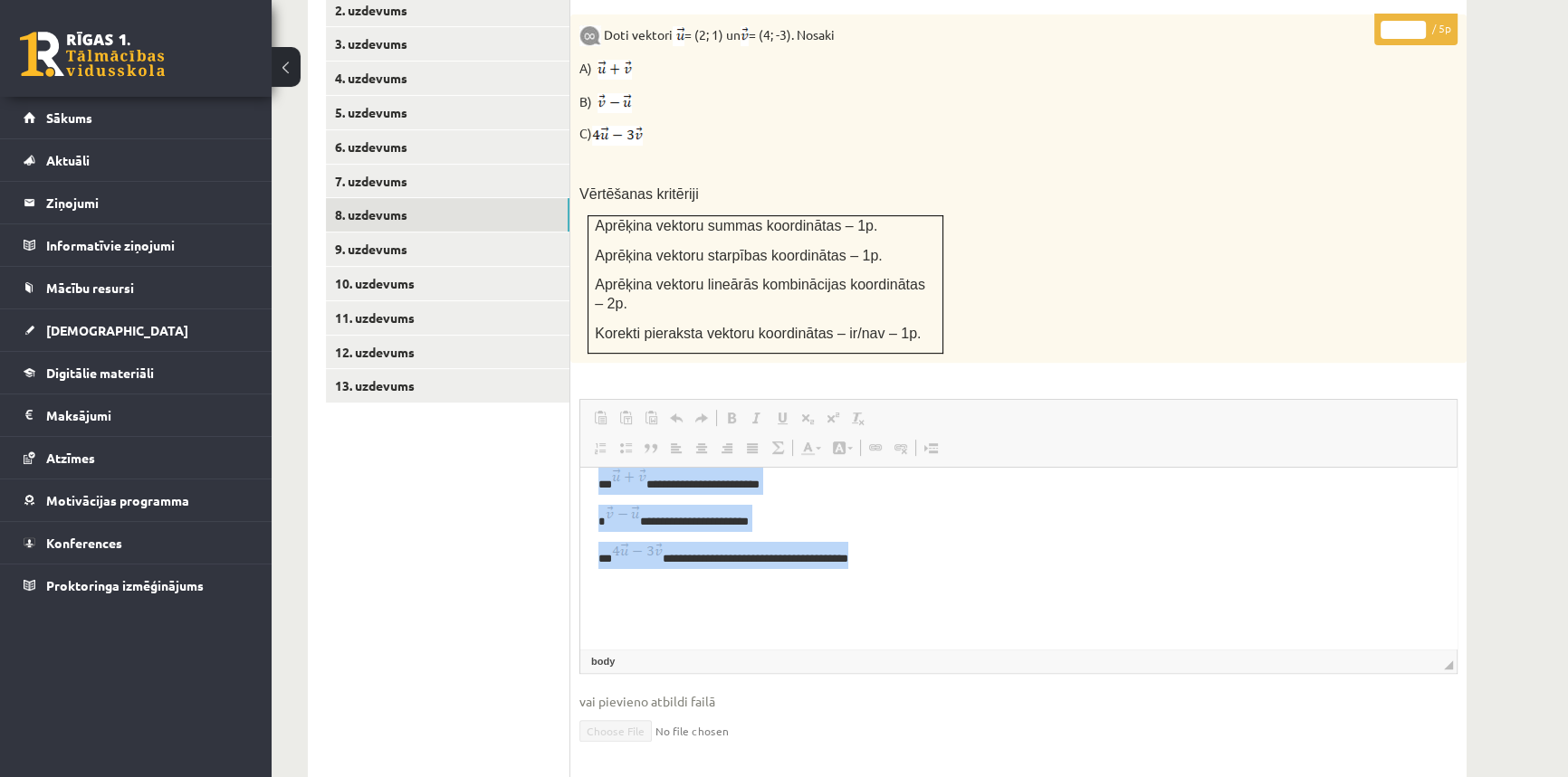
drag, startPoint x: 599, startPoint y: 485, endPoint x: 879, endPoint y: 562, distance: 290.4
click at [879, 562] on html "**********" at bounding box center [1018, 671] width 876 height 442
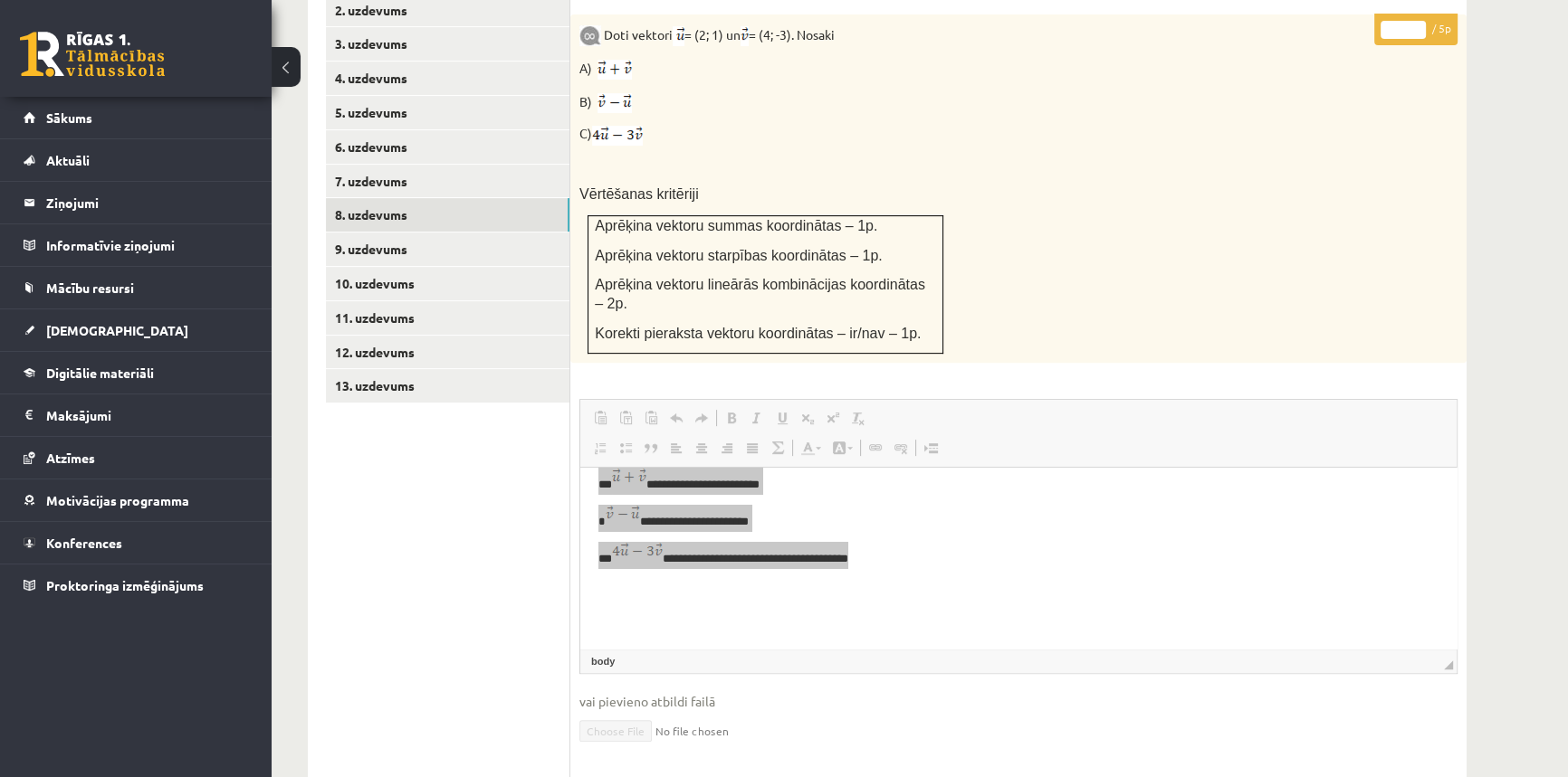
click at [551, 500] on ul "1. uzdevums 2. uzdevums 3. uzdevums 4. uzdevums 5. uzdevums 6. uzdevums 7. uzde…" at bounding box center [448, 476] width 245 height 1034
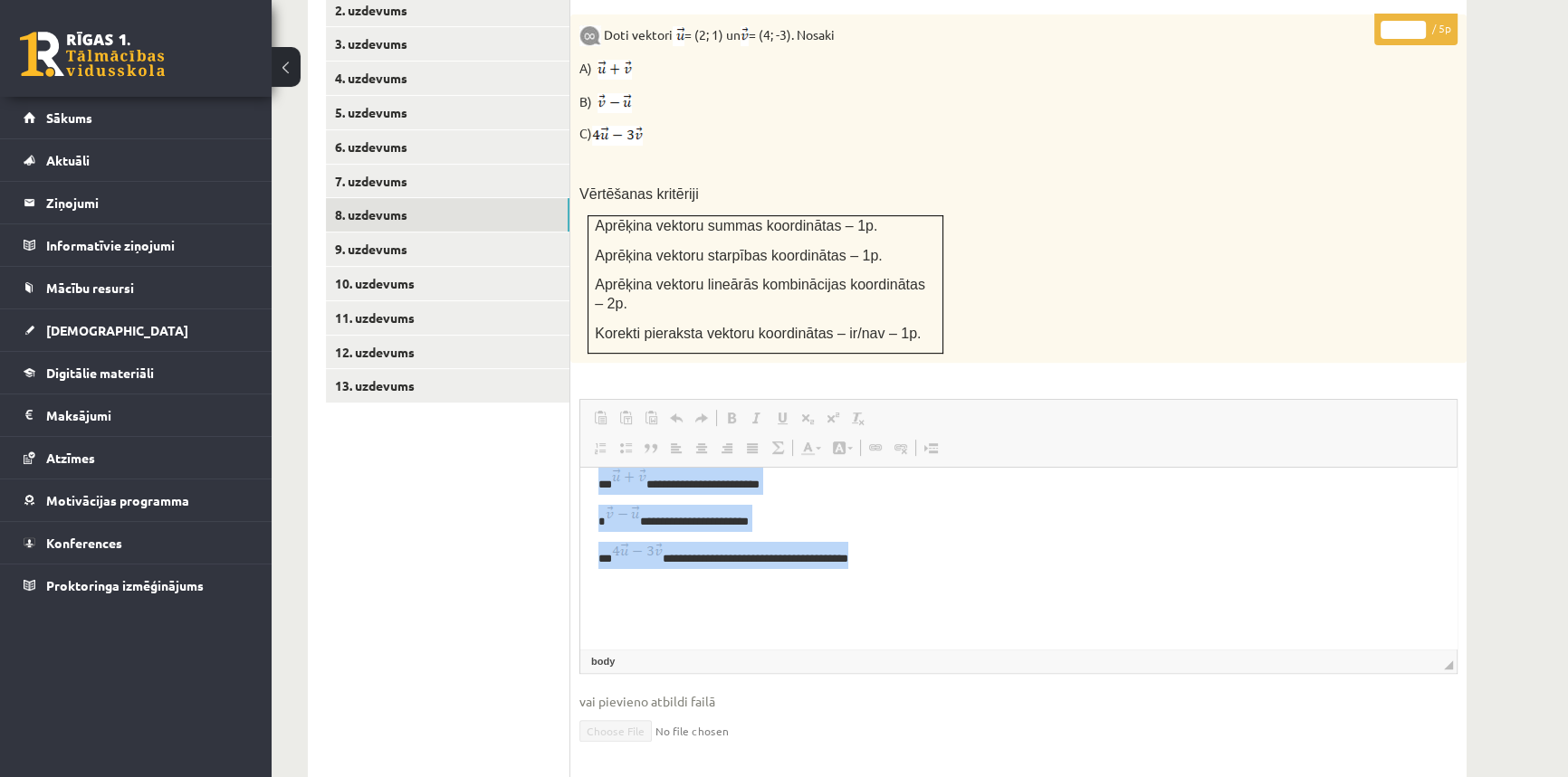
click at [1033, 510] on p "**********" at bounding box center [1013, 517] width 829 height 25
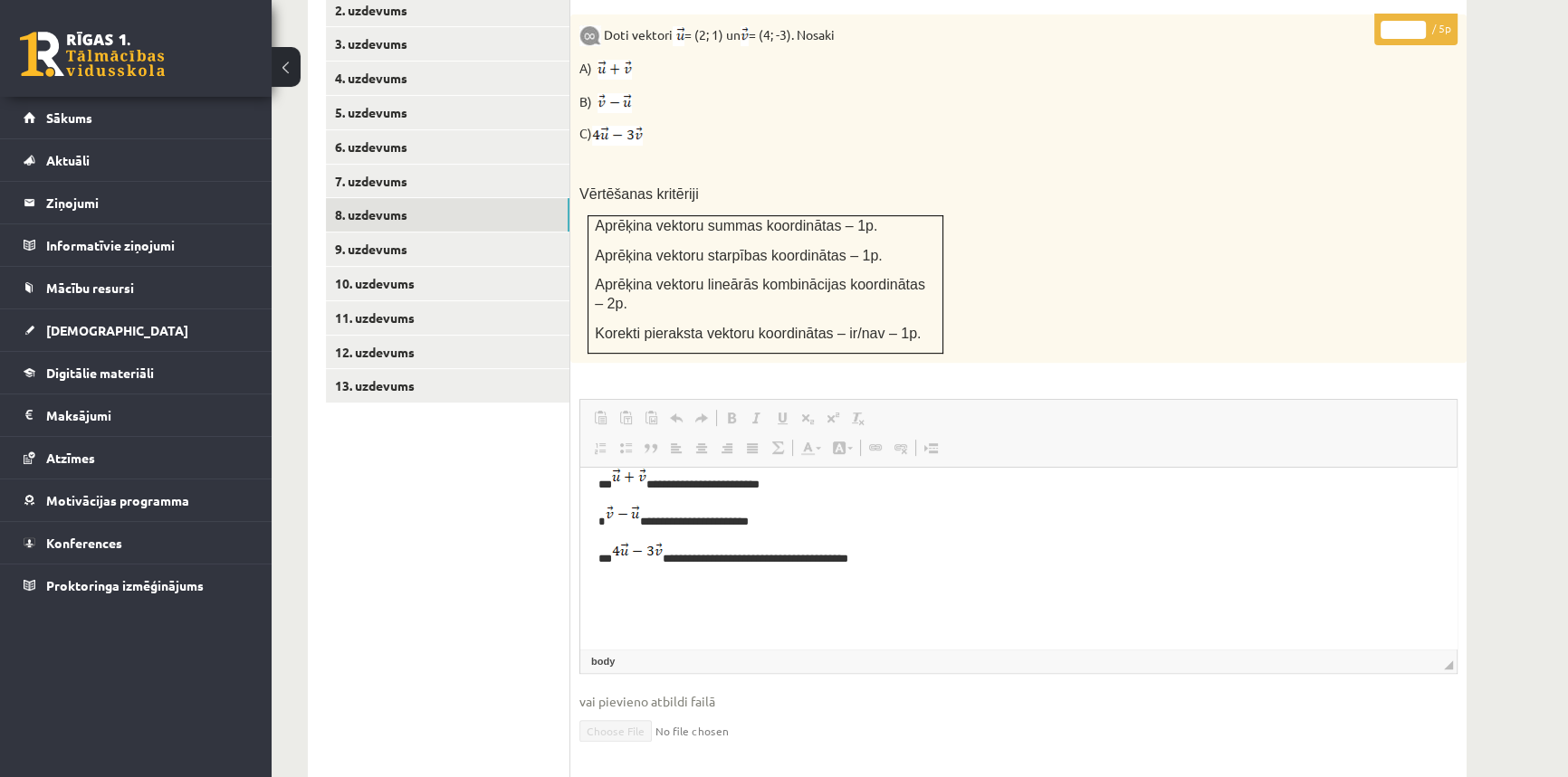
click at [870, 561] on p "**********" at bounding box center [1013, 554] width 829 height 25
click at [861, 558] on p "**********" at bounding box center [1013, 554] width 829 height 25
drag, startPoint x: 855, startPoint y: 561, endPoint x: 731, endPoint y: 558, distance: 124.0
click at [731, 558] on p "**********" at bounding box center [1013, 554] width 829 height 25
click at [1072, 578] on body "**********" at bounding box center [1018, 672] width 840 height 407
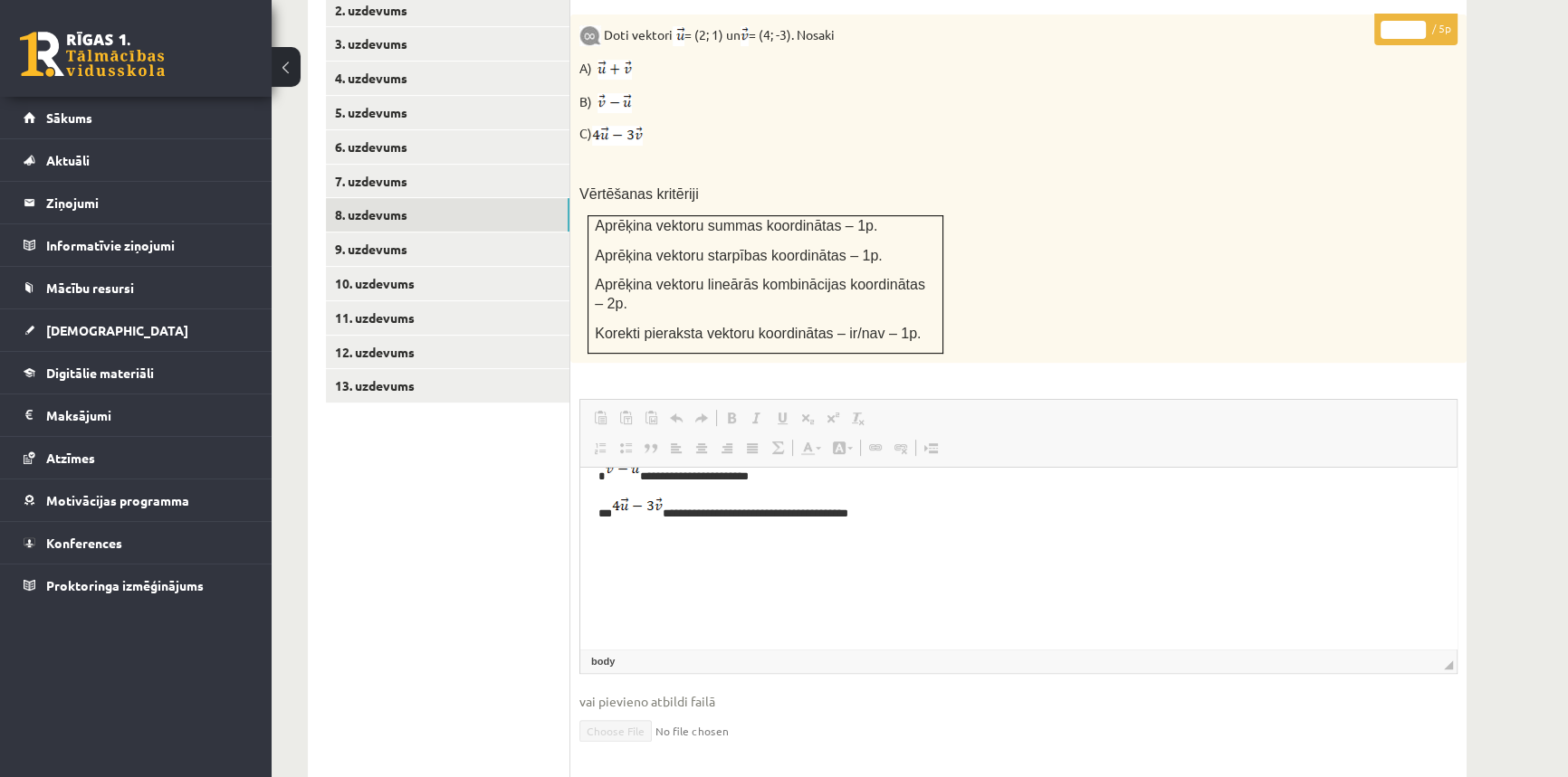
scroll to position [100, 0]
click at [627, 541] on p "Editor, wiswyg-editor-user-answer-47433927703820" at bounding box center [1018, 538] width 840 height 19
drag, startPoint x: 592, startPoint y: 561, endPoint x: 635, endPoint y: 575, distance: 45.2
click at [635, 575] on p "Editor, wiswyg-editor-user-answer-47433927703820" at bounding box center [1018, 569] width 840 height 19
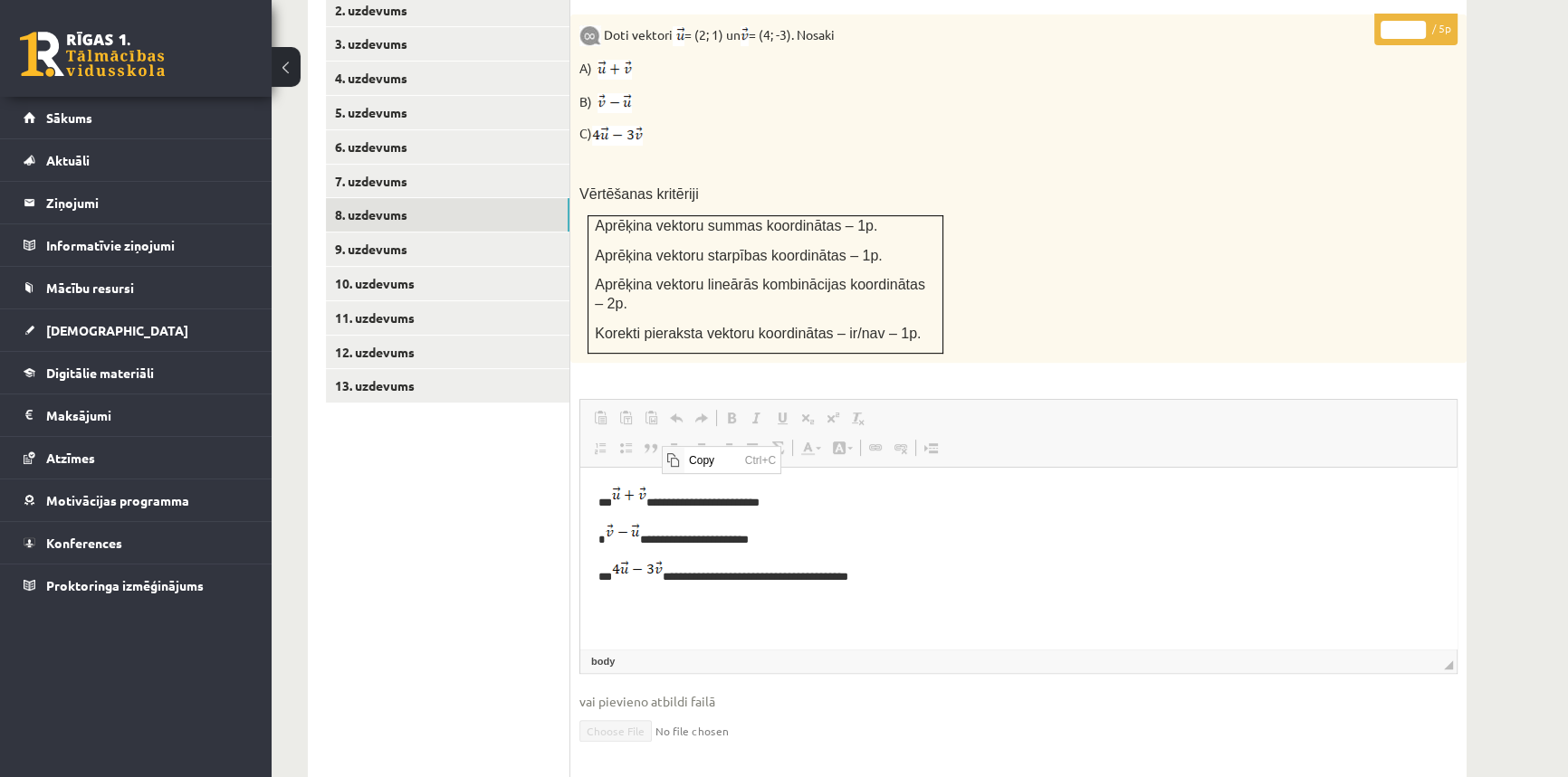
scroll to position [0, 0]
click at [938, 520] on body "**********" at bounding box center [1018, 689] width 840 height 407
drag, startPoint x: 494, startPoint y: 691, endPoint x: 500, endPoint y: 671, distance: 20.9
click at [494, 691] on ul "1. uzdevums 2. uzdevums 3. uzdevums 4. uzdevums 5. uzdevums 6. uzdevums 7. uzde…" at bounding box center [448, 476] width 245 height 1034
